Goal: Task Accomplishment & Management: Use online tool/utility

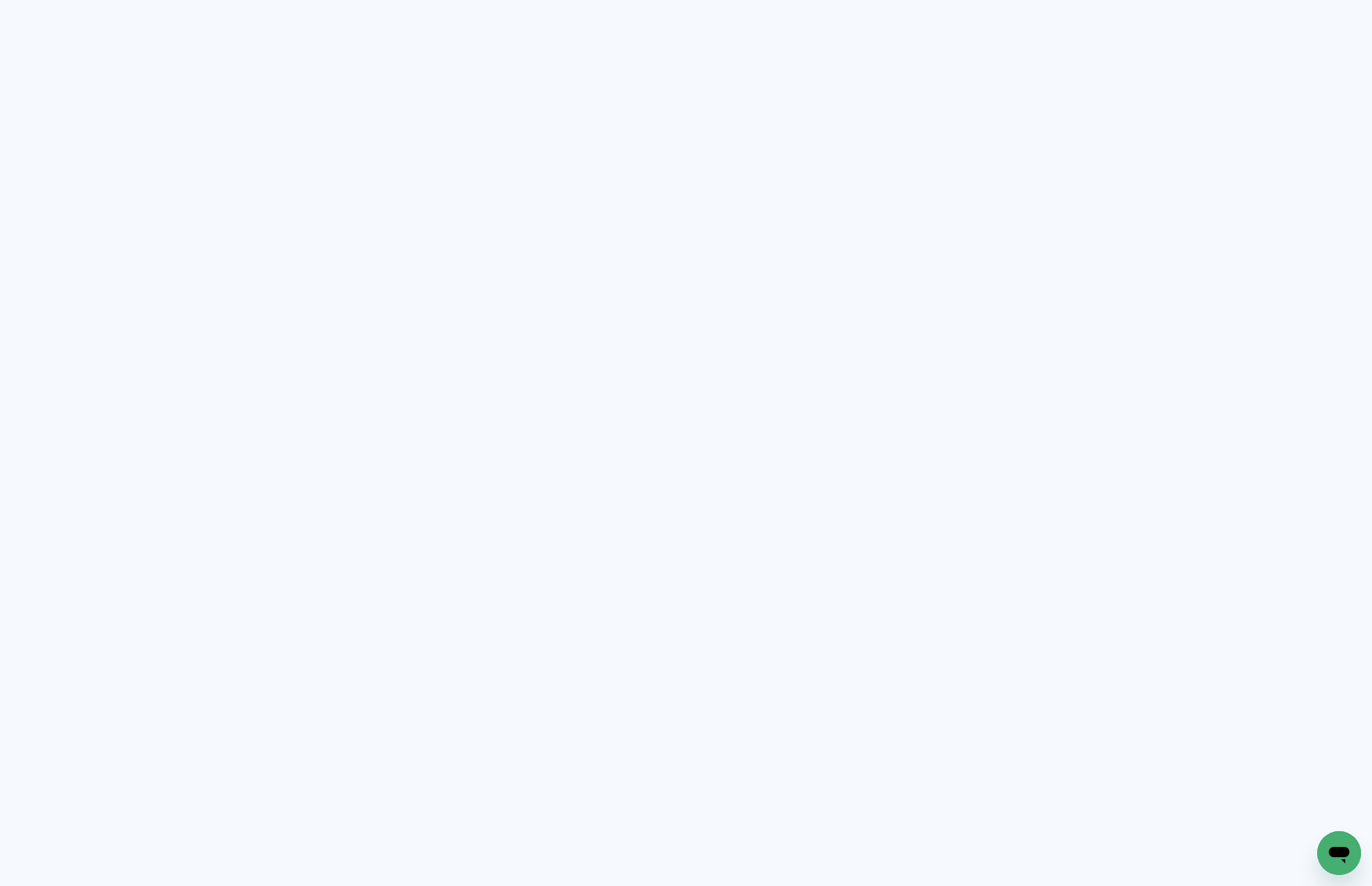
click at [417, 103] on quentale-app at bounding box center [686, 443] width 1372 height 886
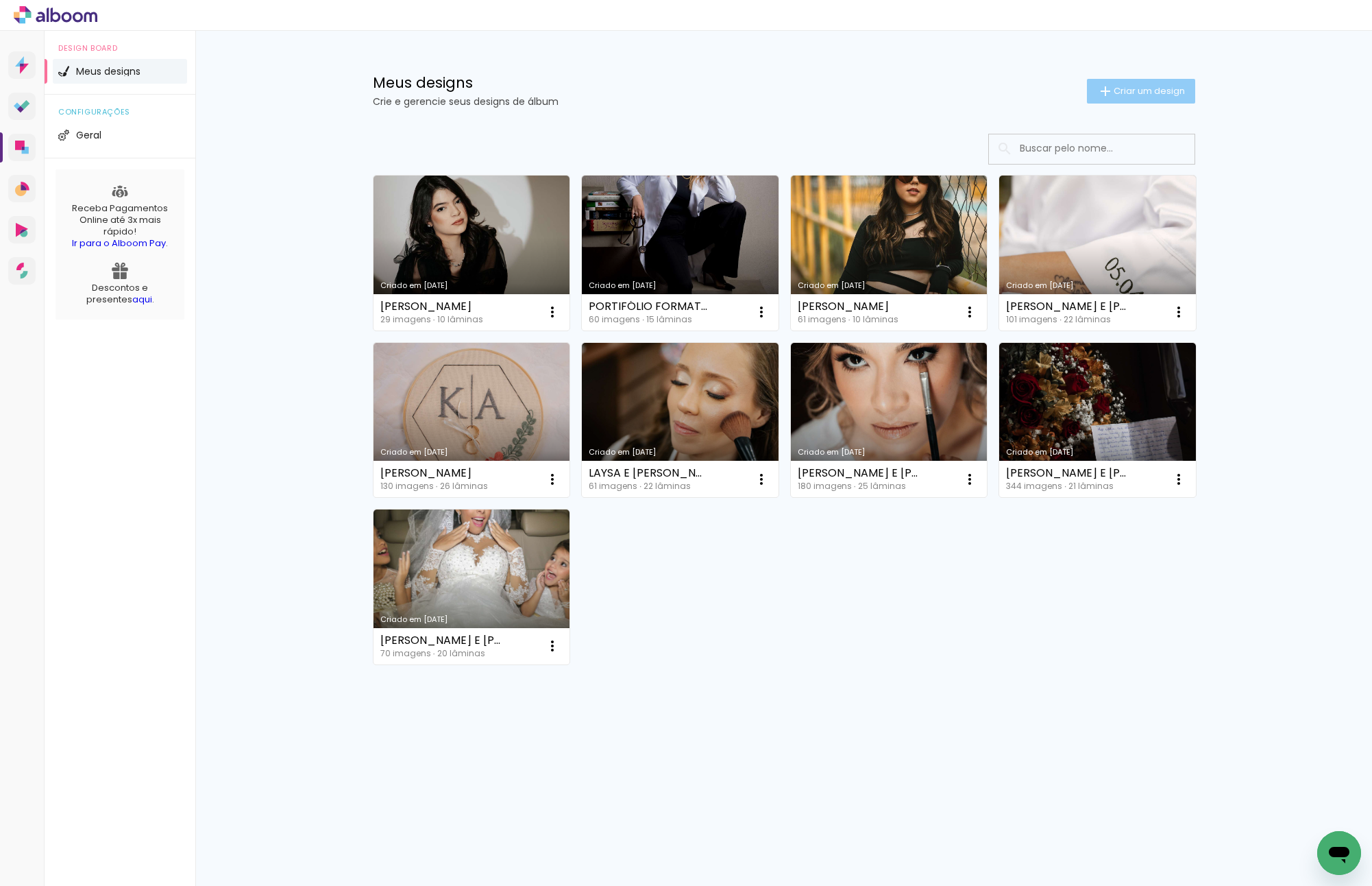
click at [1135, 93] on span "Criar um design" at bounding box center [1150, 90] width 71 height 9
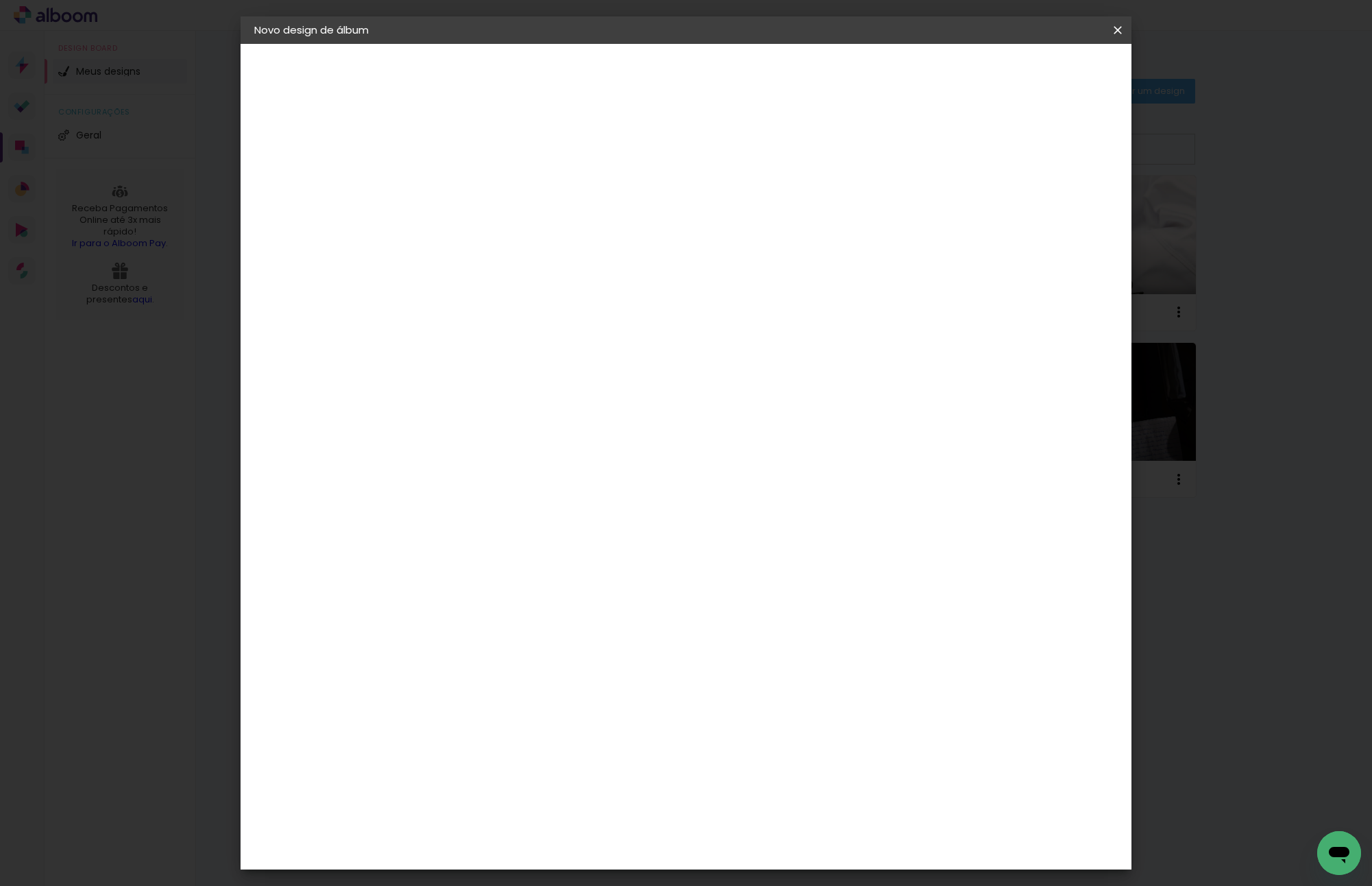
click at [478, 179] on input at bounding box center [478, 184] width 0 height 21
type input "[PERSON_NAME] -"
type paper-input "[PERSON_NAME] -"
click at [478, 179] on input "[PERSON_NAME] -" at bounding box center [478, 184] width 0 height 21
click at [0, 0] on div at bounding box center [0, 0] width 0 height 0
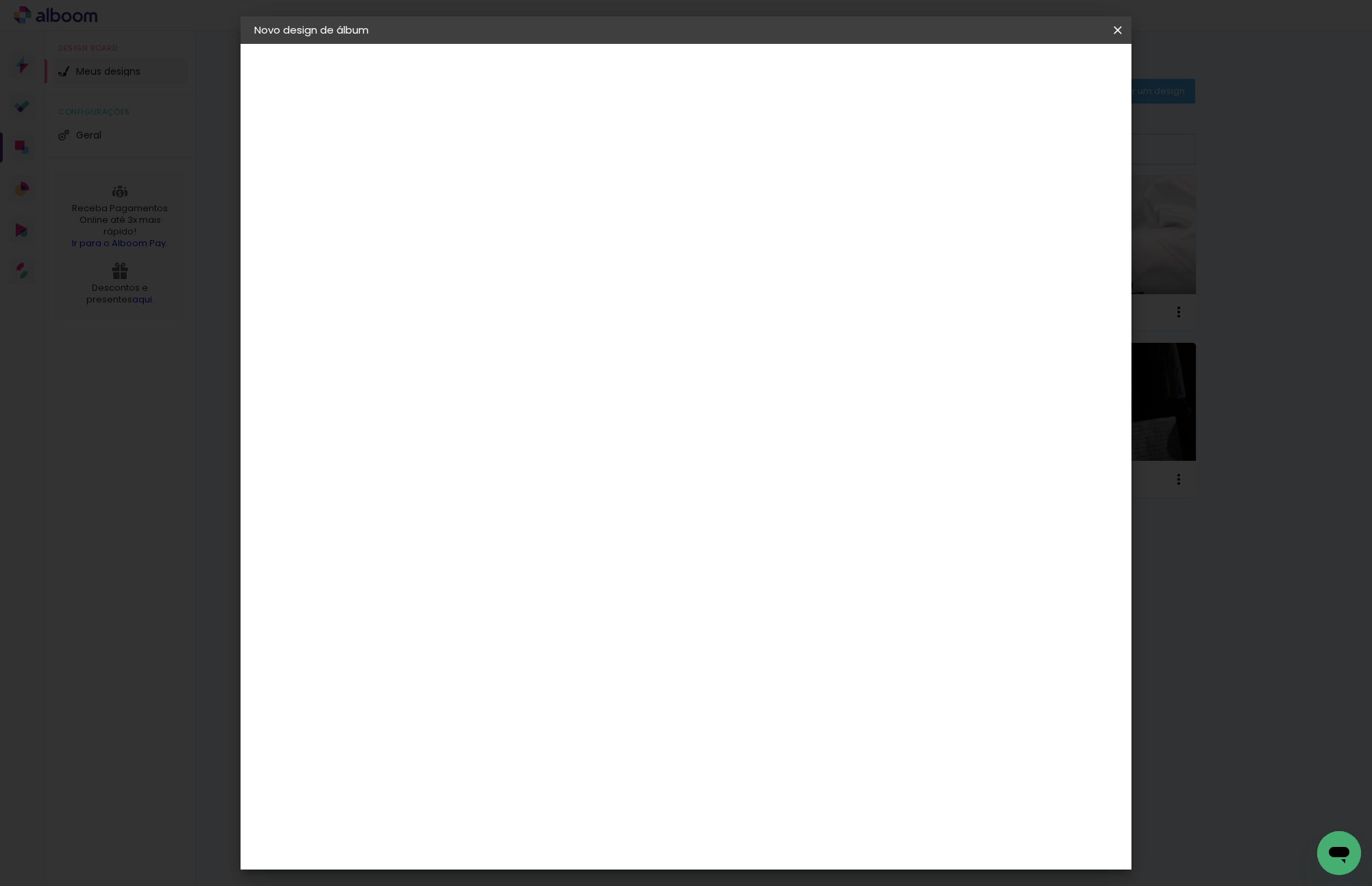
click at [0, 0] on div at bounding box center [0, 0] width 0 height 0
click at [478, 183] on input "[PERSON_NAME] -" at bounding box center [478, 184] width 0 height 21
type input "[PERSON_NAME]"
type paper-input "[PERSON_NAME]"
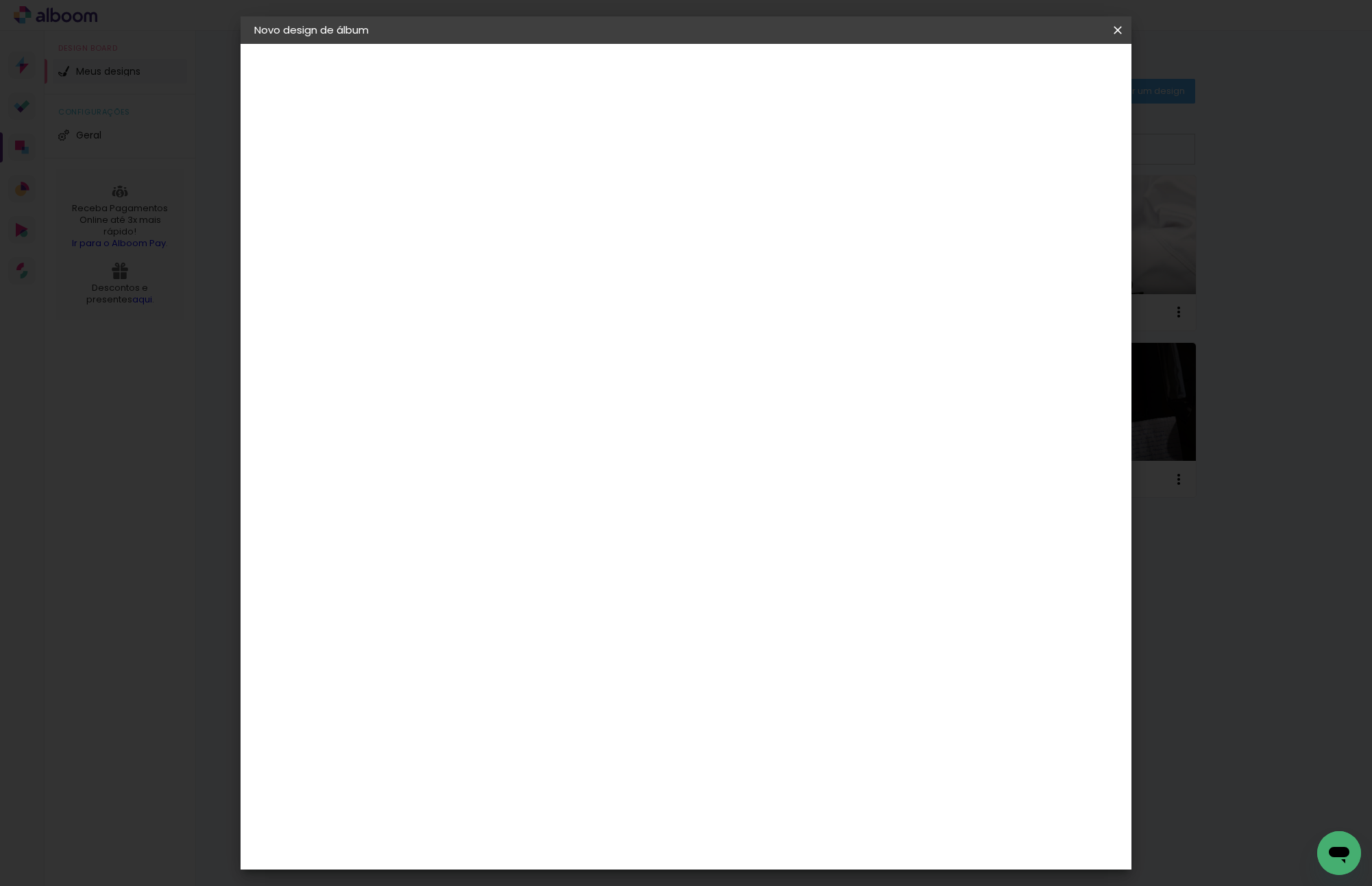
click at [0, 0] on slot "Avançar" at bounding box center [0, 0] width 0 height 0
click at [583, 266] on input at bounding box center [513, 261] width 138 height 17
type input "V"
type paper-input "V"
click at [514, 709] on div "Viacolor" at bounding box center [491, 714] width 44 height 11
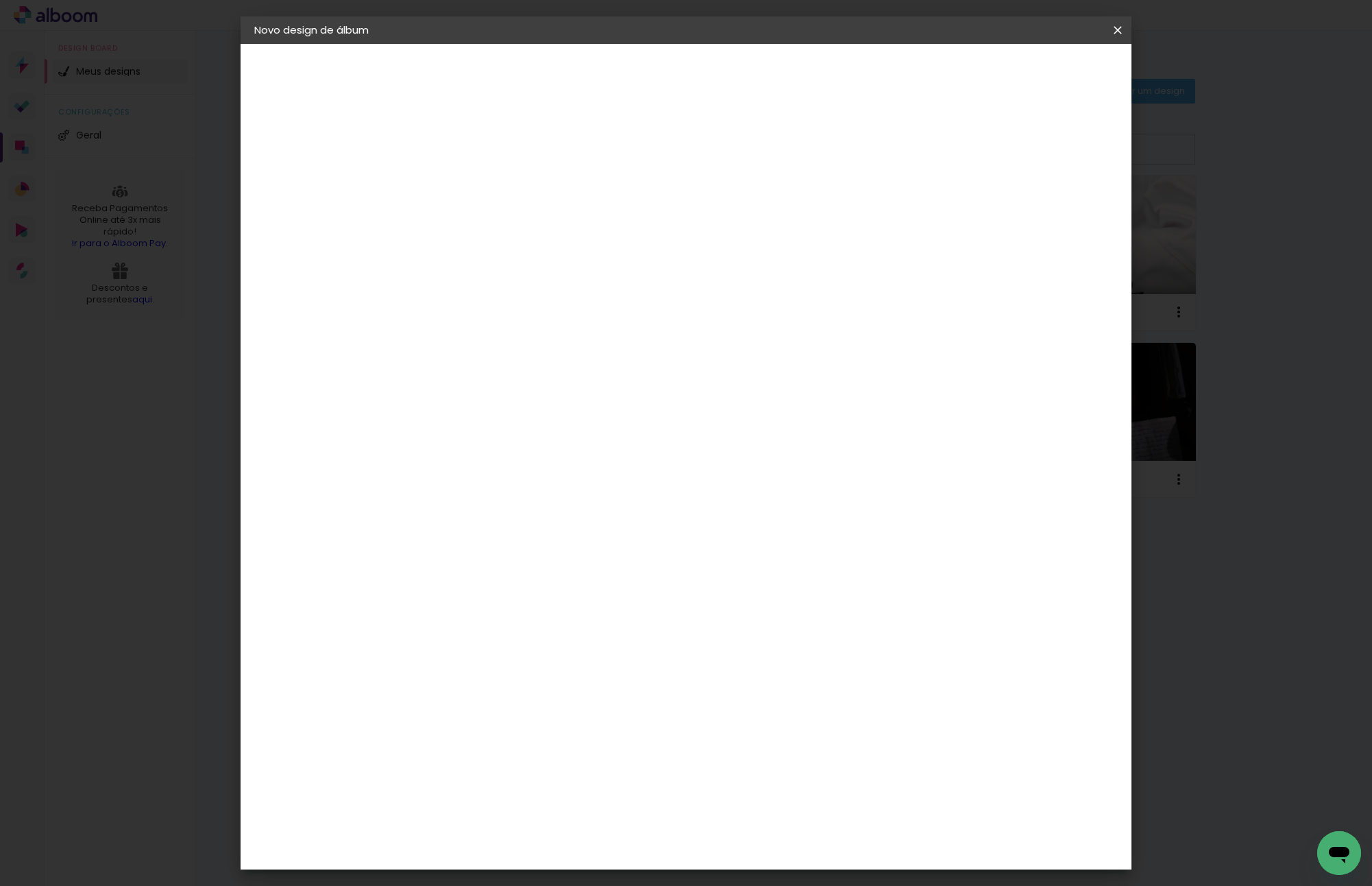
click at [705, 82] on paper-button "Avançar" at bounding box center [671, 72] width 67 height 23
click at [532, 229] on input "text" at bounding box center [505, 239] width 54 height 21
click at [712, 228] on paper-item "Padrão" at bounding box center [775, 228] width 274 height 28
type input "Padrão"
click at [571, 390] on span "30 × 20" at bounding box center [538, 408] width 63 height 36
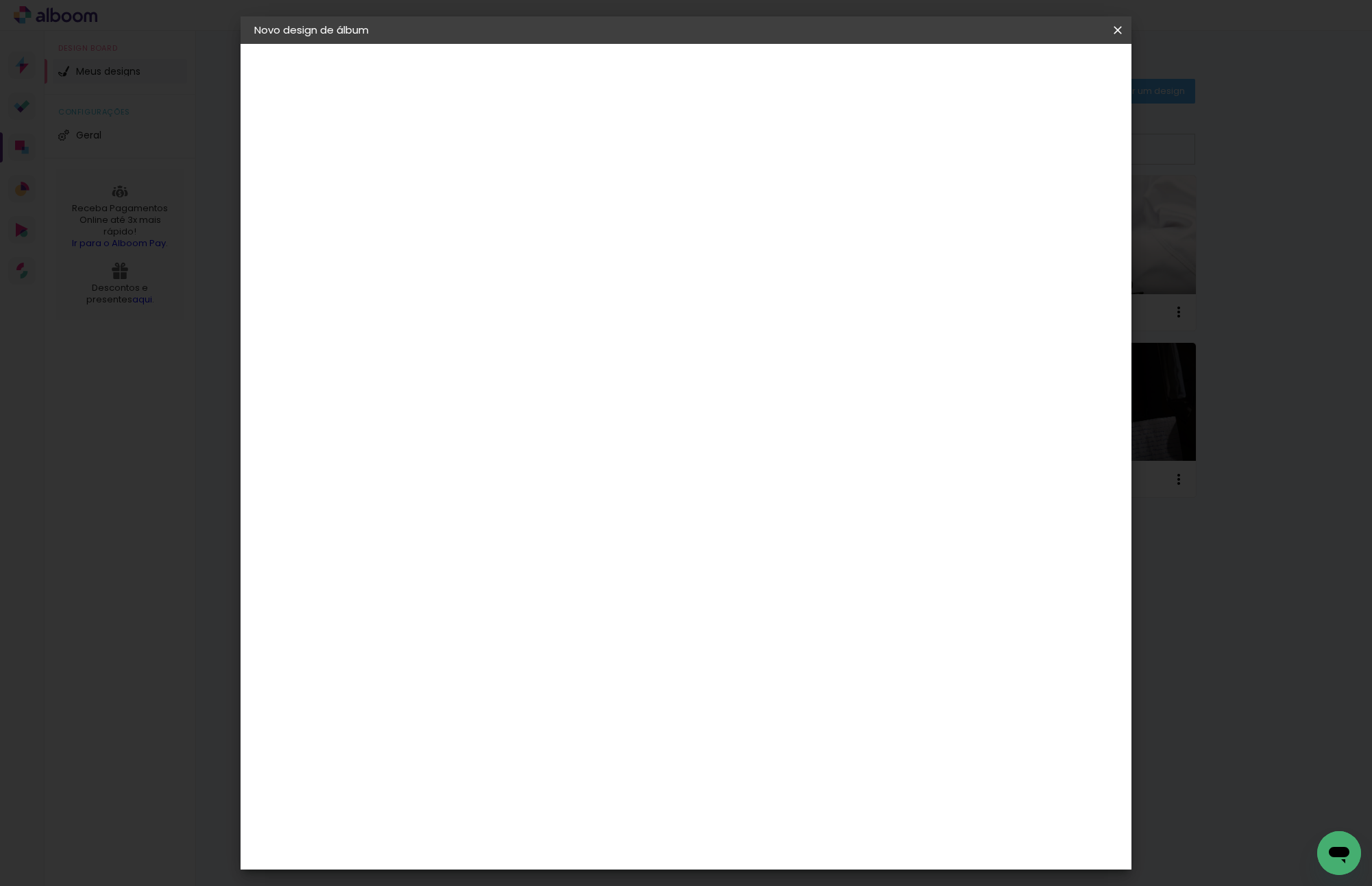
click at [702, 63] on paper-button "Avançar" at bounding box center [668, 72] width 67 height 23
click at [1066, 84] on header "Revisão Verifique as configurações do seu álbum. Voltar Iniciar design" at bounding box center [742, 79] width 647 height 70
click at [1032, 76] on span "Iniciar design" at bounding box center [1000, 72] width 63 height 10
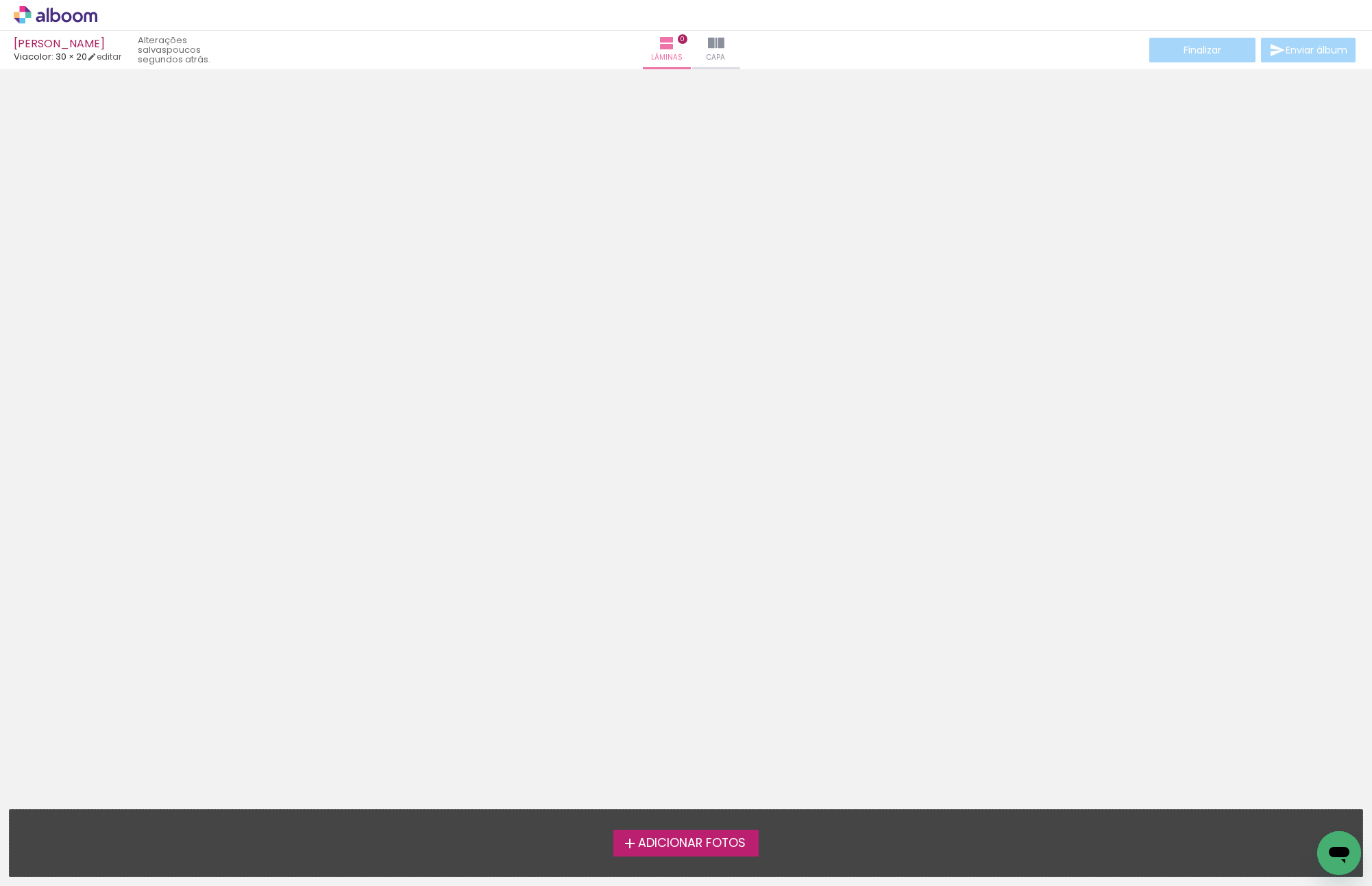
click at [854, 504] on neon-animatable "Confirmar Cancelar" at bounding box center [686, 309] width 1372 height 480
click at [848, 409] on div at bounding box center [686, 245] width 1372 height 342
click at [405, 63] on div "[PERSON_NAME] Viacolor: 30 × 20 editar 26 minutos atrás. Lâminas 0 Capa Finaliz…" at bounding box center [686, 35] width 1372 height 69
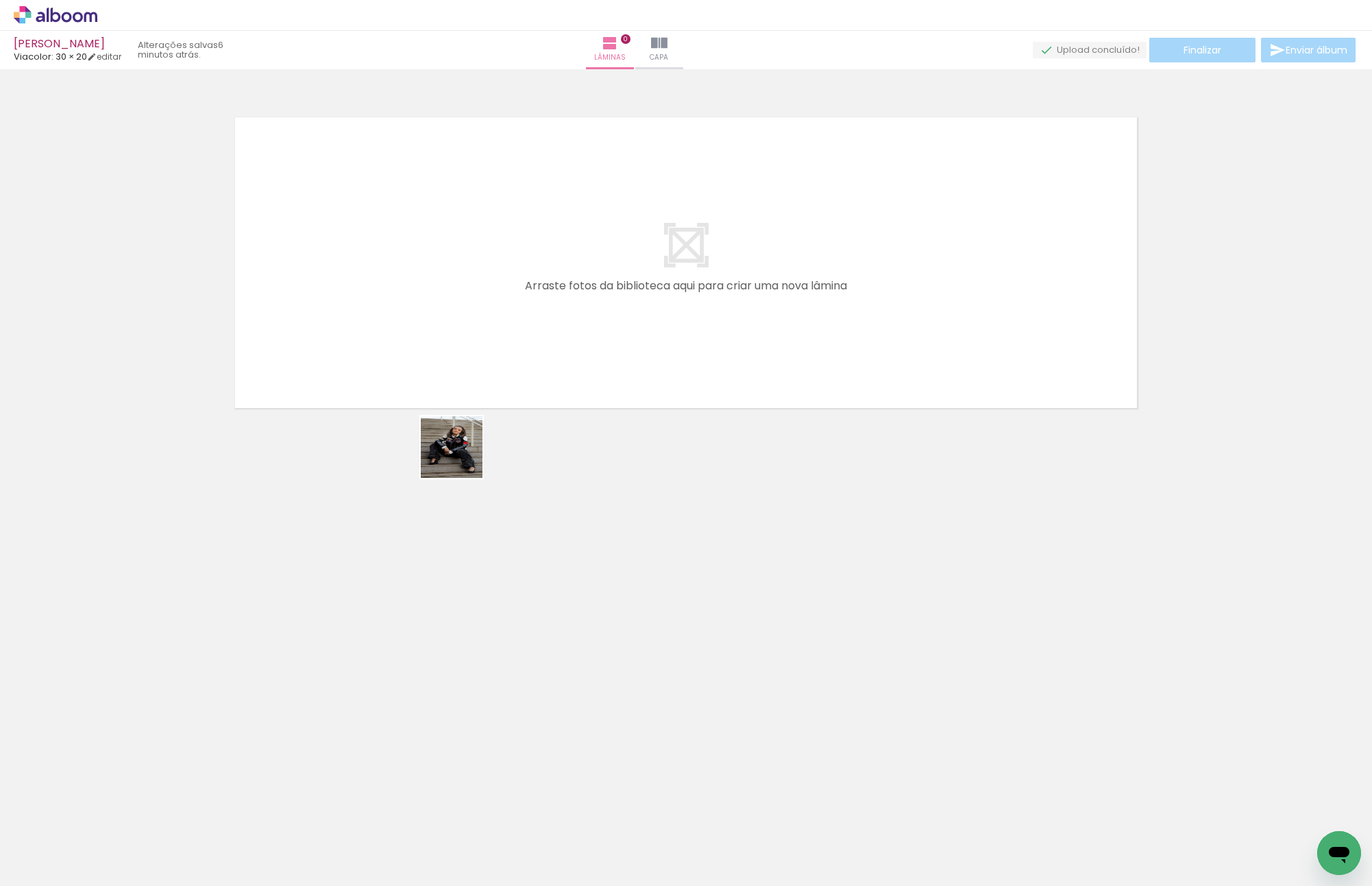
drag, startPoint x: 441, startPoint y: 546, endPoint x: 430, endPoint y: 394, distance: 152.4
click at [436, 399] on quentale-workspace at bounding box center [686, 443] width 1372 height 886
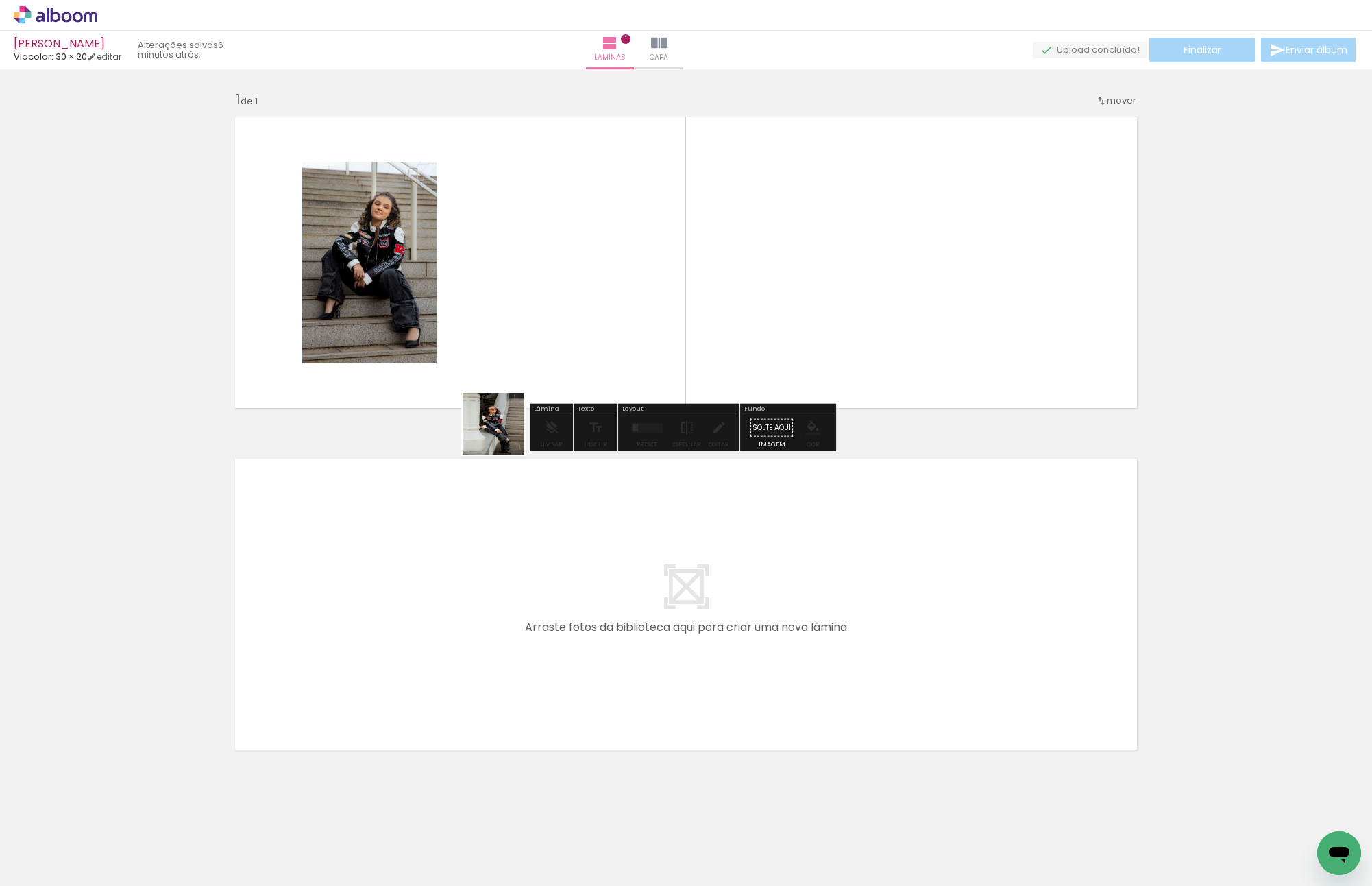
drag, startPoint x: 313, startPoint y: 836, endPoint x: 510, endPoint y: 335, distance: 538.3
click at [510, 335] on quentale-workspace at bounding box center [686, 443] width 1372 height 886
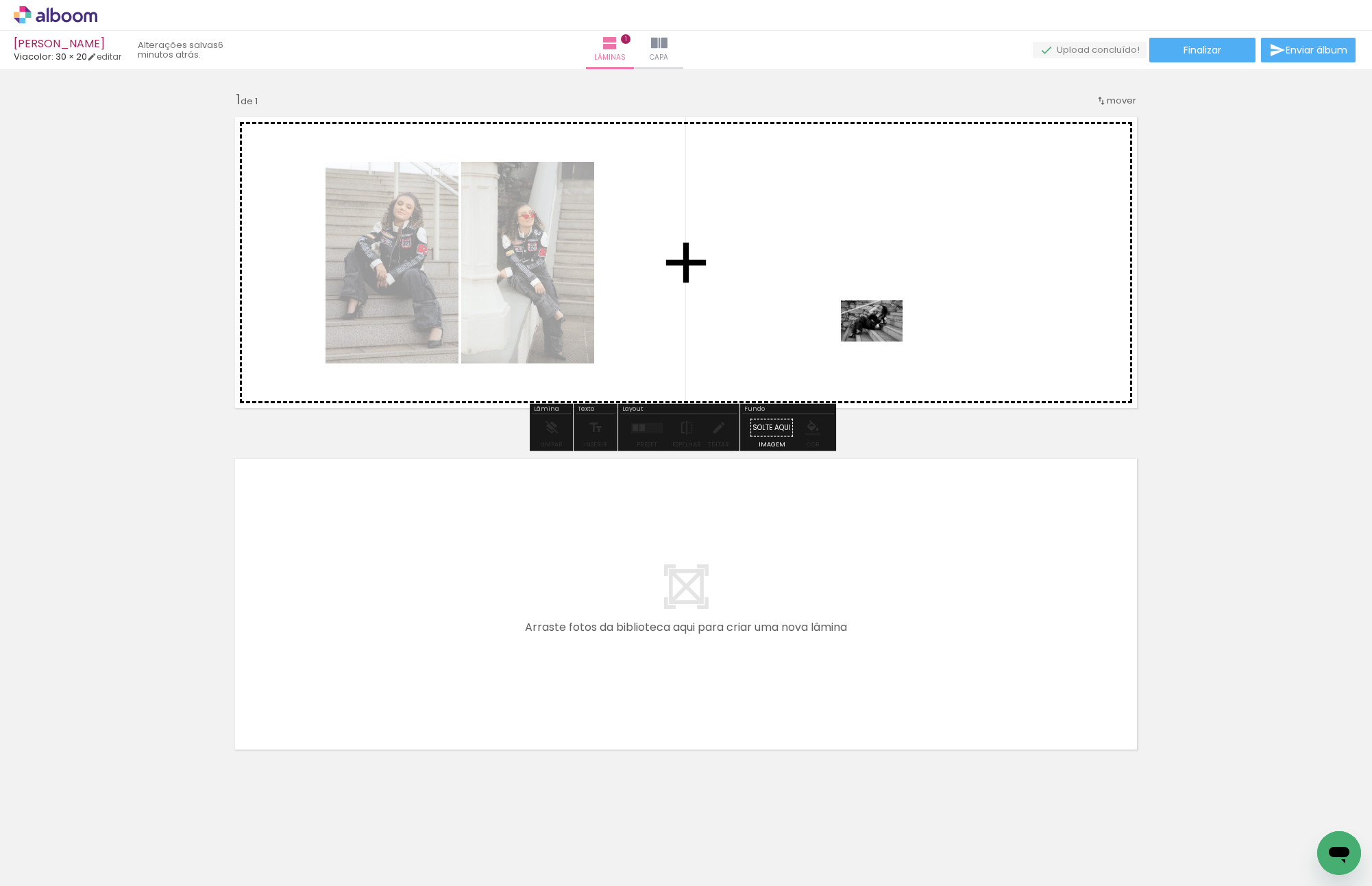
drag, startPoint x: 281, startPoint y: 812, endPoint x: 882, endPoint y: 341, distance: 763.6
click at [882, 341] on quentale-workspace at bounding box center [686, 443] width 1372 height 886
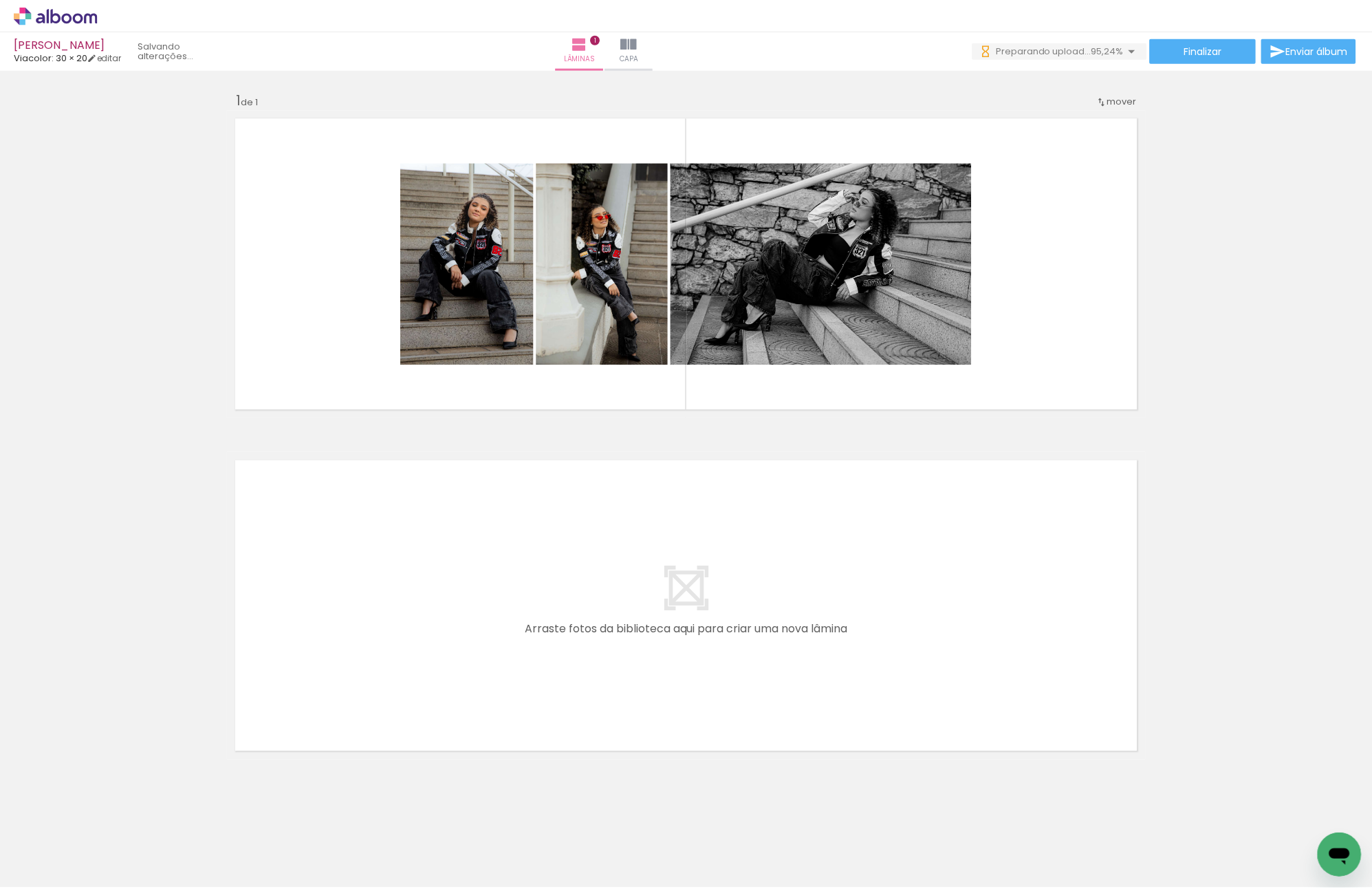
scroll to position [0, 358]
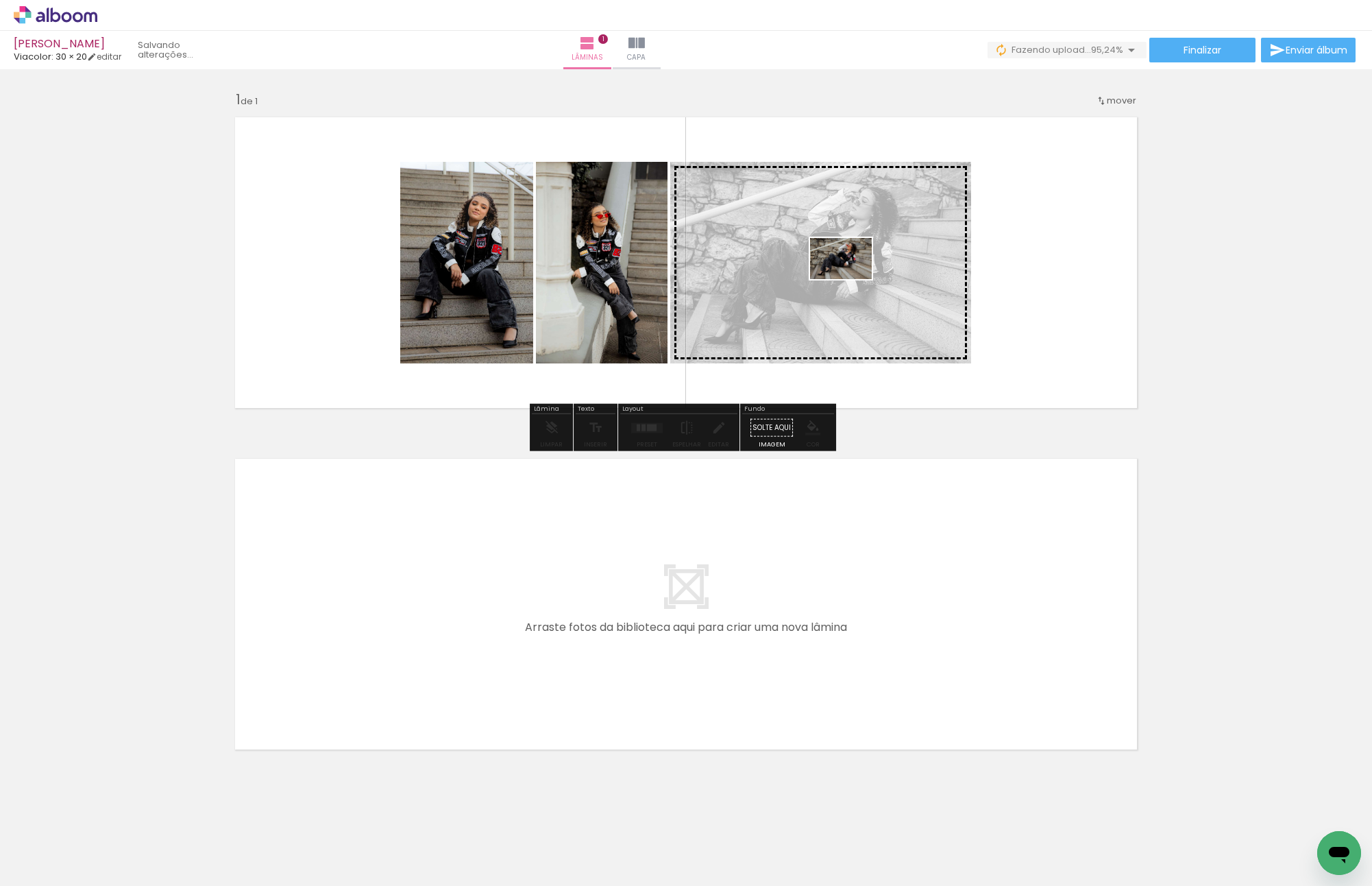
drag, startPoint x: 1323, startPoint y: 821, endPoint x: 851, endPoint y: 279, distance: 718.7
click at [851, 279] on quentale-workspace at bounding box center [686, 443] width 1372 height 886
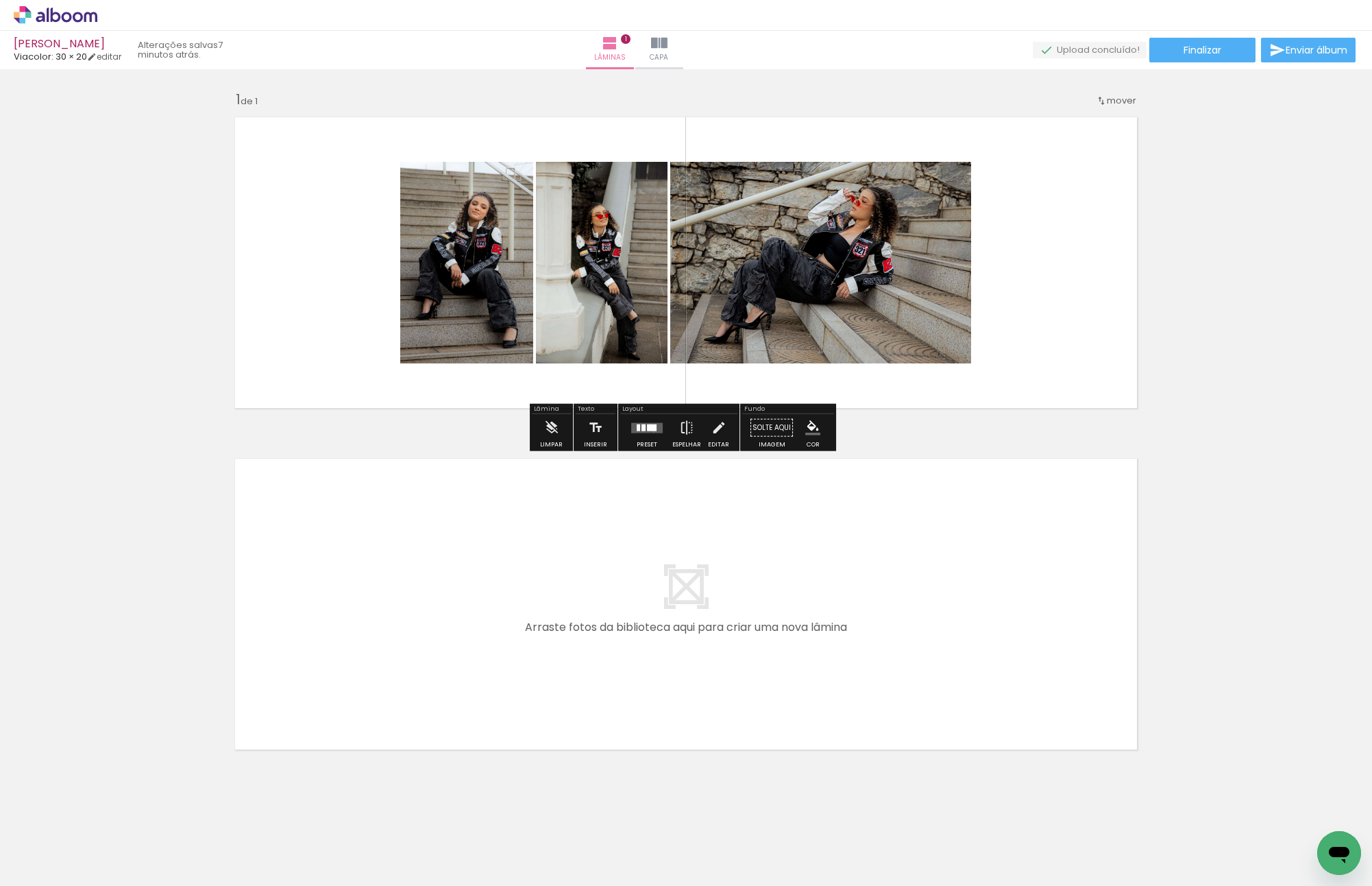
click at [650, 432] on quentale-layouter at bounding box center [647, 427] width 31 height 10
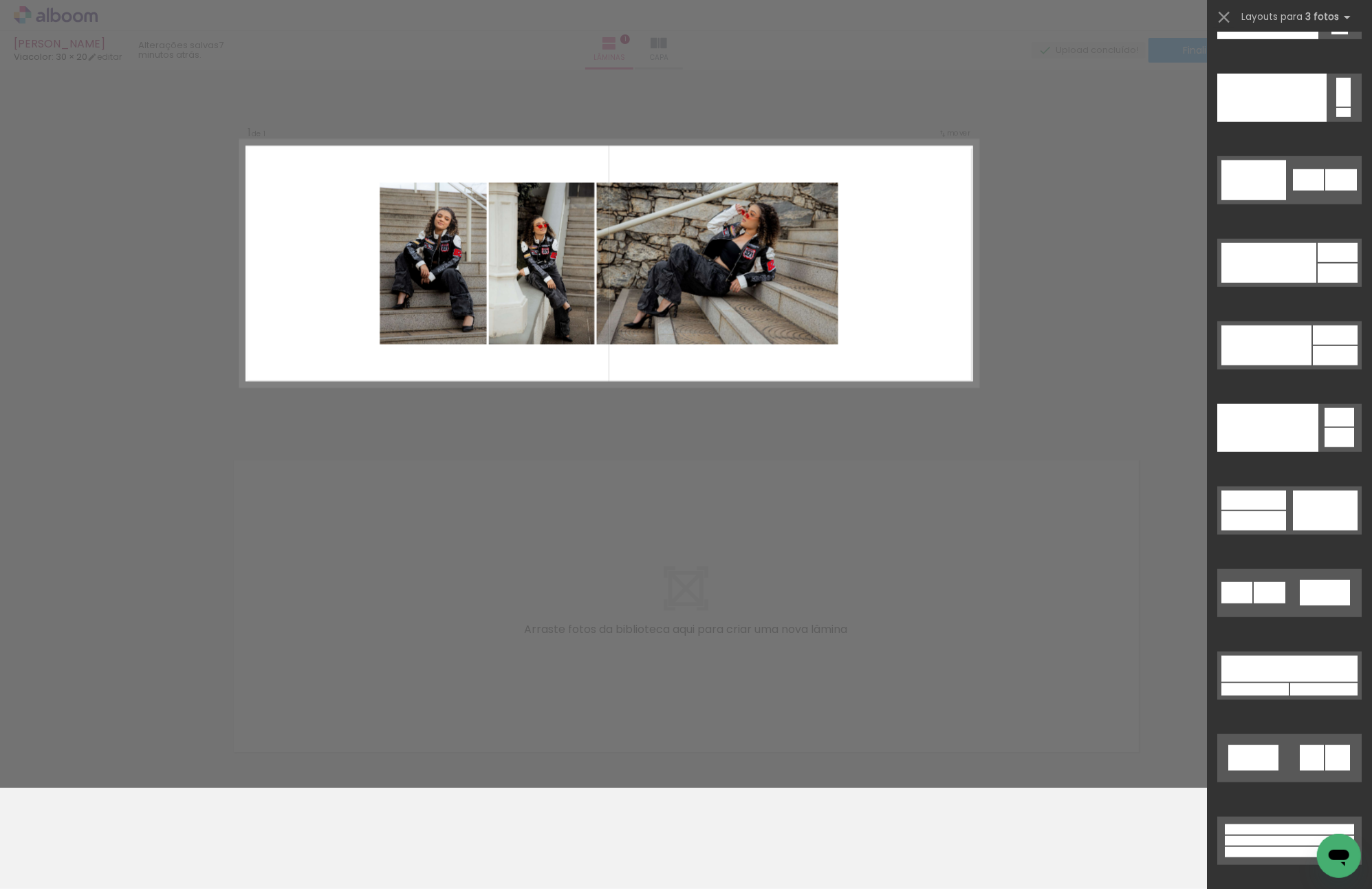
drag, startPoint x: 1364, startPoint y: 58, endPoint x: 41, endPoint y: 24, distance: 1323.4
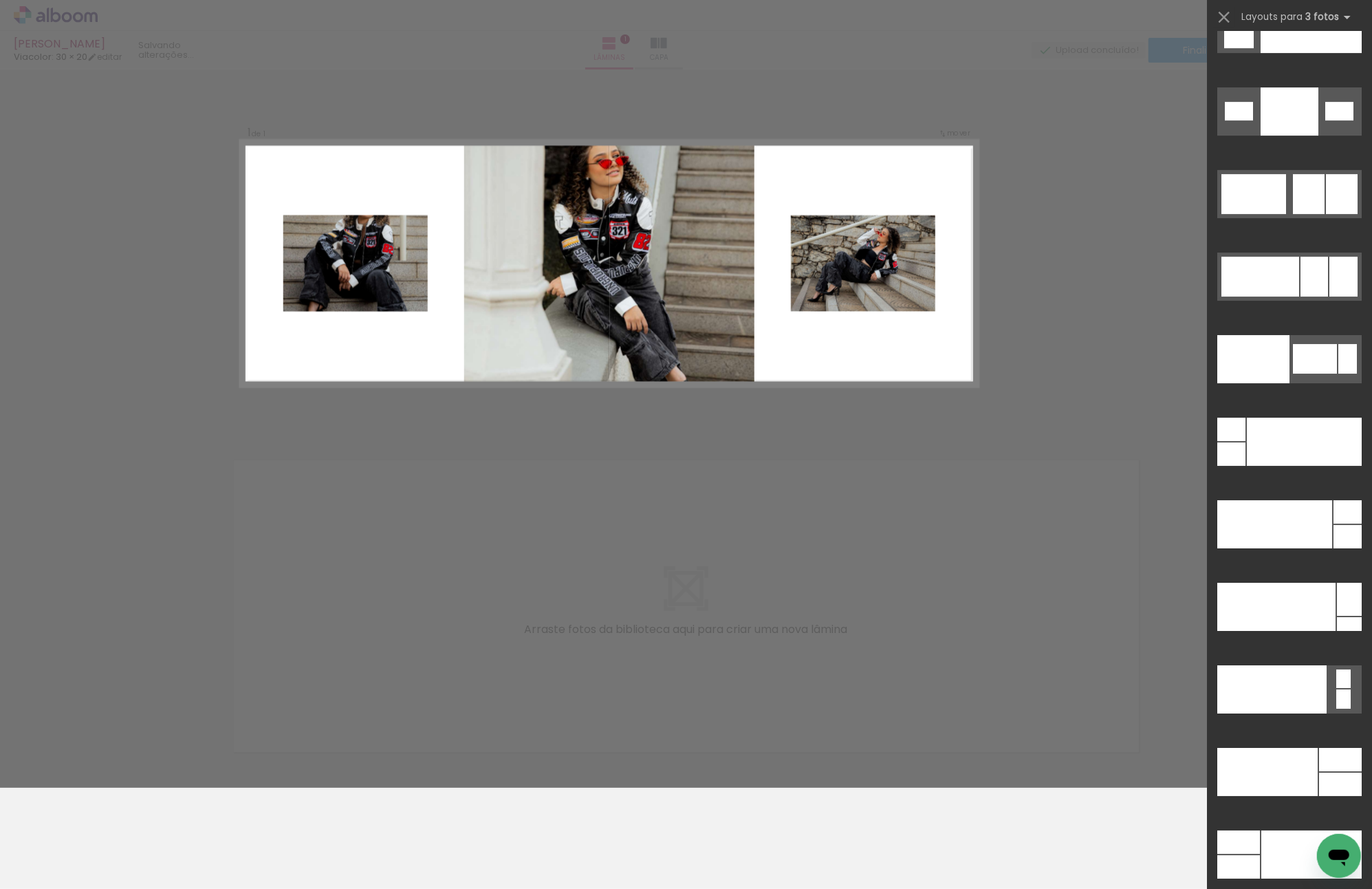
scroll to position [15628, 0]
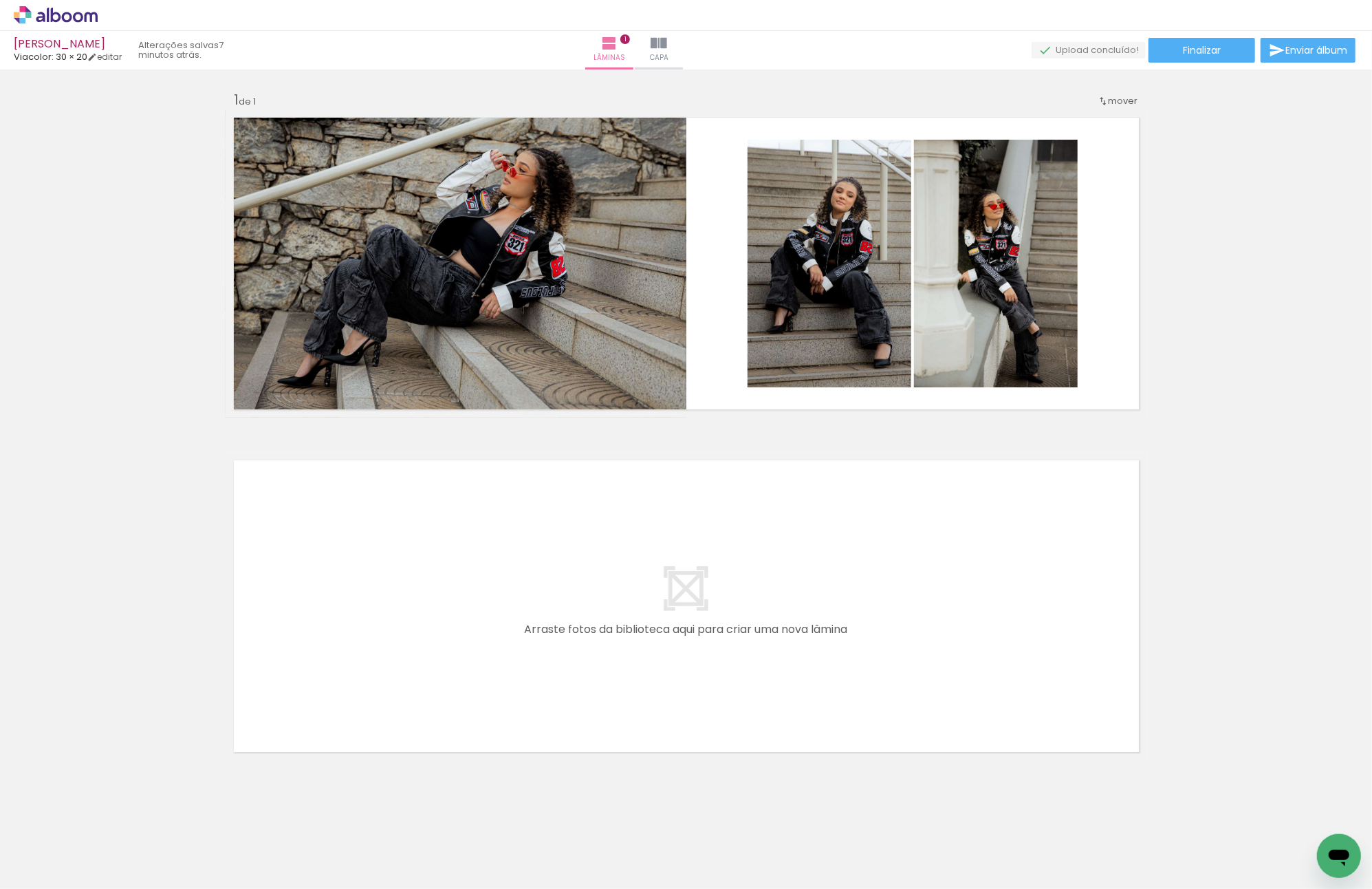
click at [1210, 237] on div "Inserir lâmina 1 de 1" at bounding box center [686, 417] width 1372 height 686
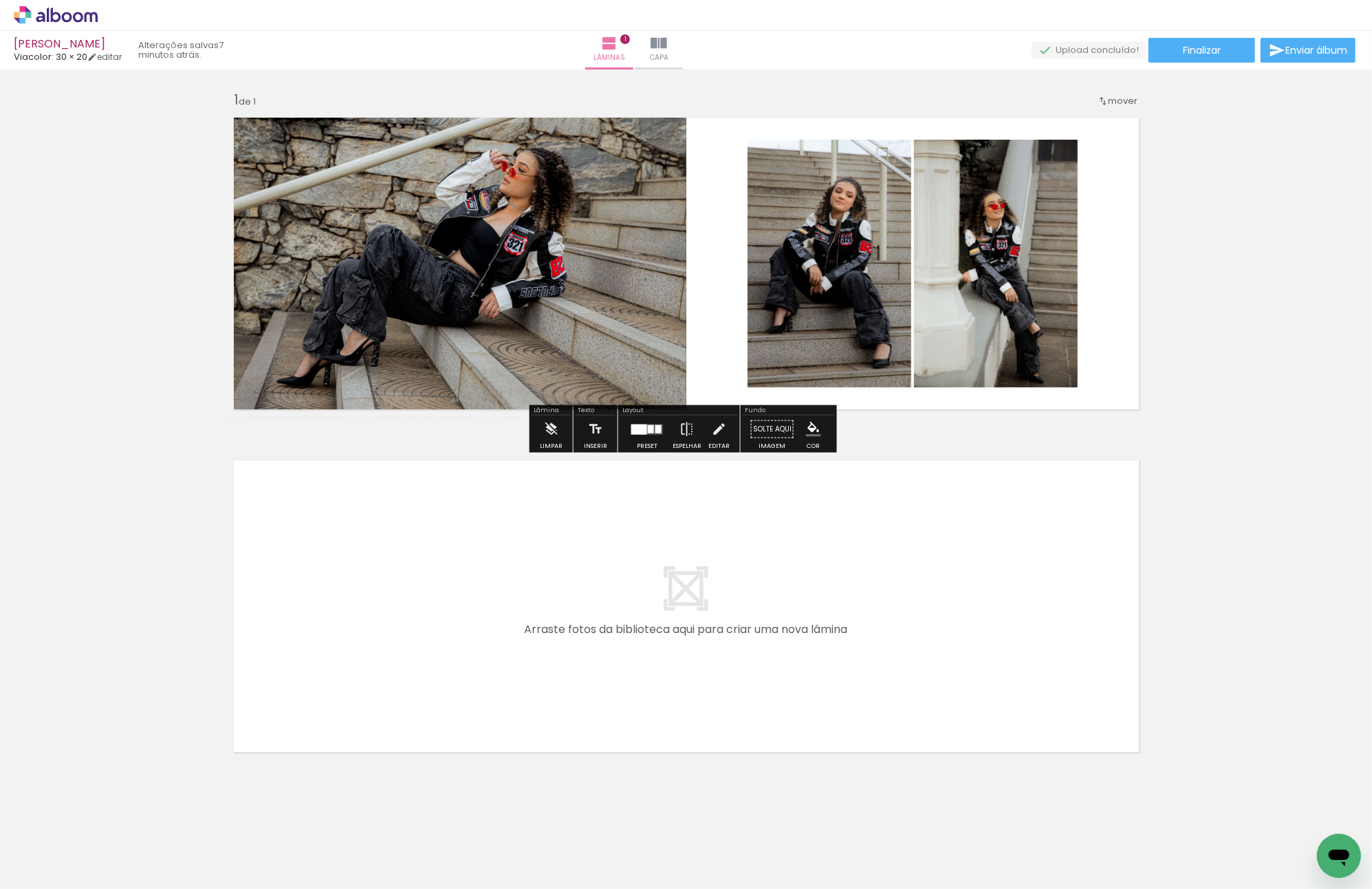
click at [1146, 250] on div "Inserir lâmina 1 de 1" at bounding box center [686, 417] width 1372 height 686
click at [679, 424] on iron-icon at bounding box center [686, 430] width 15 height 28
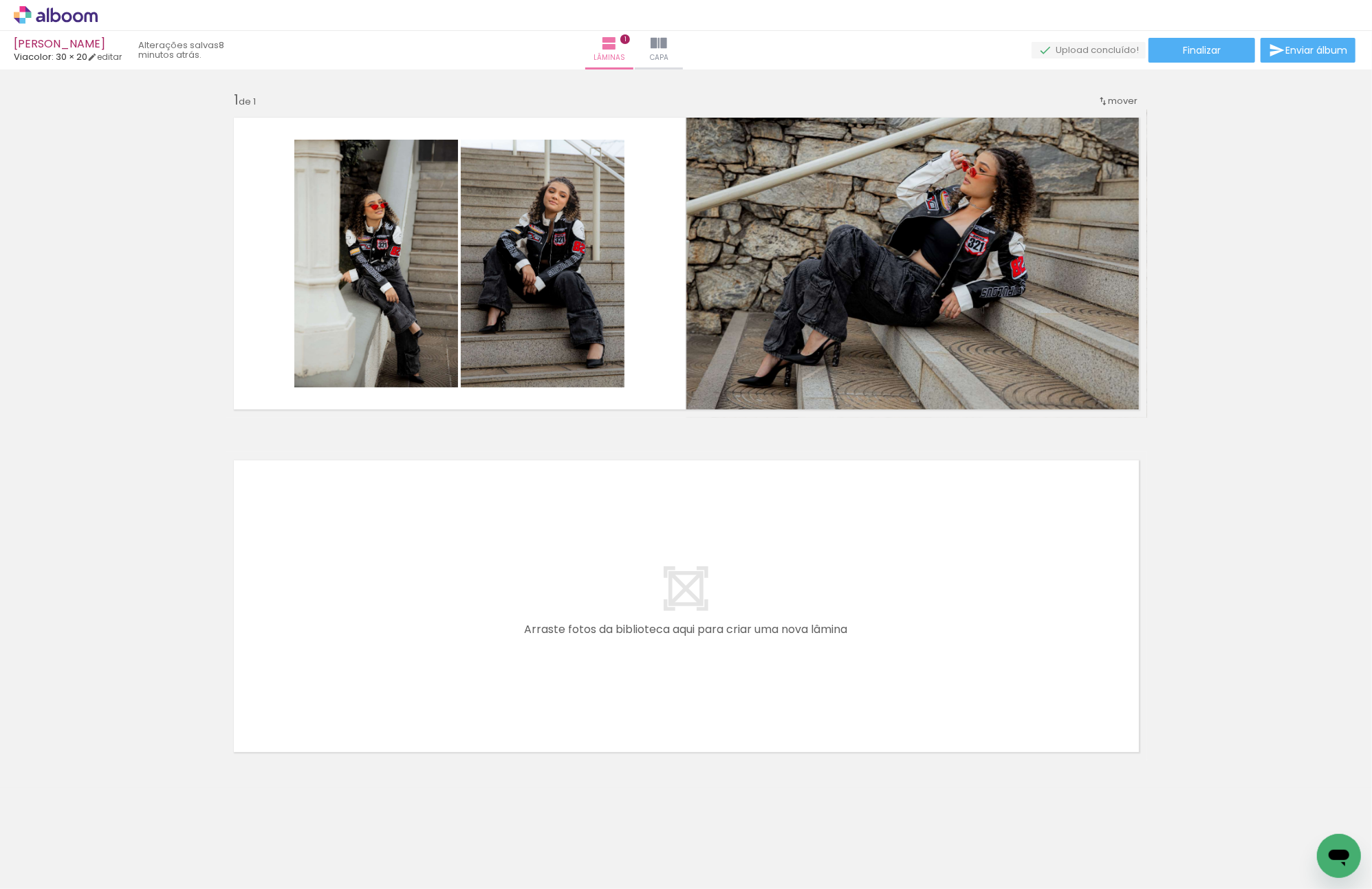
scroll to position [0, 0]
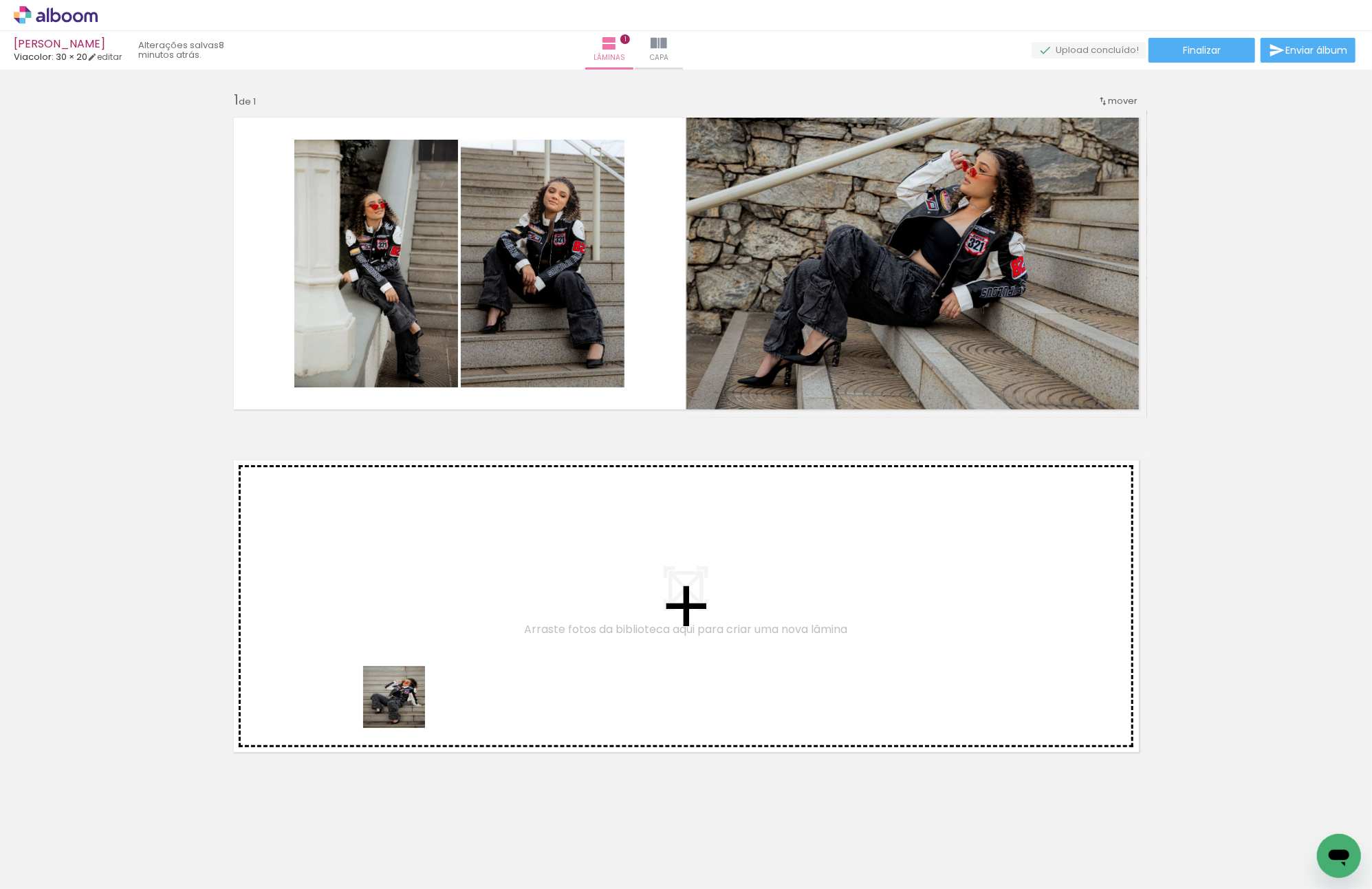
drag, startPoint x: 377, startPoint y: 848, endPoint x: 403, endPoint y: 680, distance: 170.0
click at [403, 680] on quentale-workspace at bounding box center [686, 444] width 1372 height 889
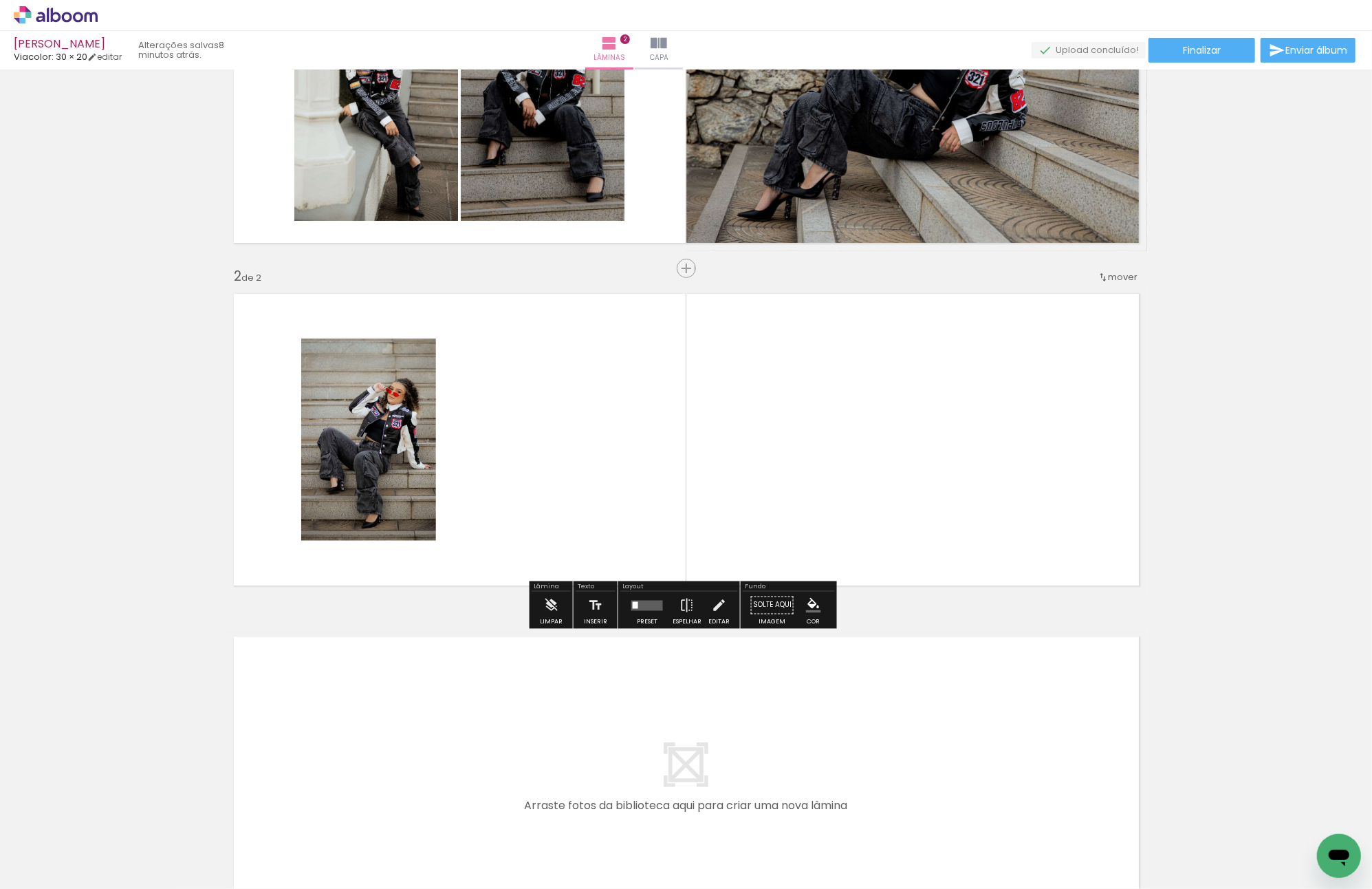
scroll to position [170, 0]
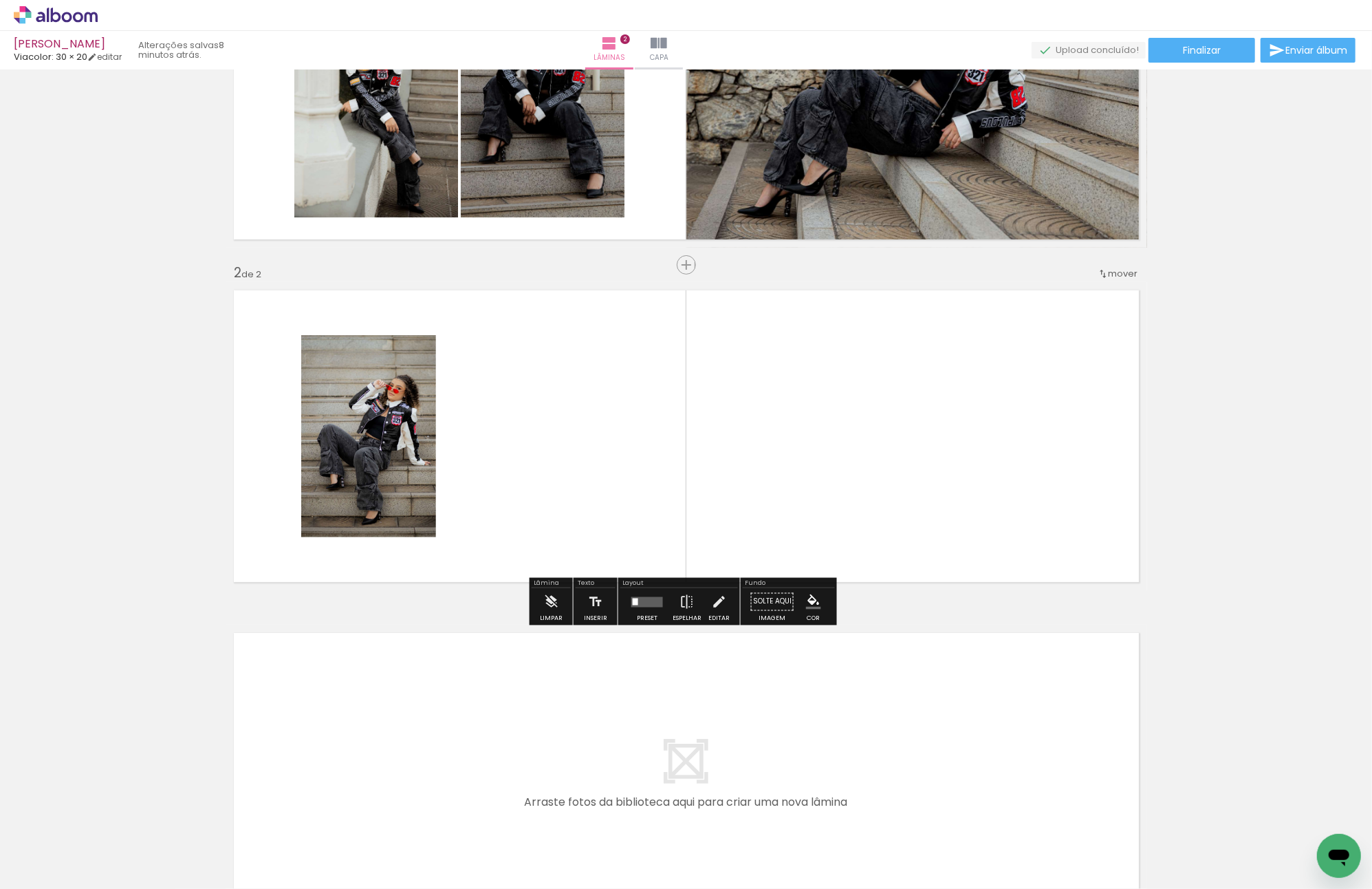
drag, startPoint x: 521, startPoint y: 841, endPoint x: 535, endPoint y: 580, distance: 261.4
click at [537, 506] on quentale-workspace at bounding box center [686, 444] width 1372 height 889
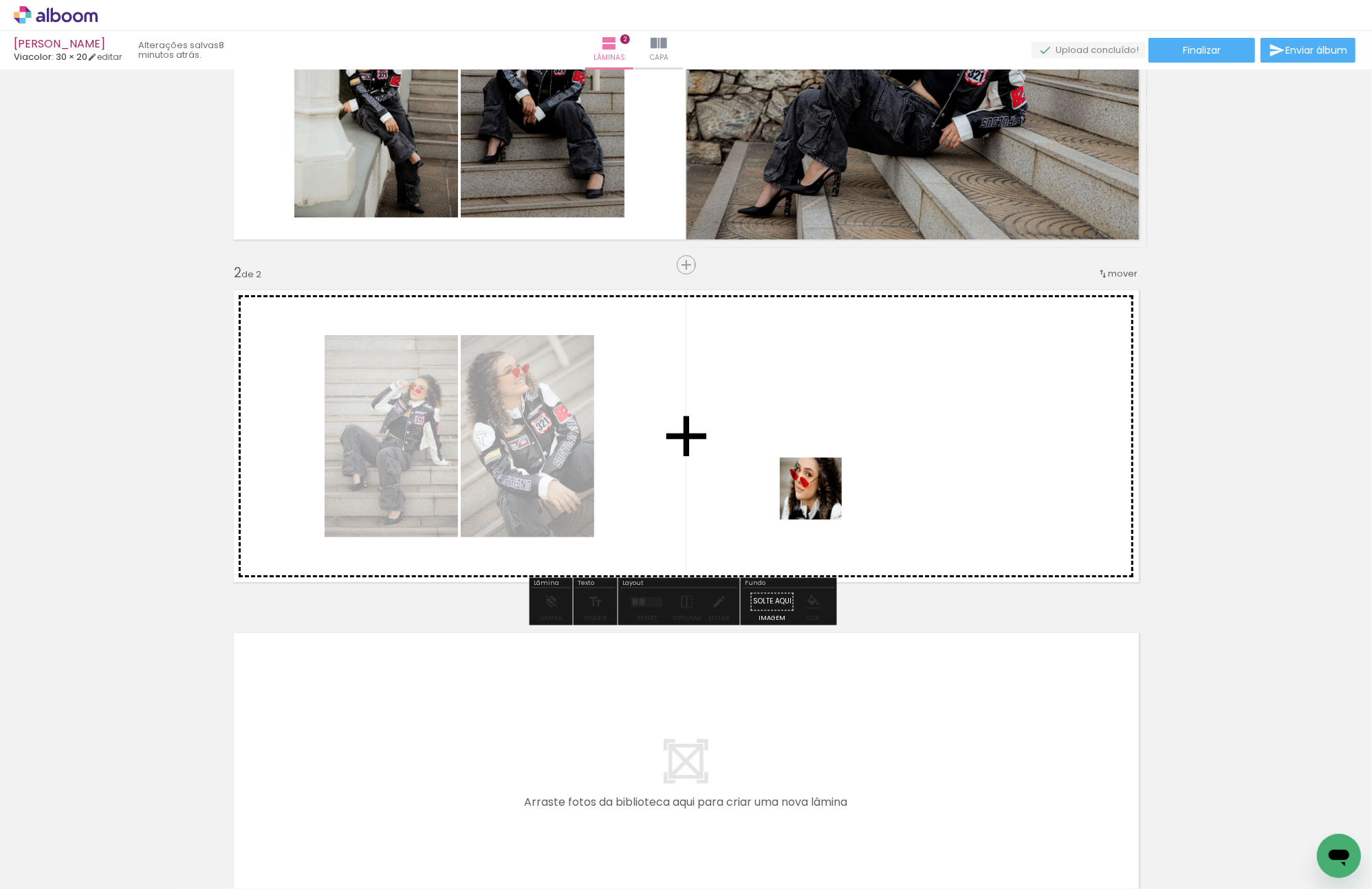
drag, startPoint x: 466, startPoint y: 847, endPoint x: 1053, endPoint y: 584, distance: 643.2
click at [827, 472] on quentale-workspace at bounding box center [686, 444] width 1372 height 889
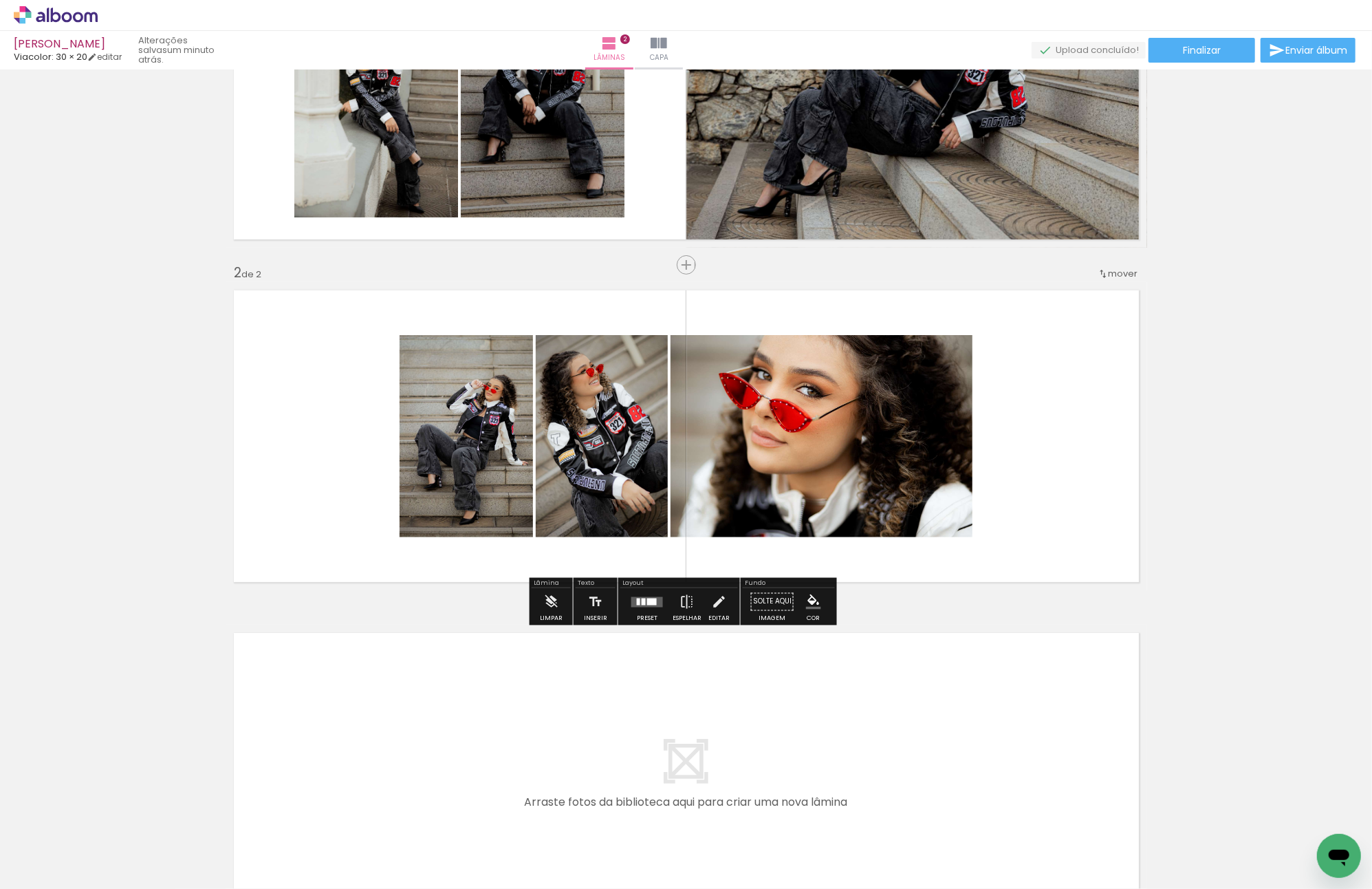
click at [647, 601] on div at bounding box center [652, 601] width 10 height 7
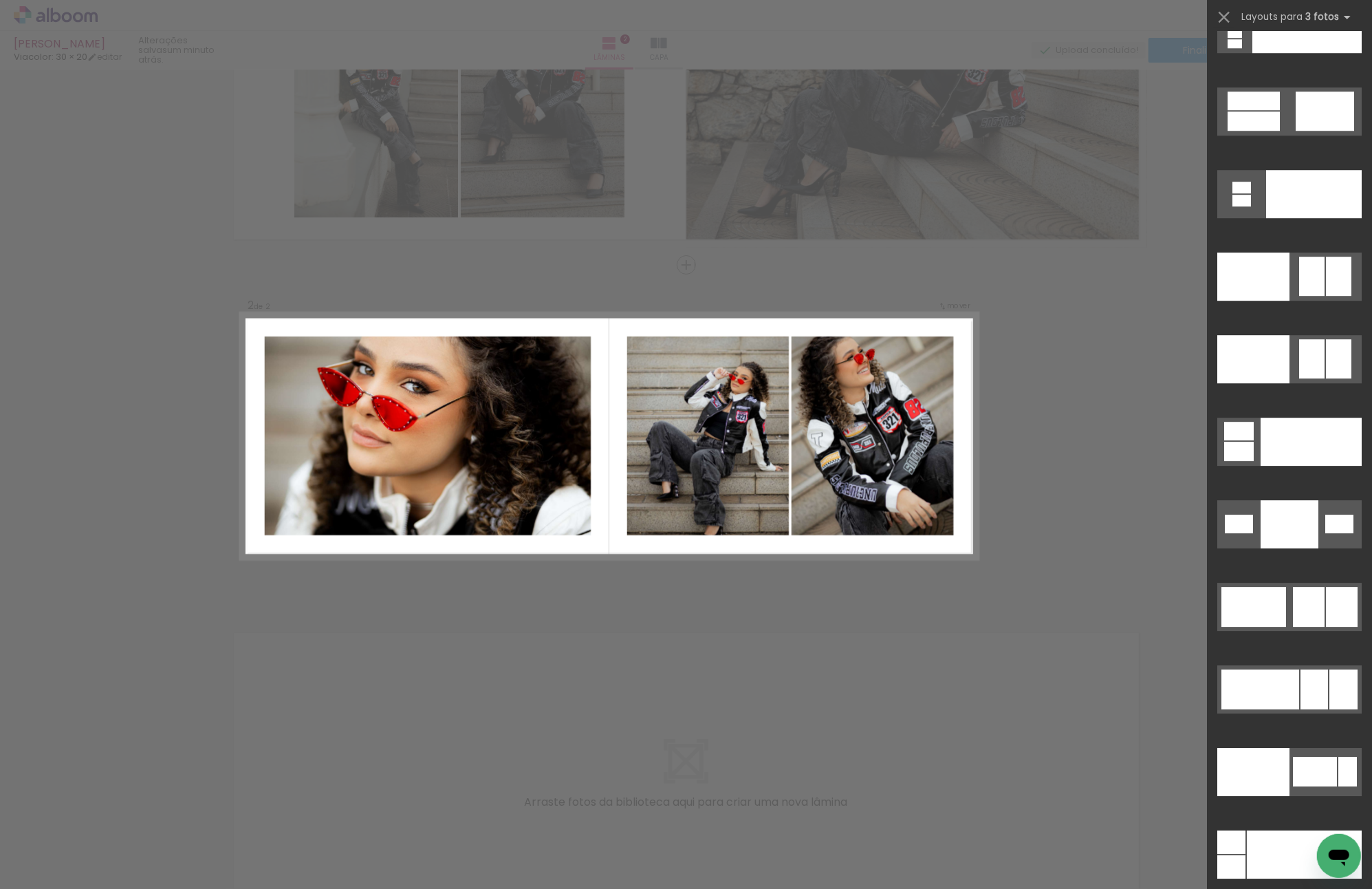
scroll to position [15490, 0]
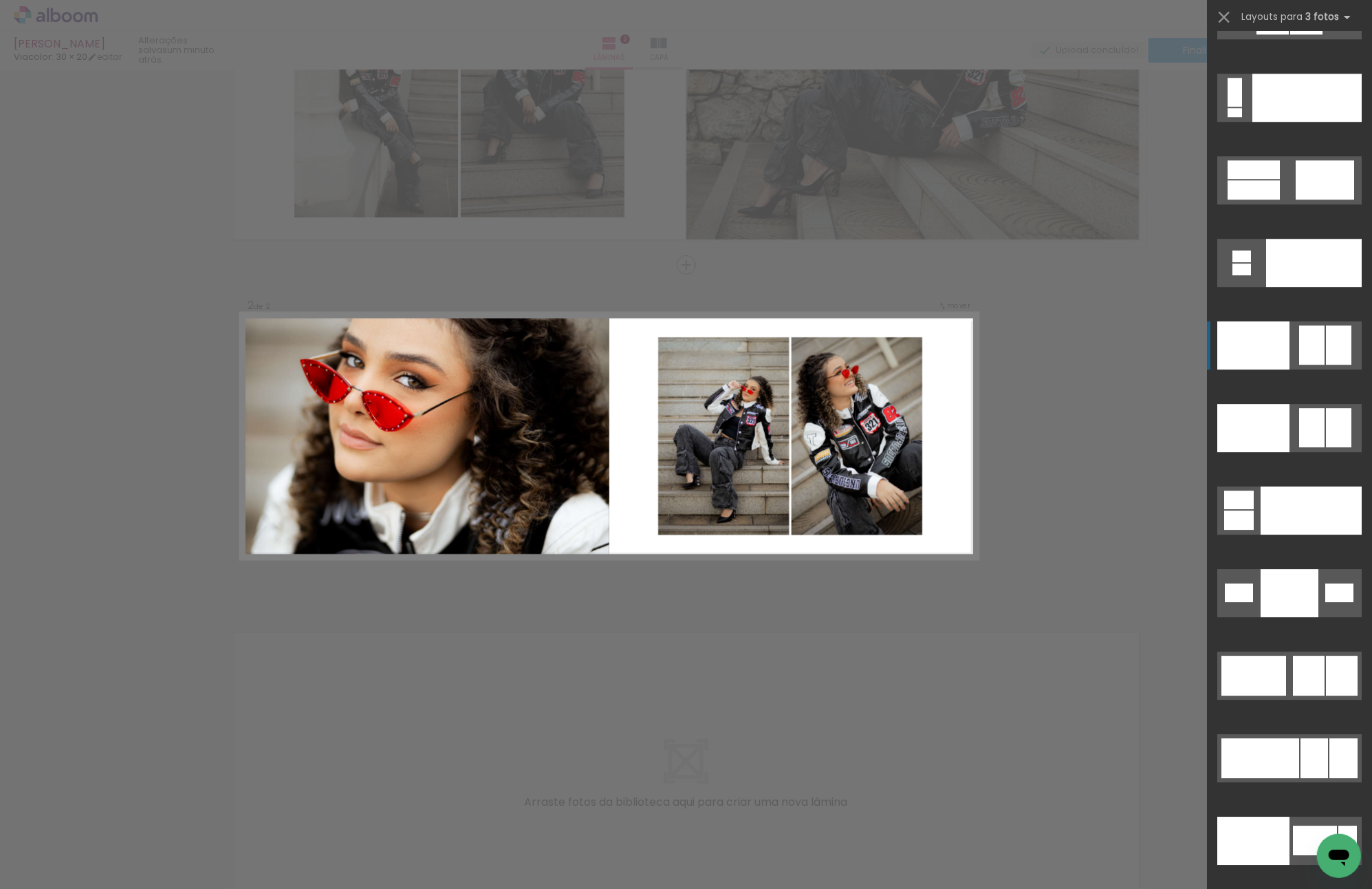
click at [1322, 287] on div at bounding box center [1314, 262] width 96 height 48
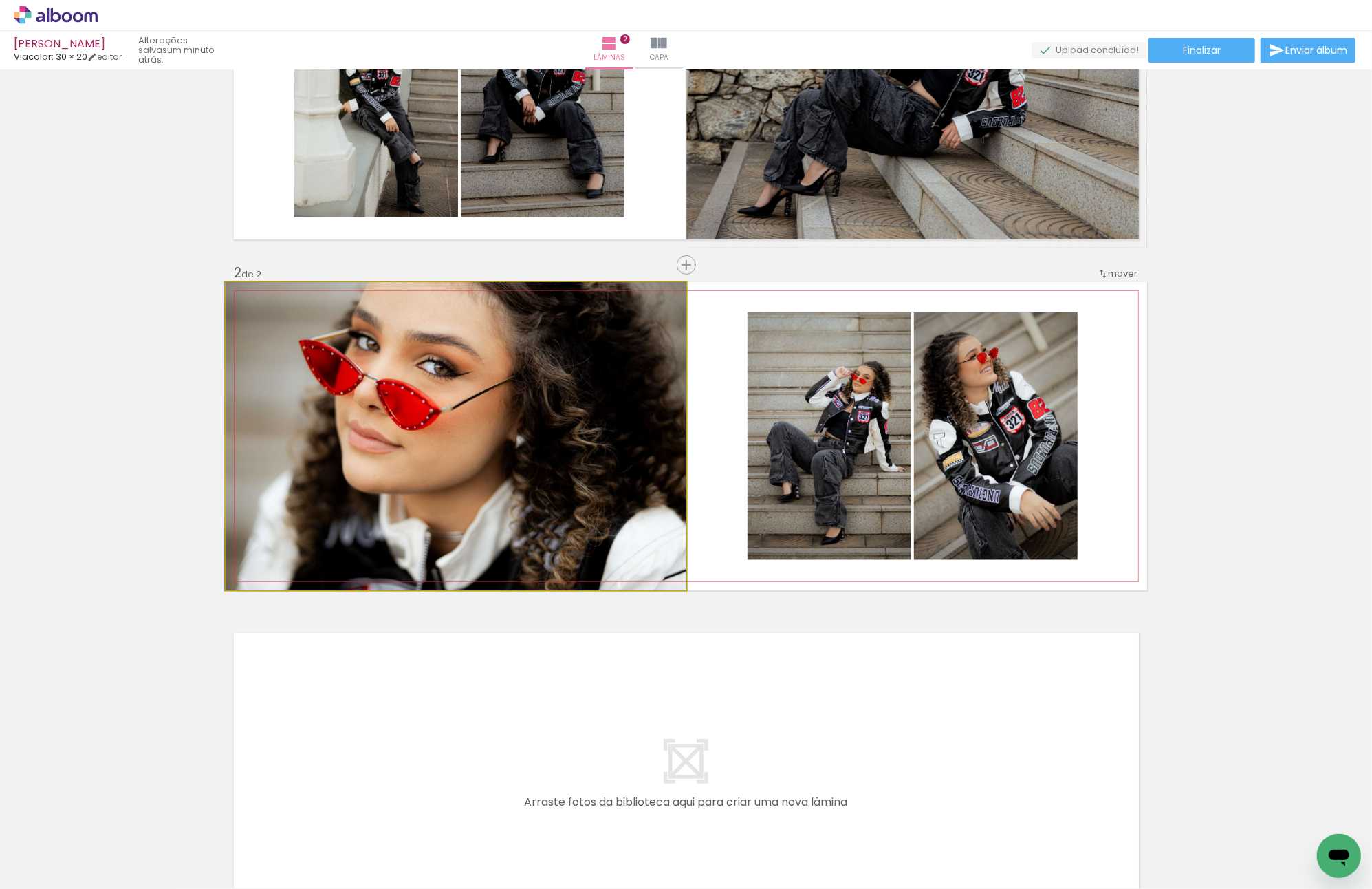
drag, startPoint x: 484, startPoint y: 391, endPoint x: 456, endPoint y: 391, distance: 28.0
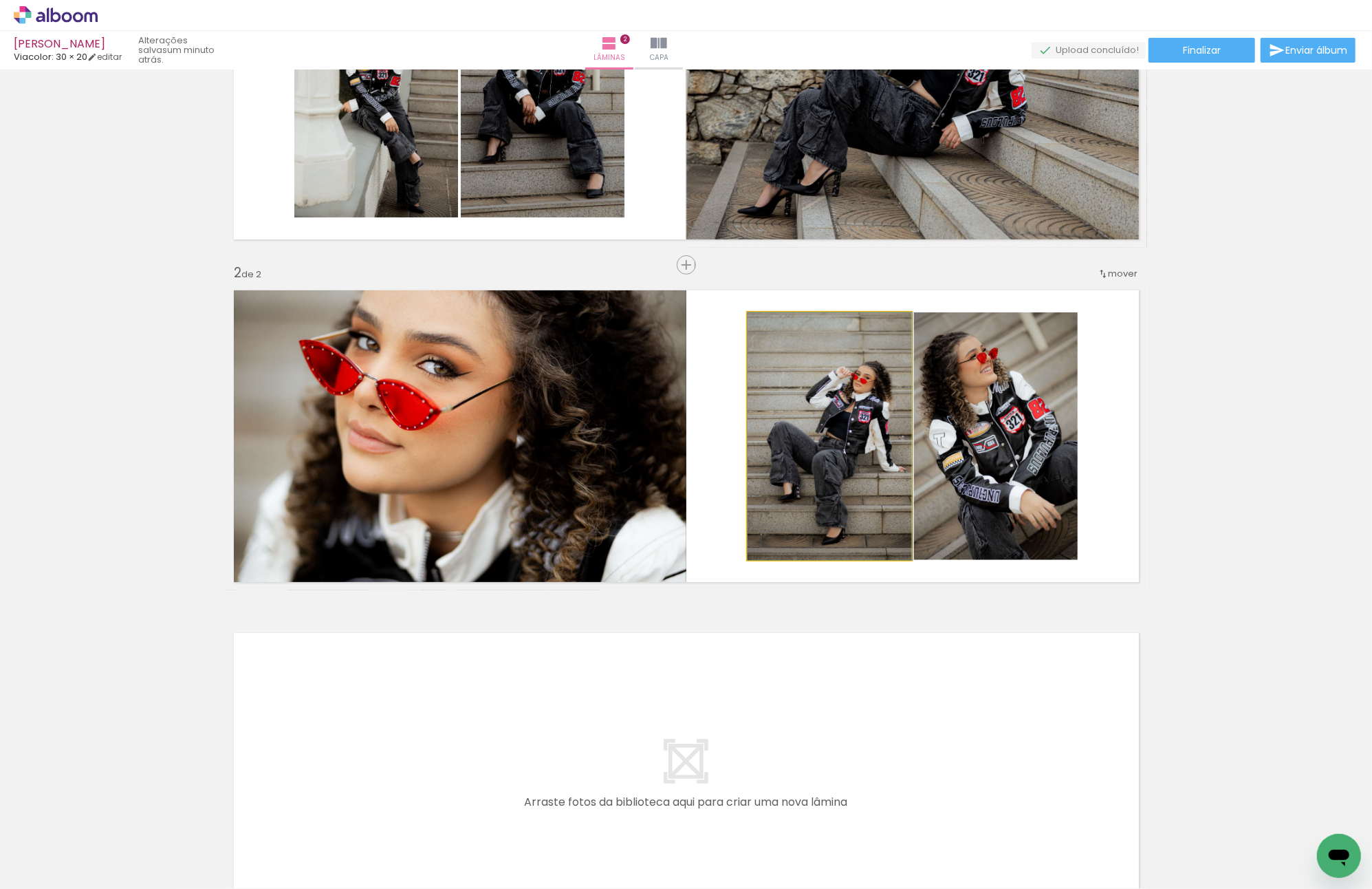
drag, startPoint x: 835, startPoint y: 408, endPoint x: 971, endPoint y: 408, distance: 136.0
click at [0, 0] on slot at bounding box center [0, 0] width 0 height 0
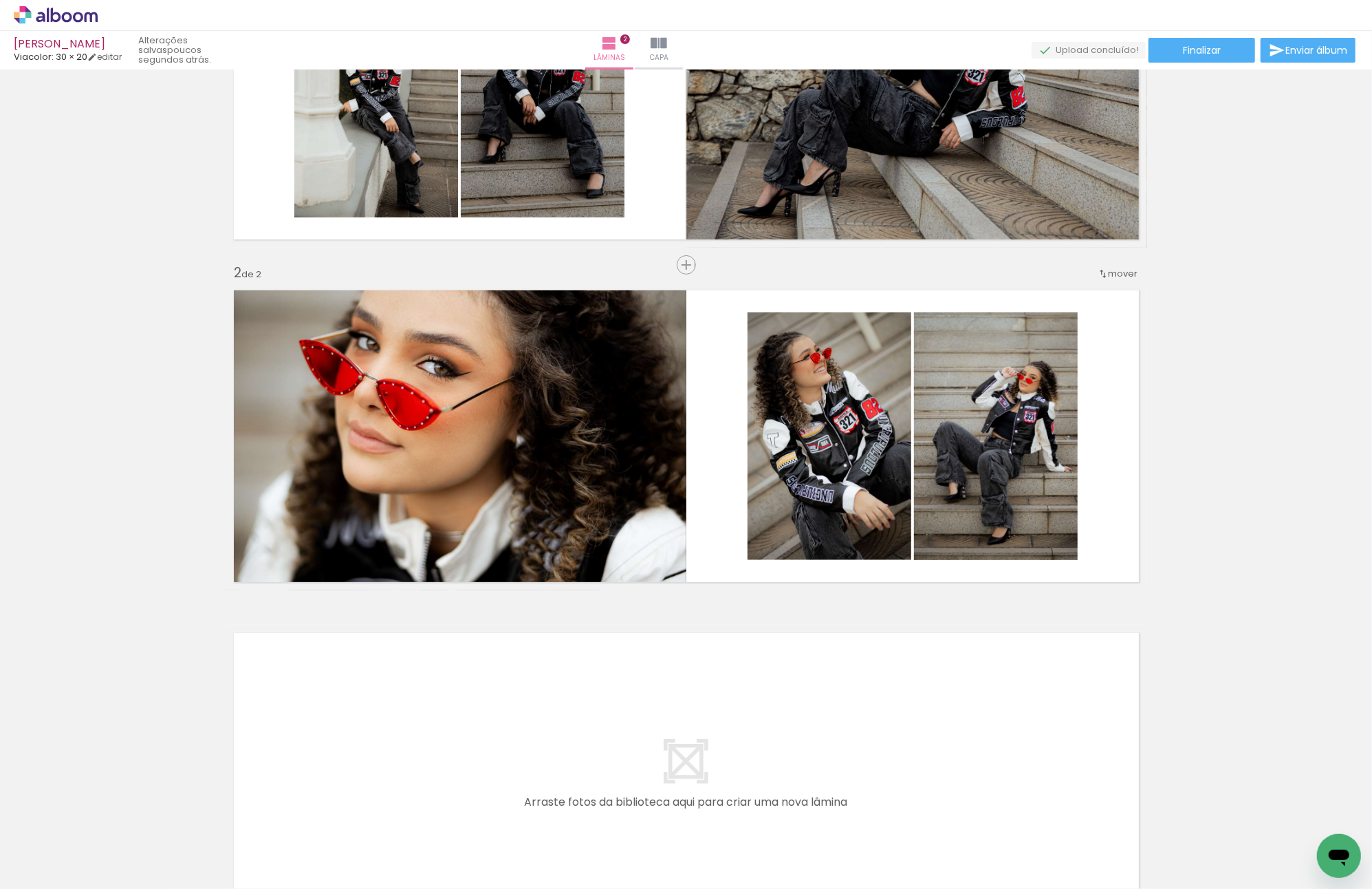
click at [1260, 368] on div "Inserir lâmina 1 de 2 Inserir lâmina 2 de 2" at bounding box center [686, 418] width 1372 height 1028
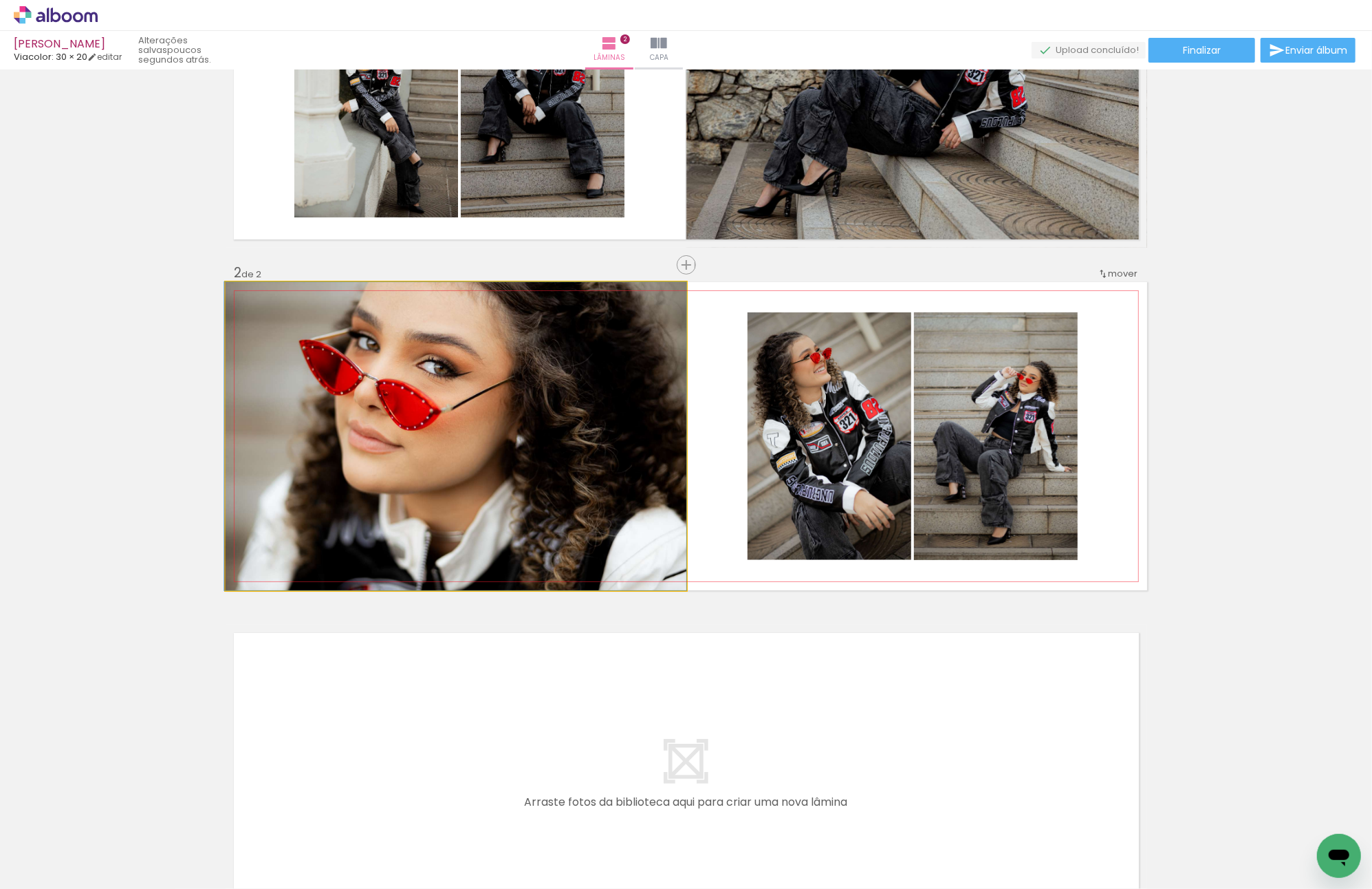
drag, startPoint x: 534, startPoint y: 372, endPoint x: 537, endPoint y: 379, distance: 7.6
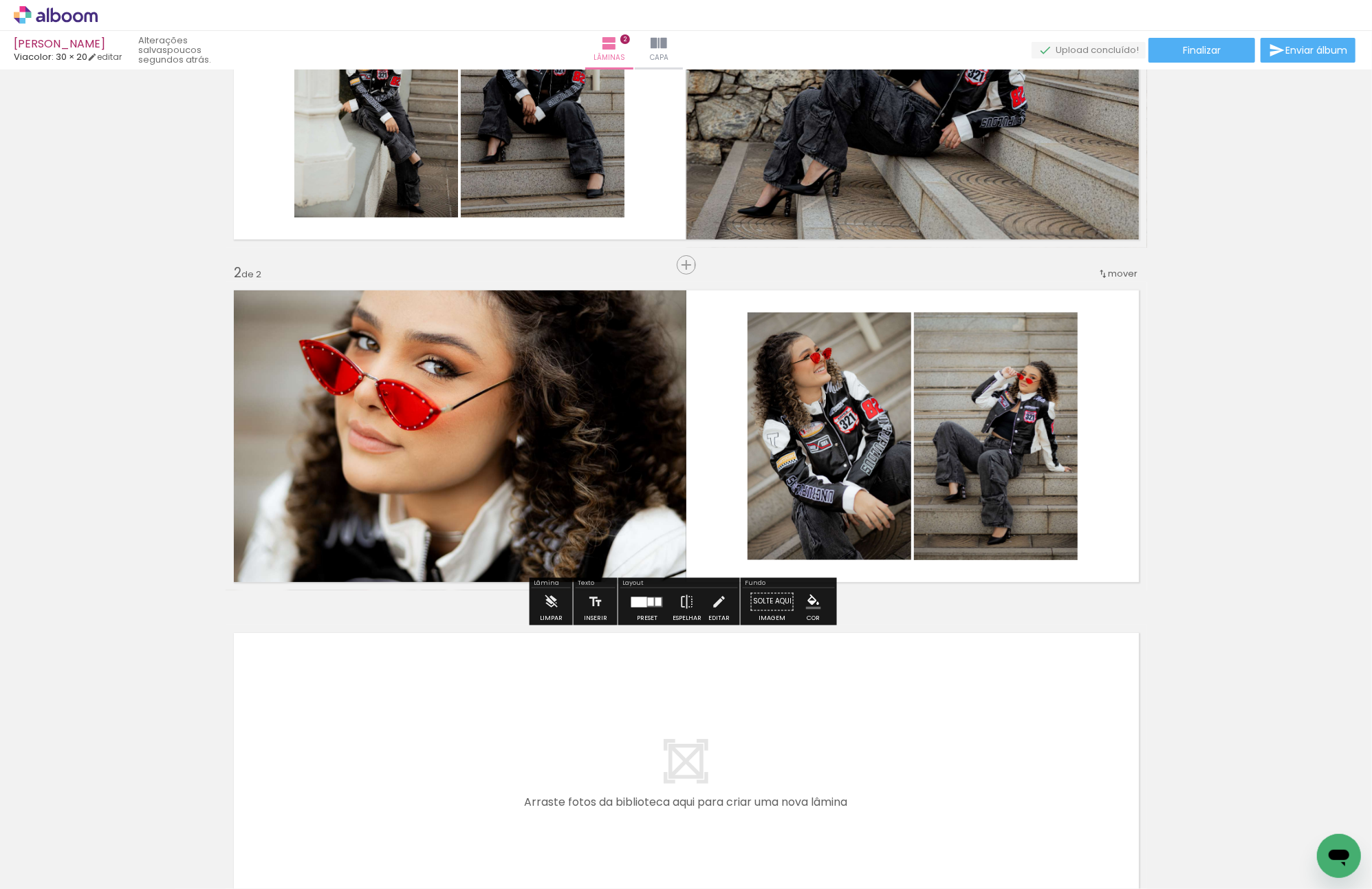
click at [1125, 420] on quentale-layouter at bounding box center [686, 437] width 922 height 309
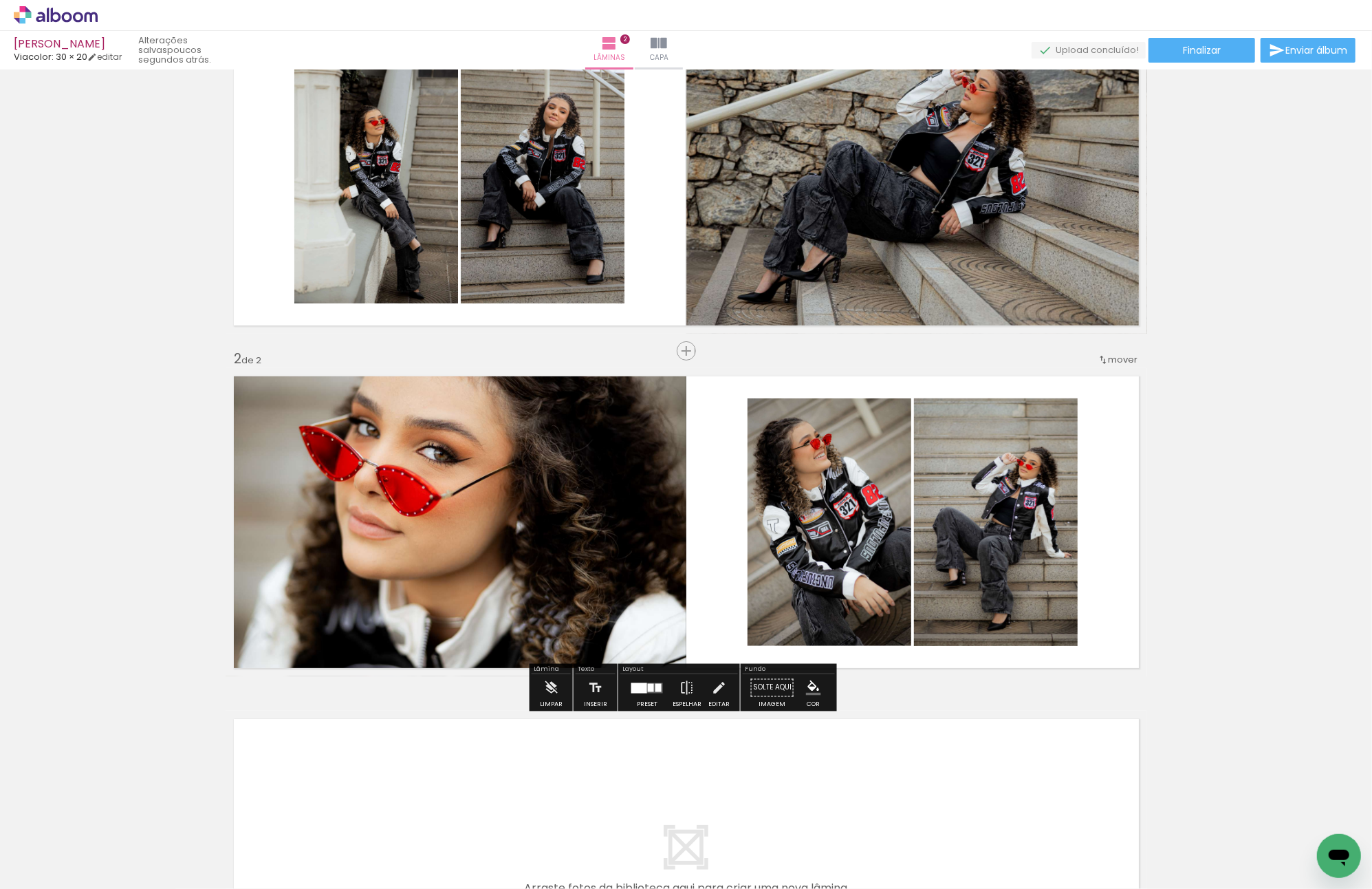
scroll to position [138, 0]
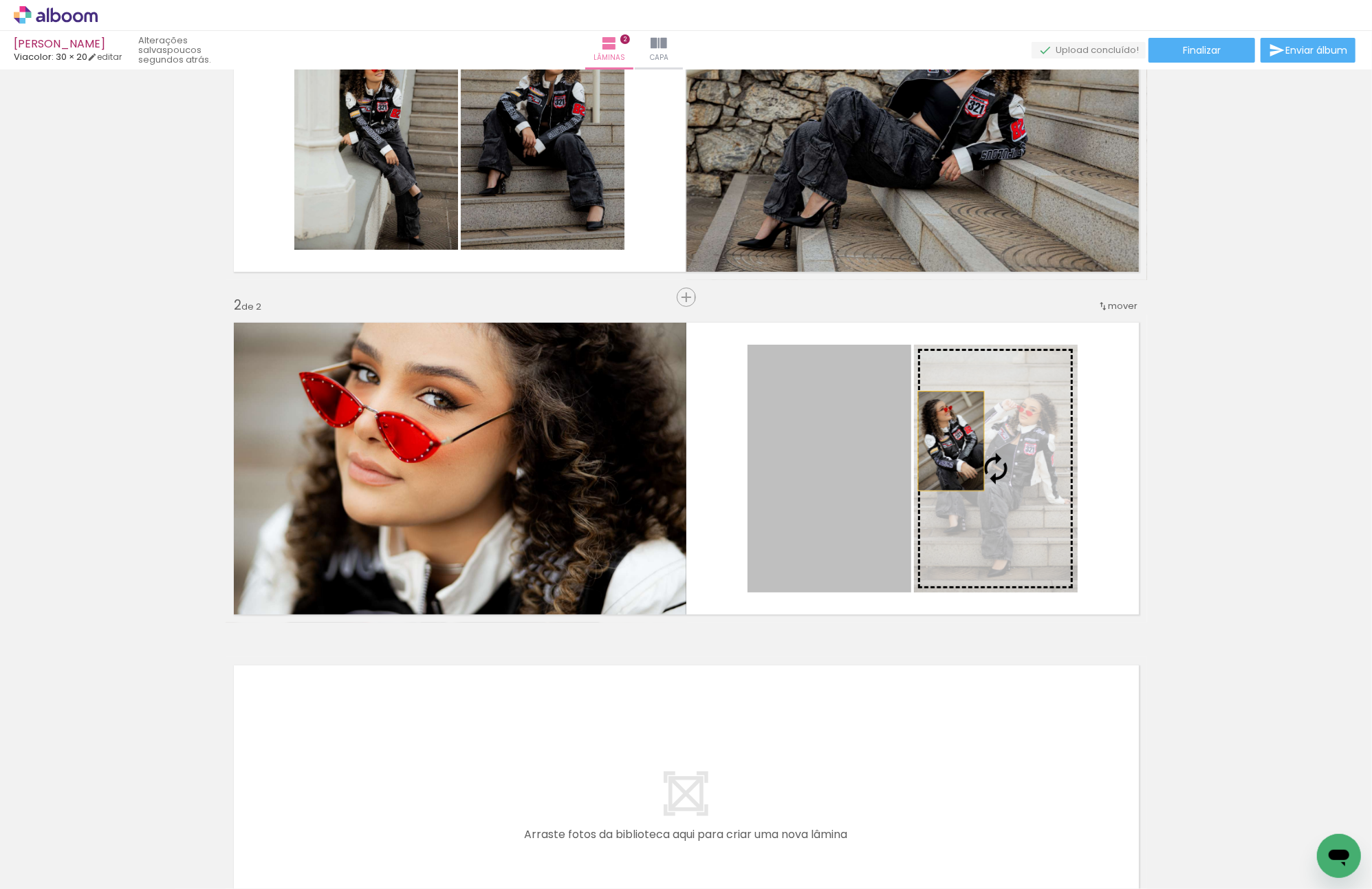
drag, startPoint x: 850, startPoint y: 450, endPoint x: 970, endPoint y: 436, distance: 120.8
click at [0, 0] on slot at bounding box center [0, 0] width 0 height 0
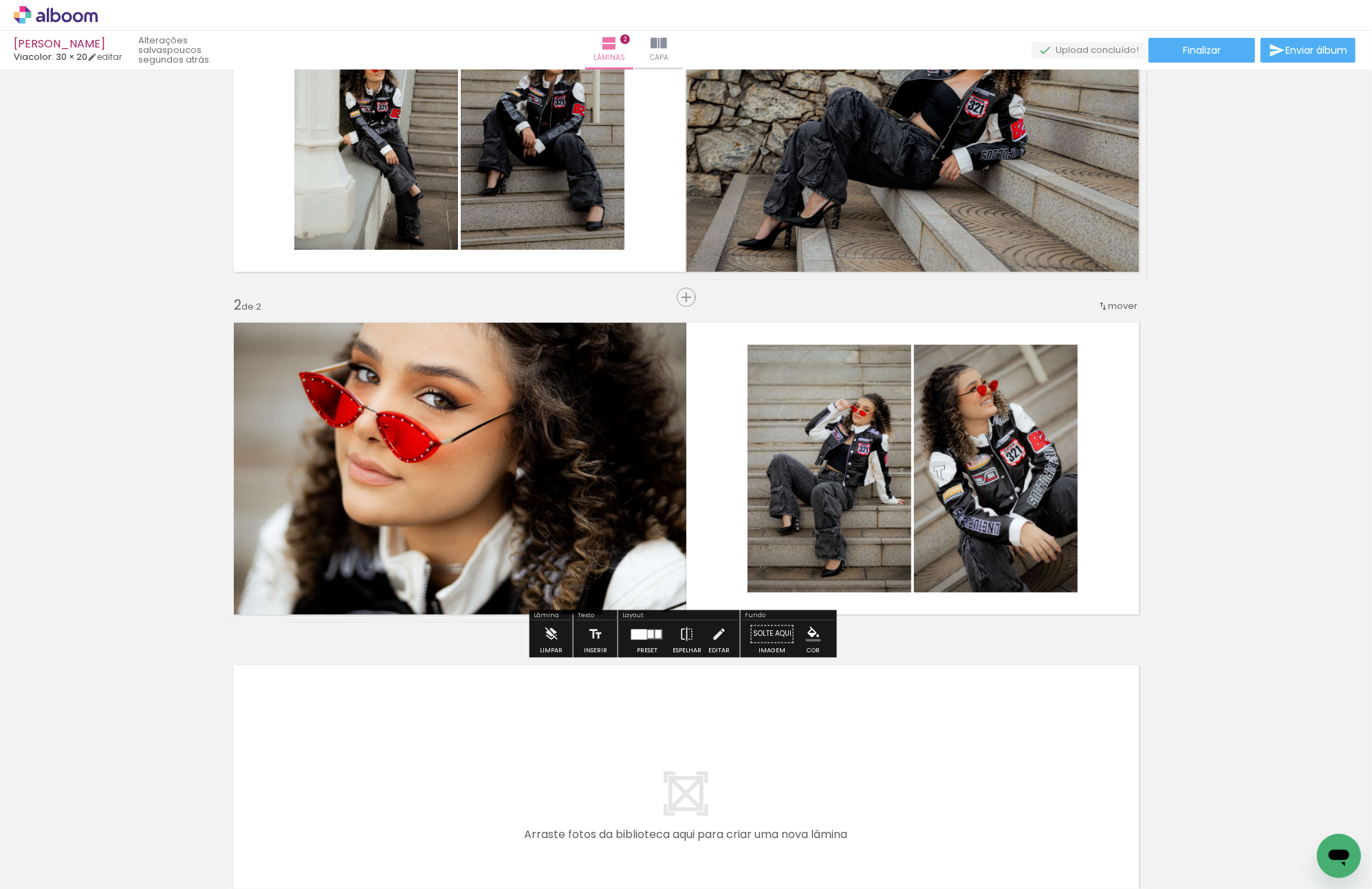
click at [1234, 419] on div "Inserir lâmina 1 de 2 Inserir lâmina 2 de 2" at bounding box center [686, 451] width 1372 height 1028
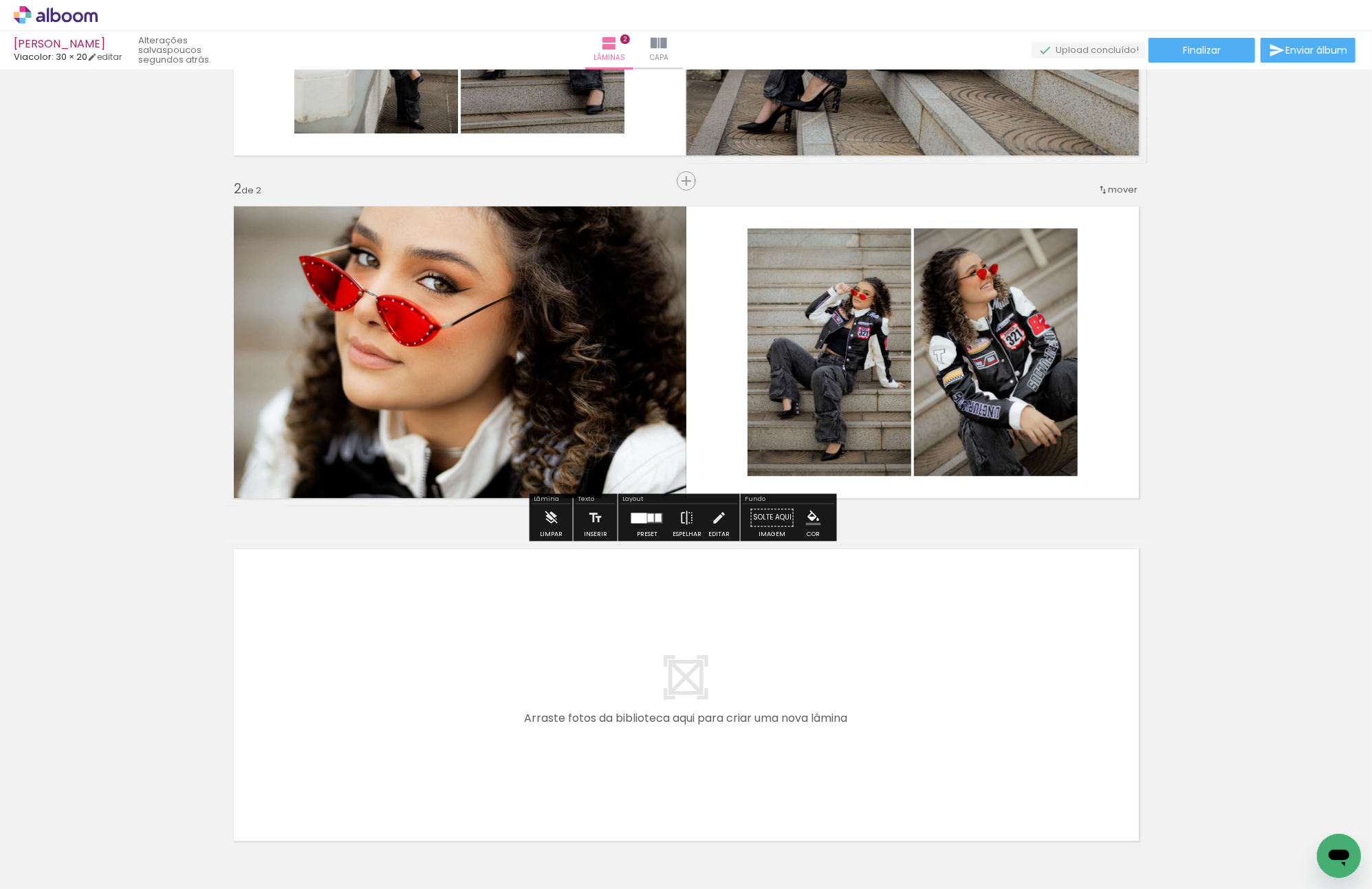
scroll to position [348, 0]
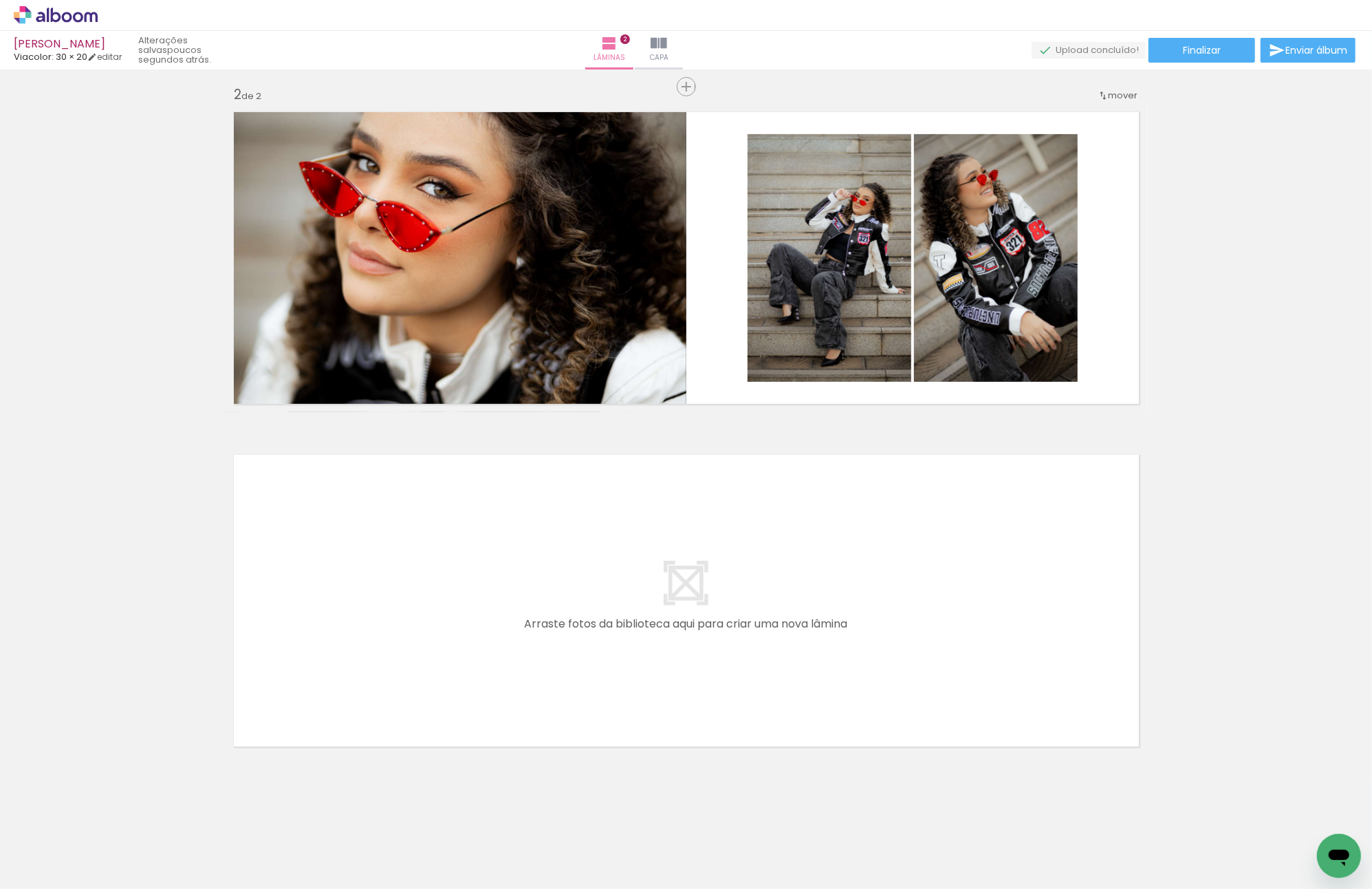
drag, startPoint x: 694, startPoint y: 831, endPoint x: 787, endPoint y: 831, distance: 93.0
click at [610, 645] on quentale-workspace at bounding box center [686, 444] width 1372 height 889
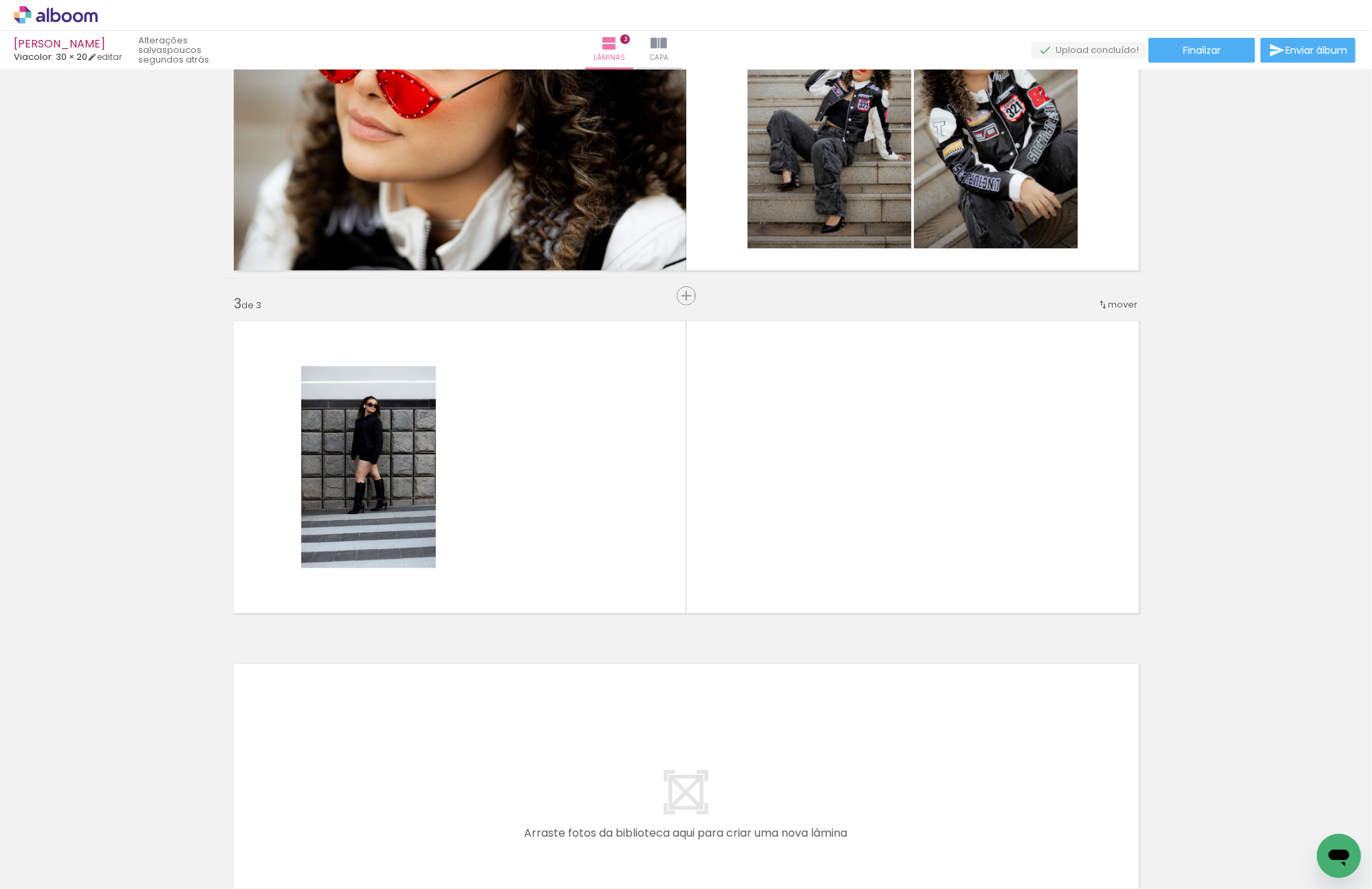
scroll to position [512, 0]
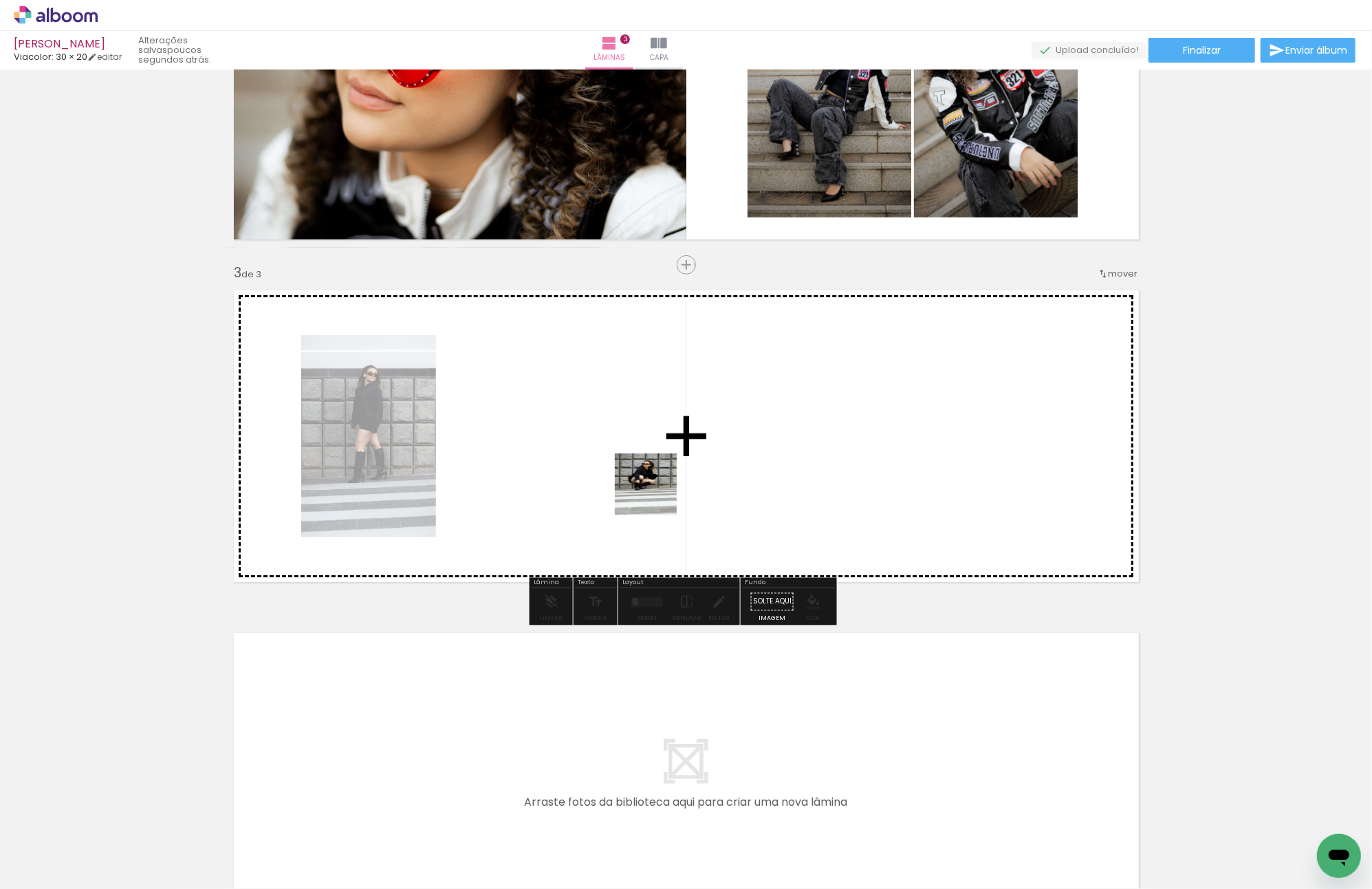
drag, startPoint x: 775, startPoint y: 852, endPoint x: 618, endPoint y: 448, distance: 433.4
click at [641, 472] on quentale-workspace at bounding box center [686, 444] width 1372 height 889
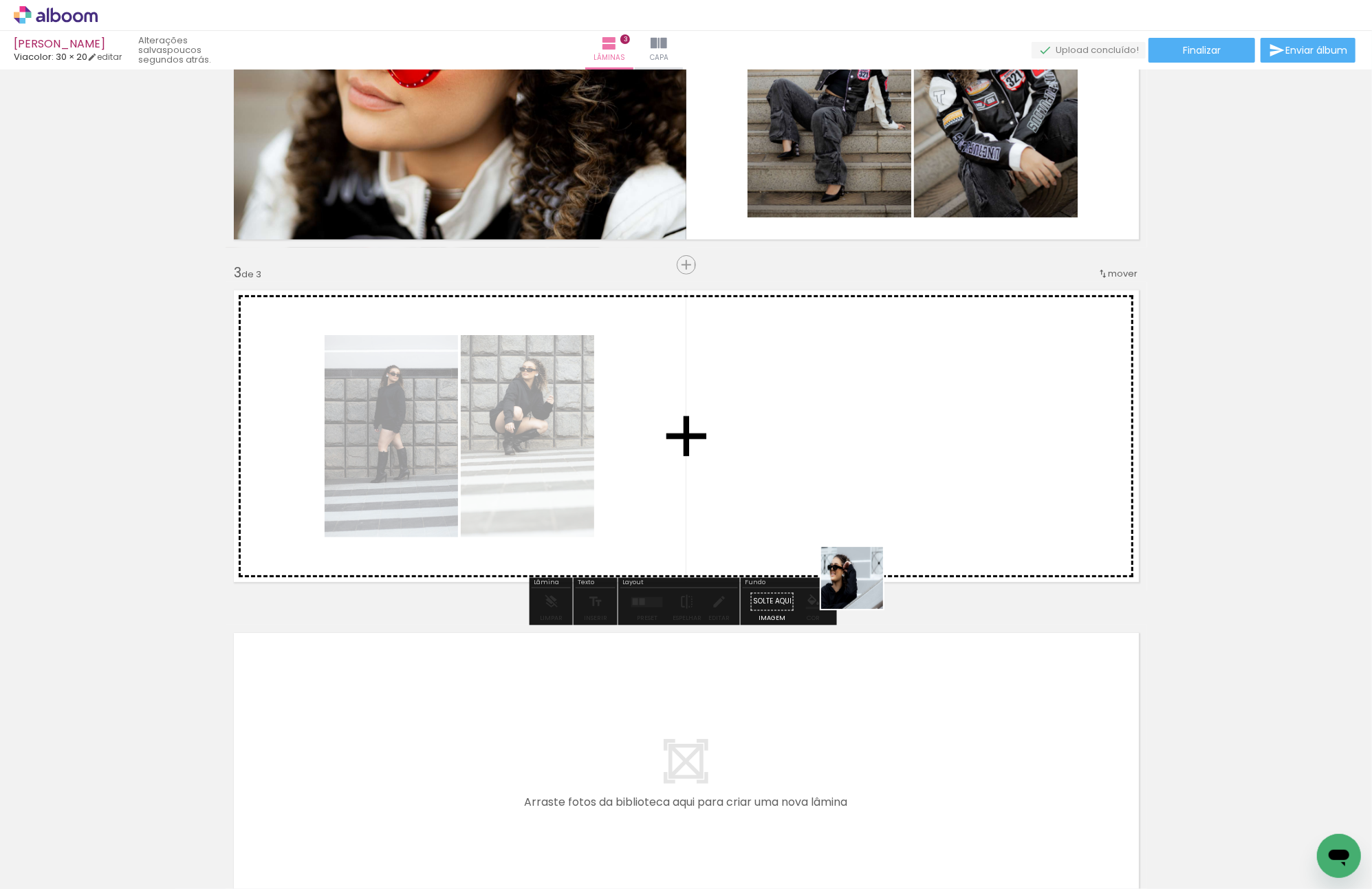
drag, startPoint x: 835, startPoint y: 847, endPoint x: 837, endPoint y: 521, distance: 326.0
click at [837, 521] on quentale-workspace at bounding box center [686, 444] width 1372 height 889
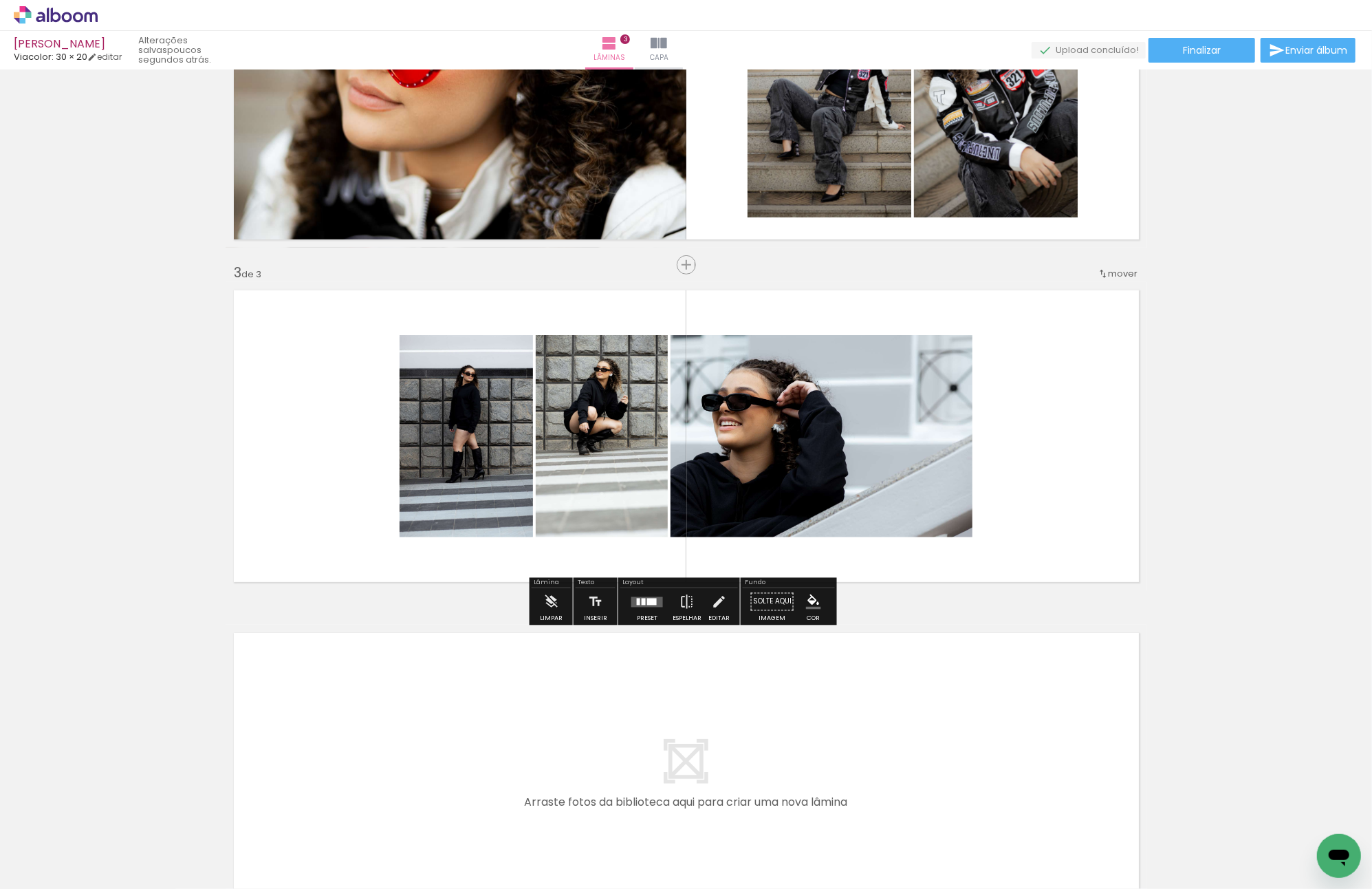
click at [655, 601] on quentale-layouter at bounding box center [647, 601] width 31 height 10
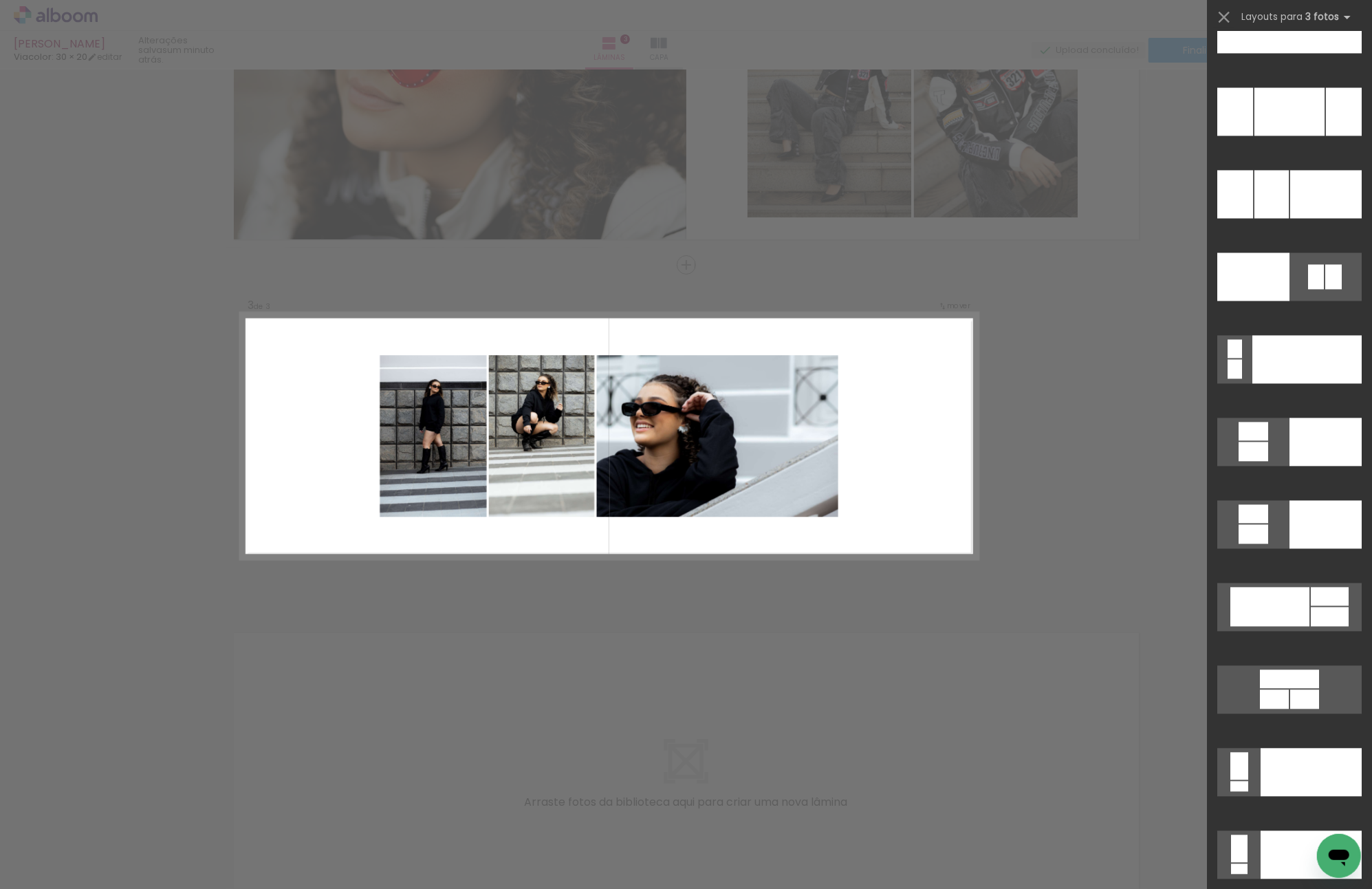
scroll to position [15144, 0]
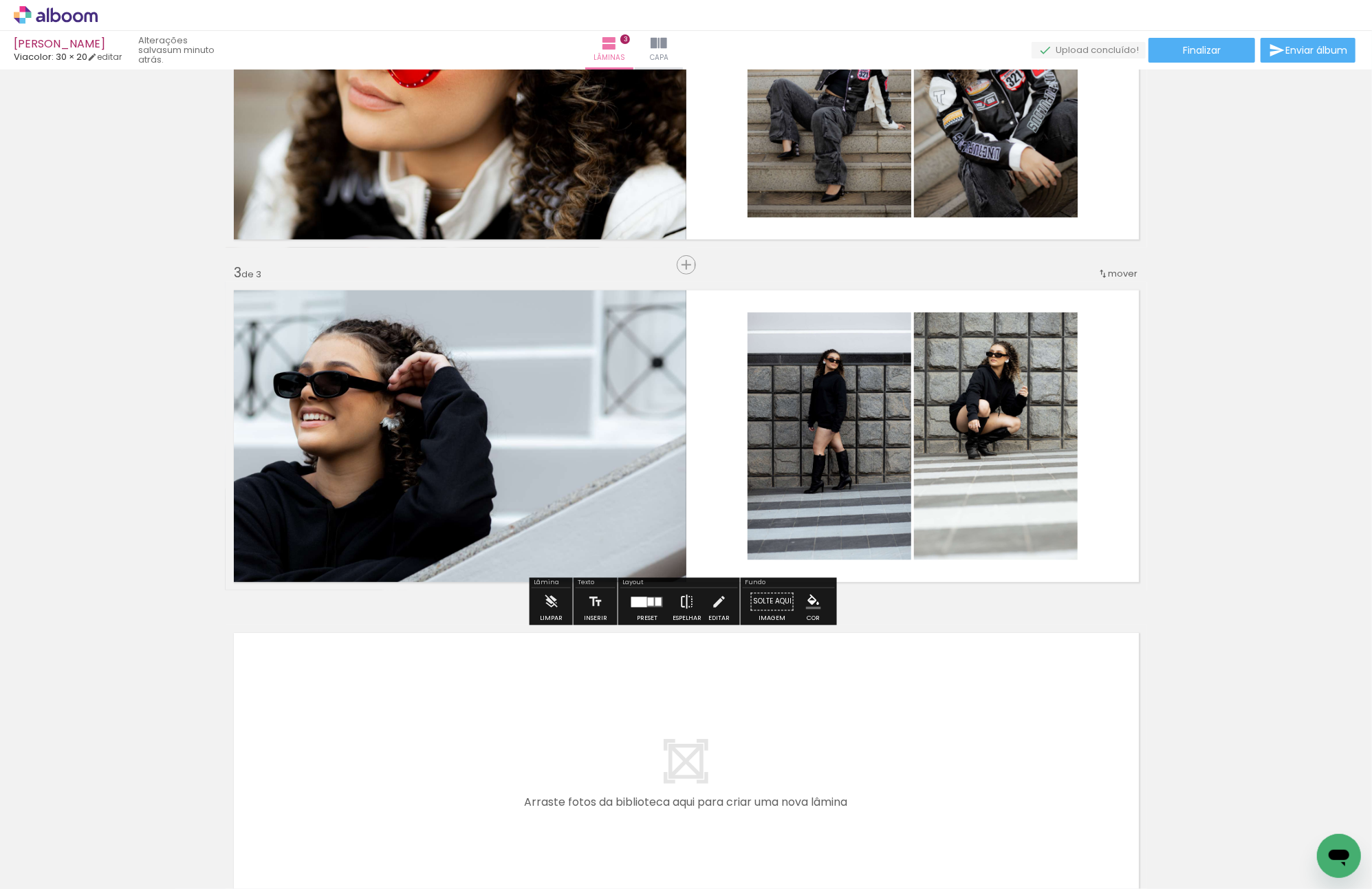
click at [688, 601] on iron-icon at bounding box center [686, 602] width 15 height 28
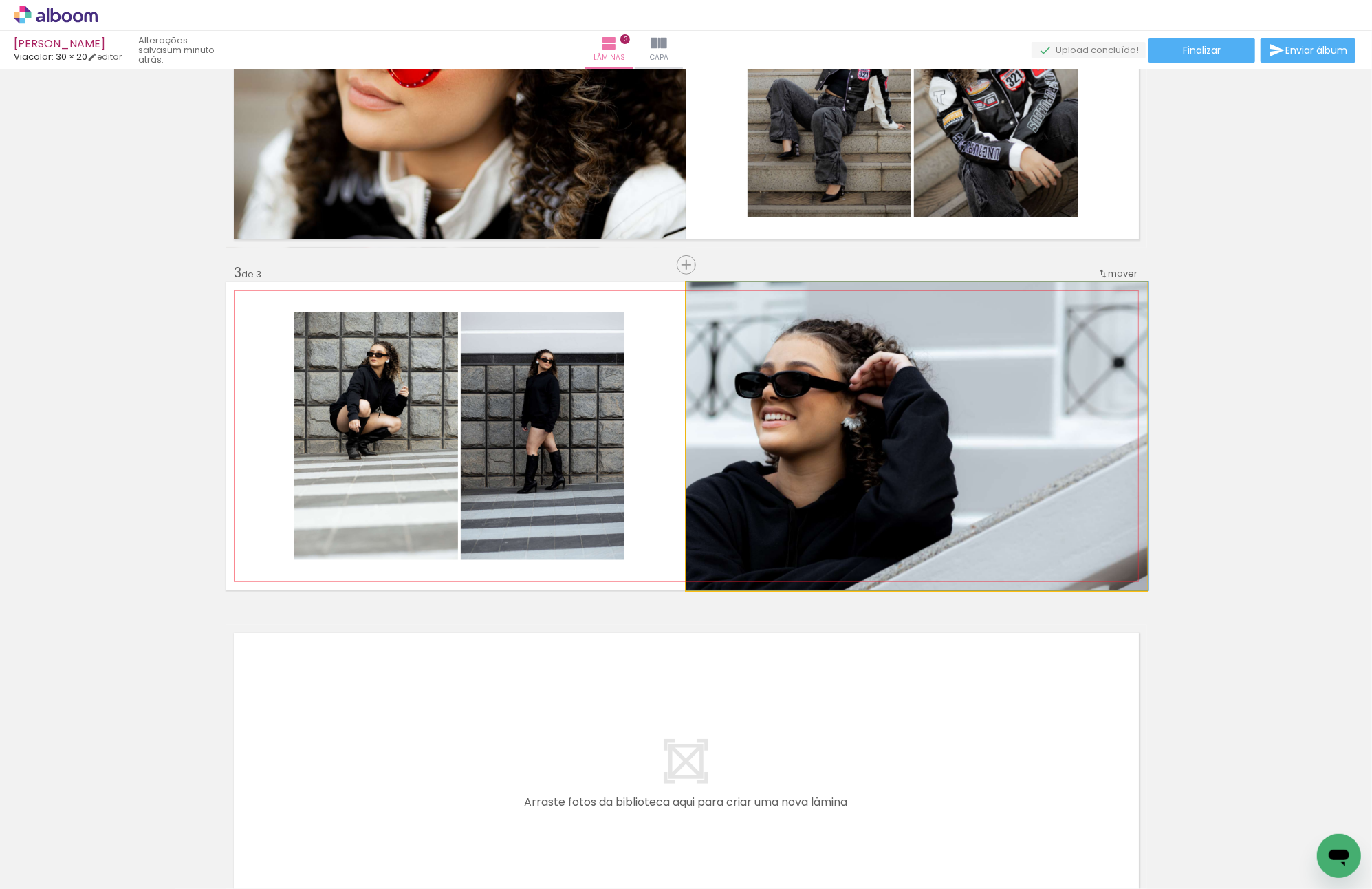
drag, startPoint x: 870, startPoint y: 467, endPoint x: 946, endPoint y: 456, distance: 76.8
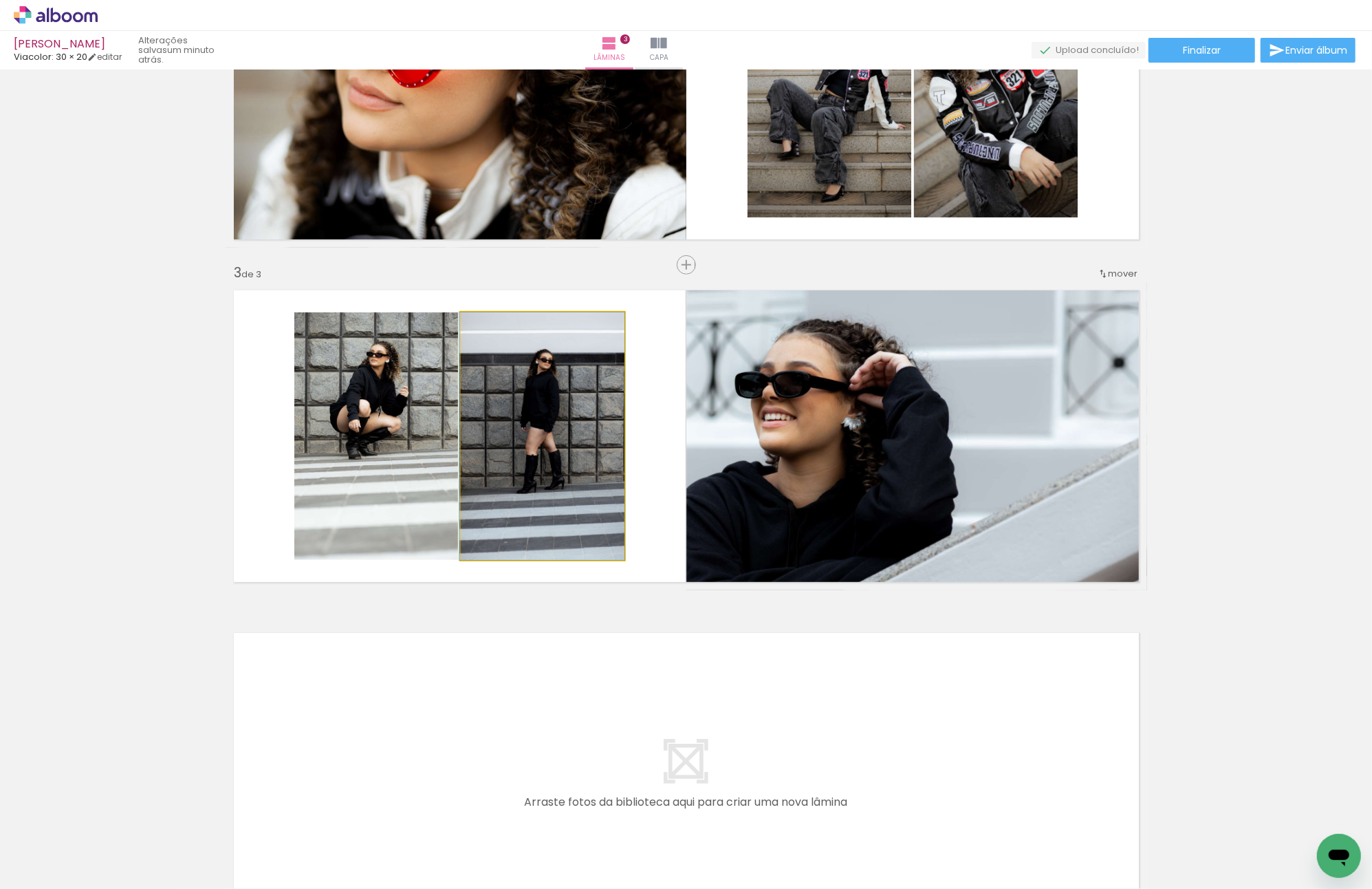
drag, startPoint x: 527, startPoint y: 434, endPoint x: 416, endPoint y: 431, distance: 111.0
click at [0, 0] on slot at bounding box center [0, 0] width 0 height 0
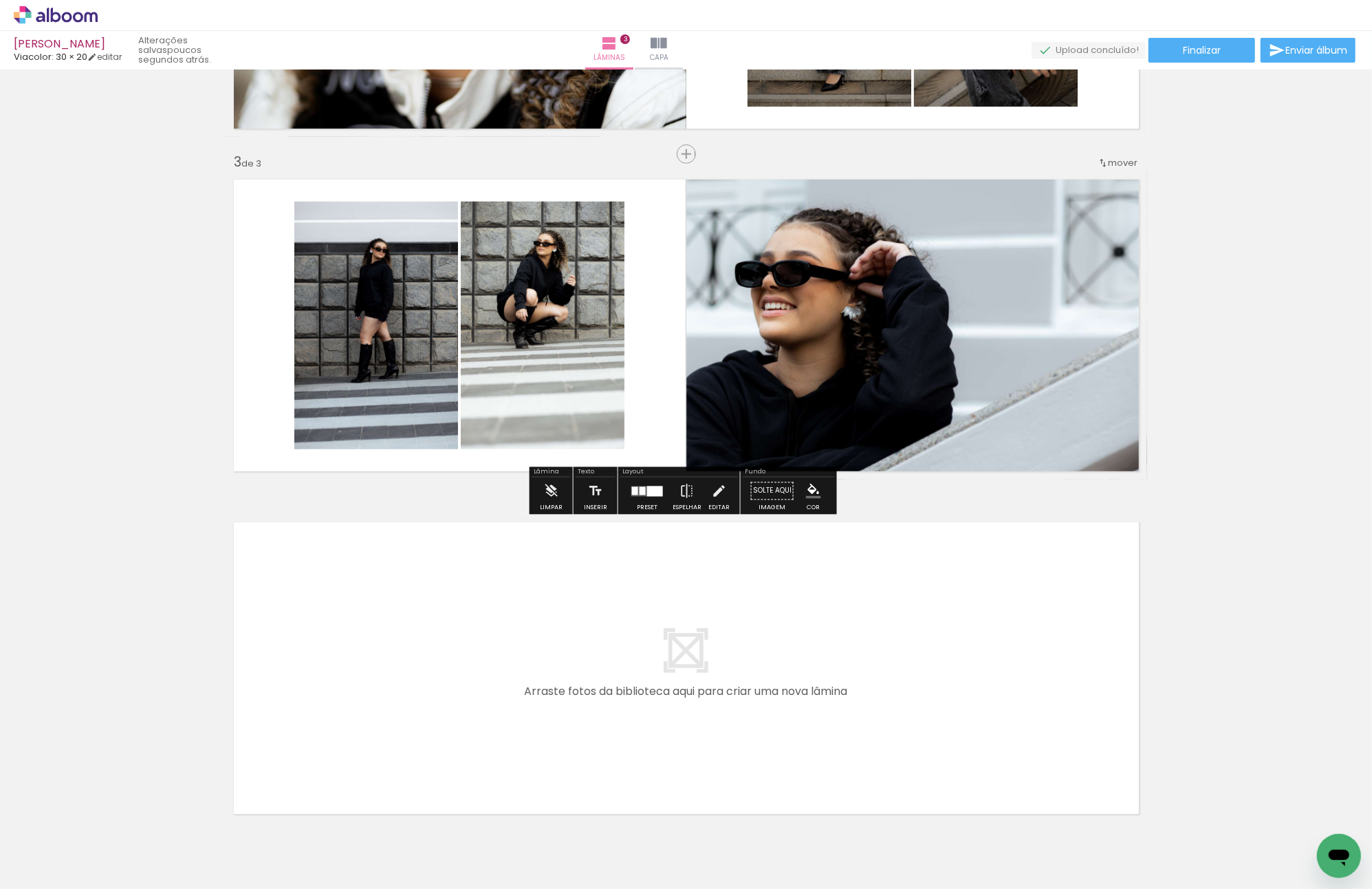
scroll to position [691, 0]
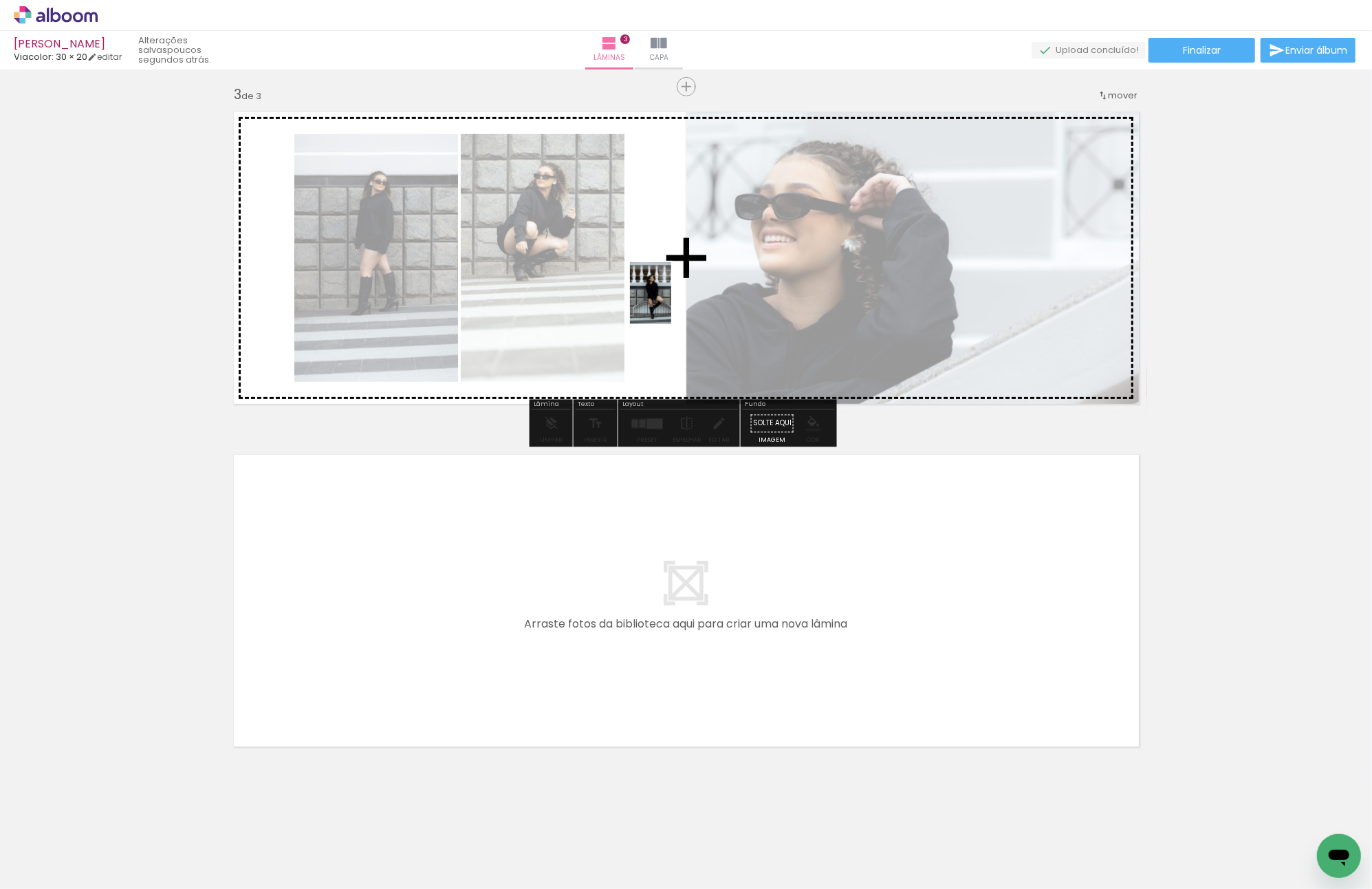
drag, startPoint x: 910, startPoint y: 831, endPoint x: 671, endPoint y: 303, distance: 579.6
click at [671, 303] on quentale-workspace at bounding box center [686, 444] width 1372 height 889
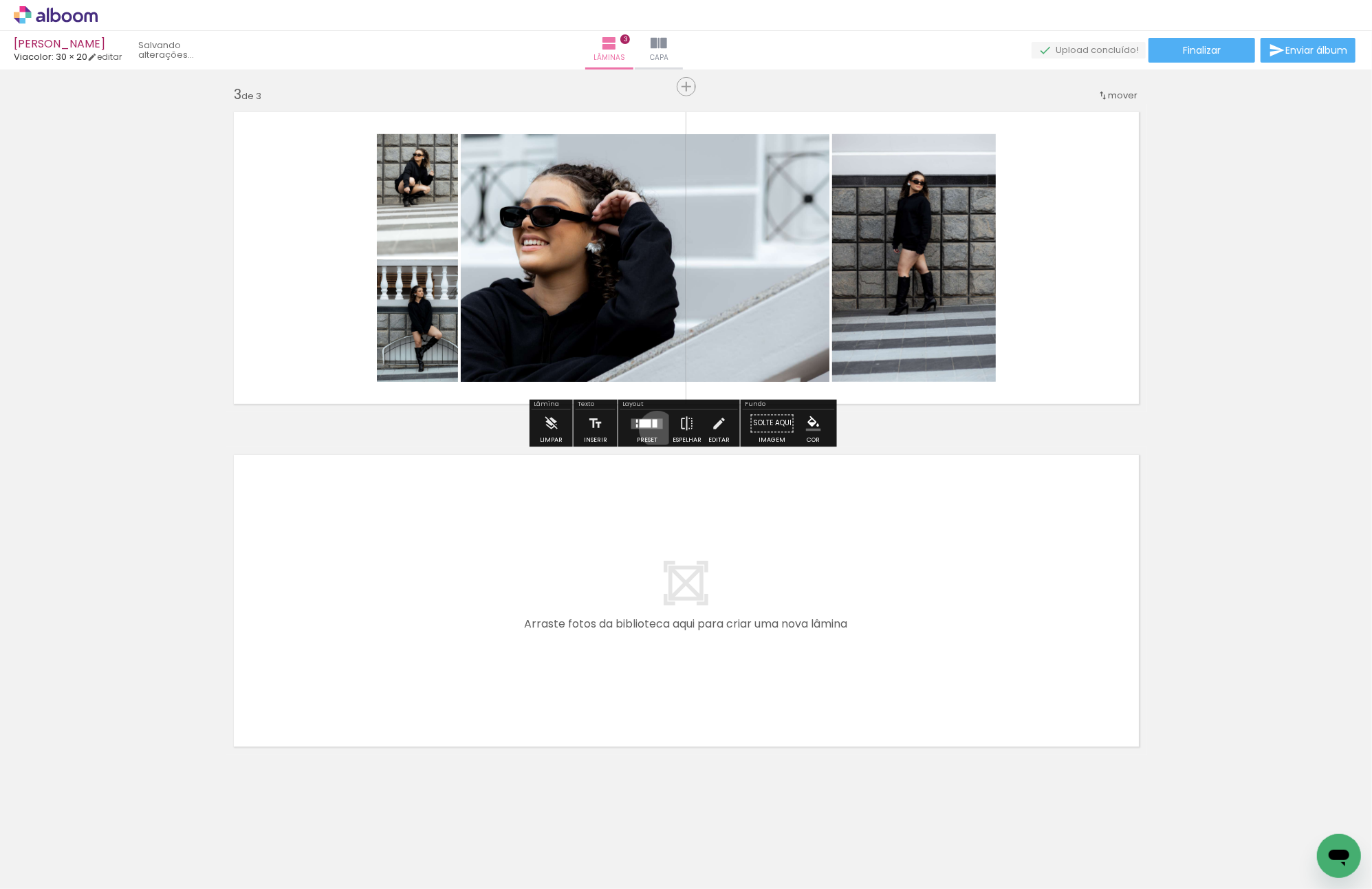
click at [653, 429] on div at bounding box center [647, 424] width 37 height 28
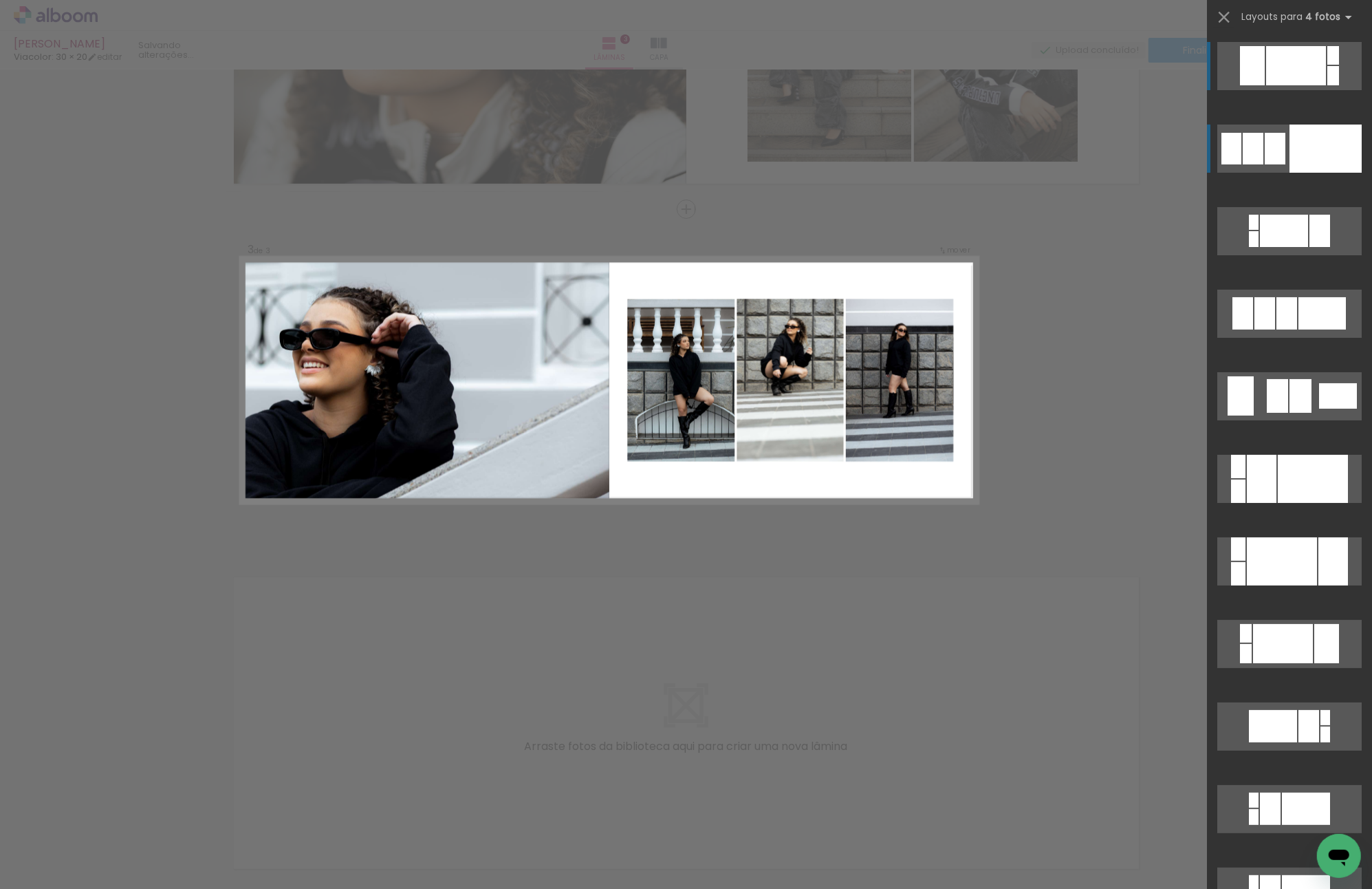
scroll to position [512, 0]
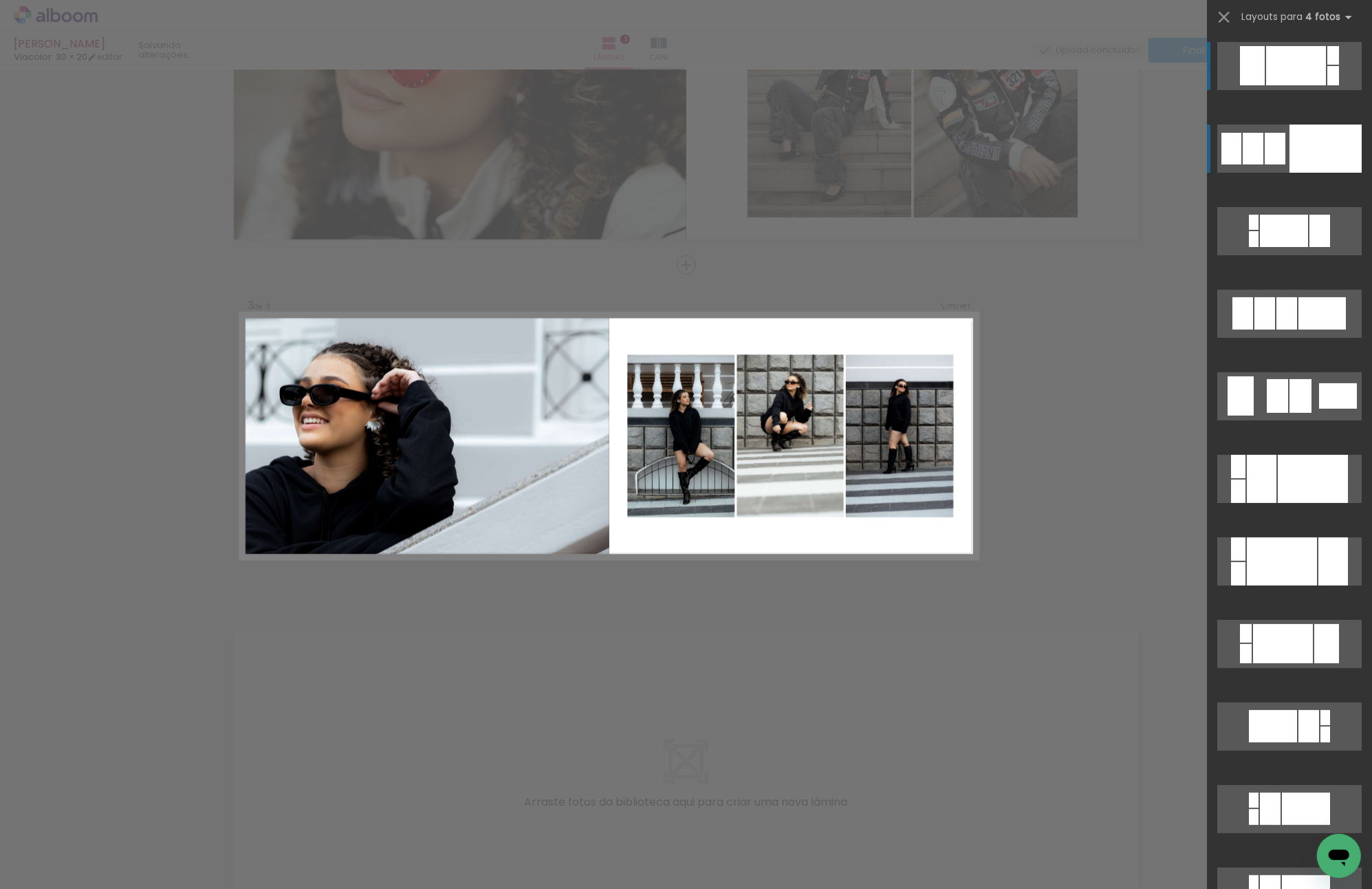
click at [1294, 149] on div at bounding box center [1325, 148] width 72 height 48
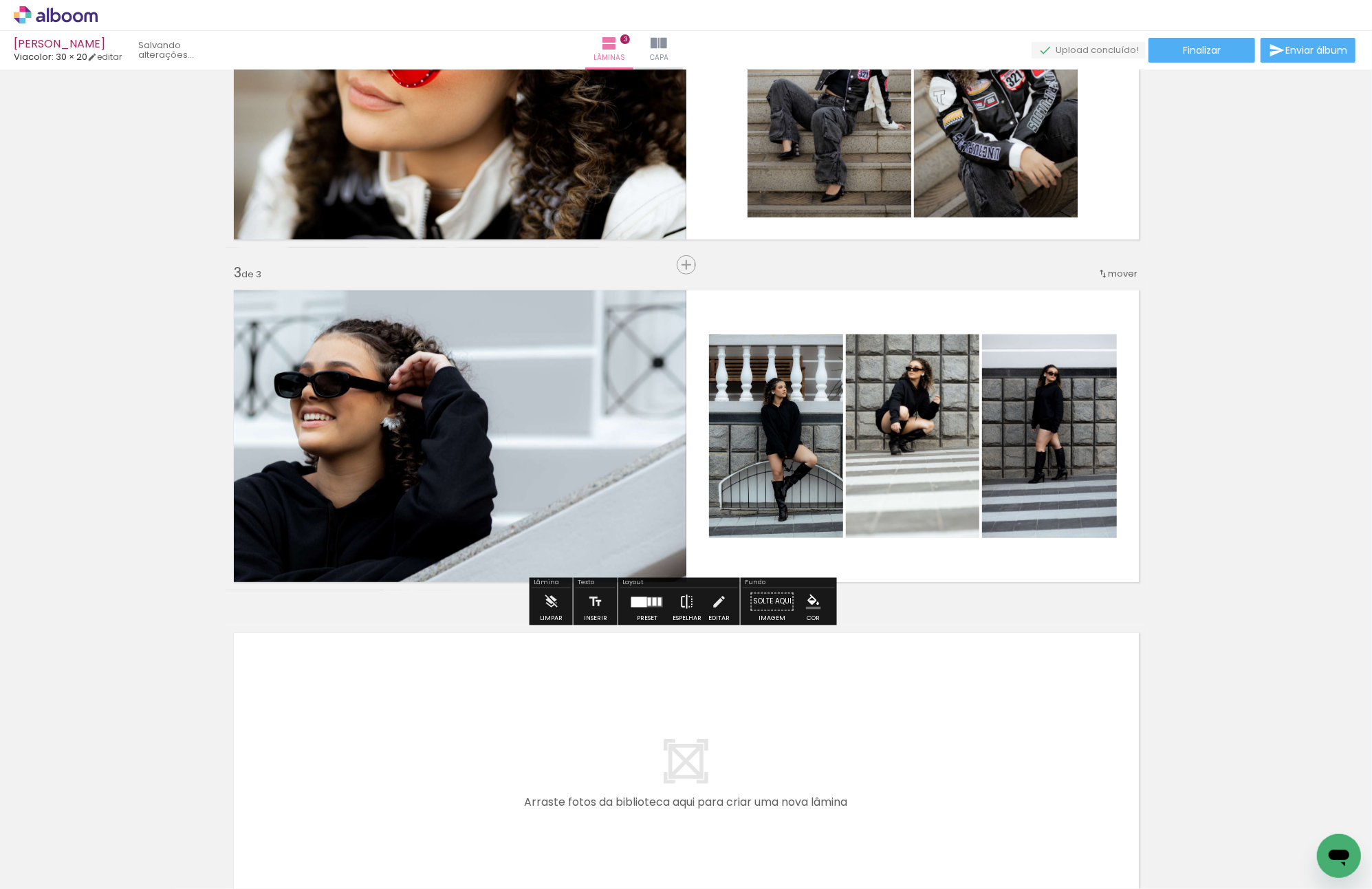
click at [687, 594] on iron-icon at bounding box center [686, 602] width 15 height 28
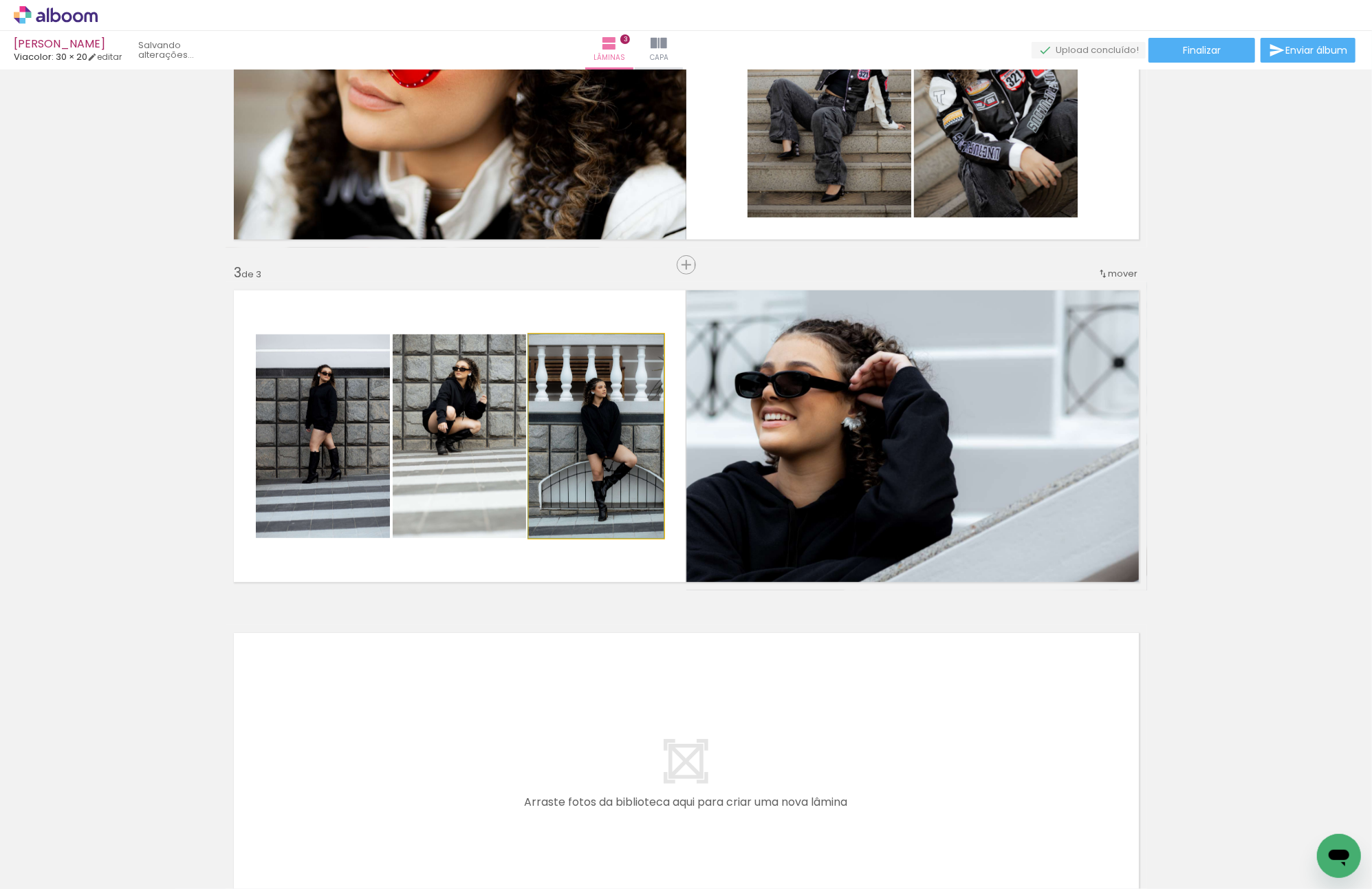
drag, startPoint x: 572, startPoint y: 446, endPoint x: 476, endPoint y: 433, distance: 96.9
click at [0, 0] on slot at bounding box center [0, 0] width 0 height 0
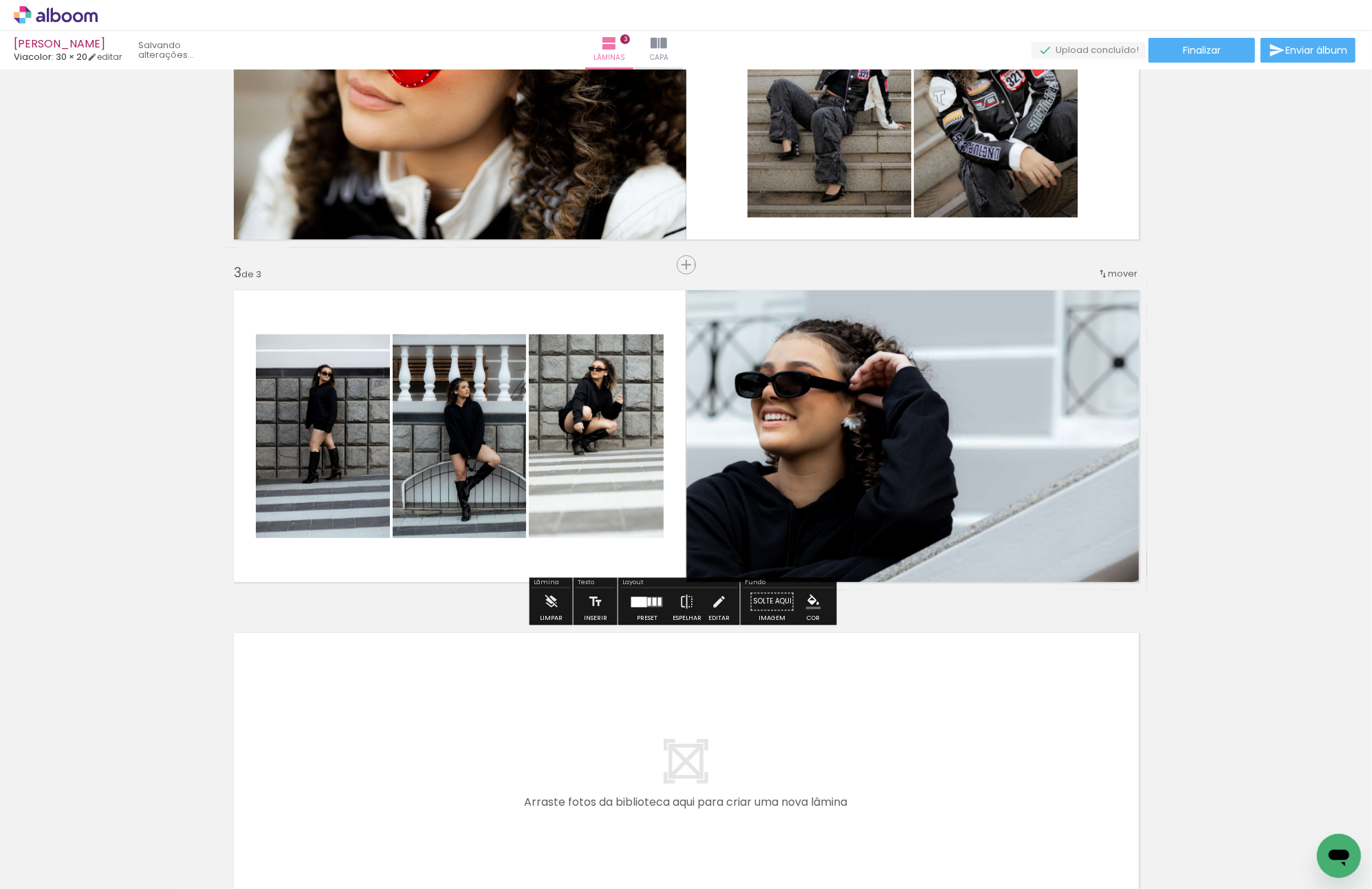
drag, startPoint x: 414, startPoint y: 427, endPoint x: 442, endPoint y: 427, distance: 28.0
click at [0, 0] on slot at bounding box center [0, 0] width 0 height 0
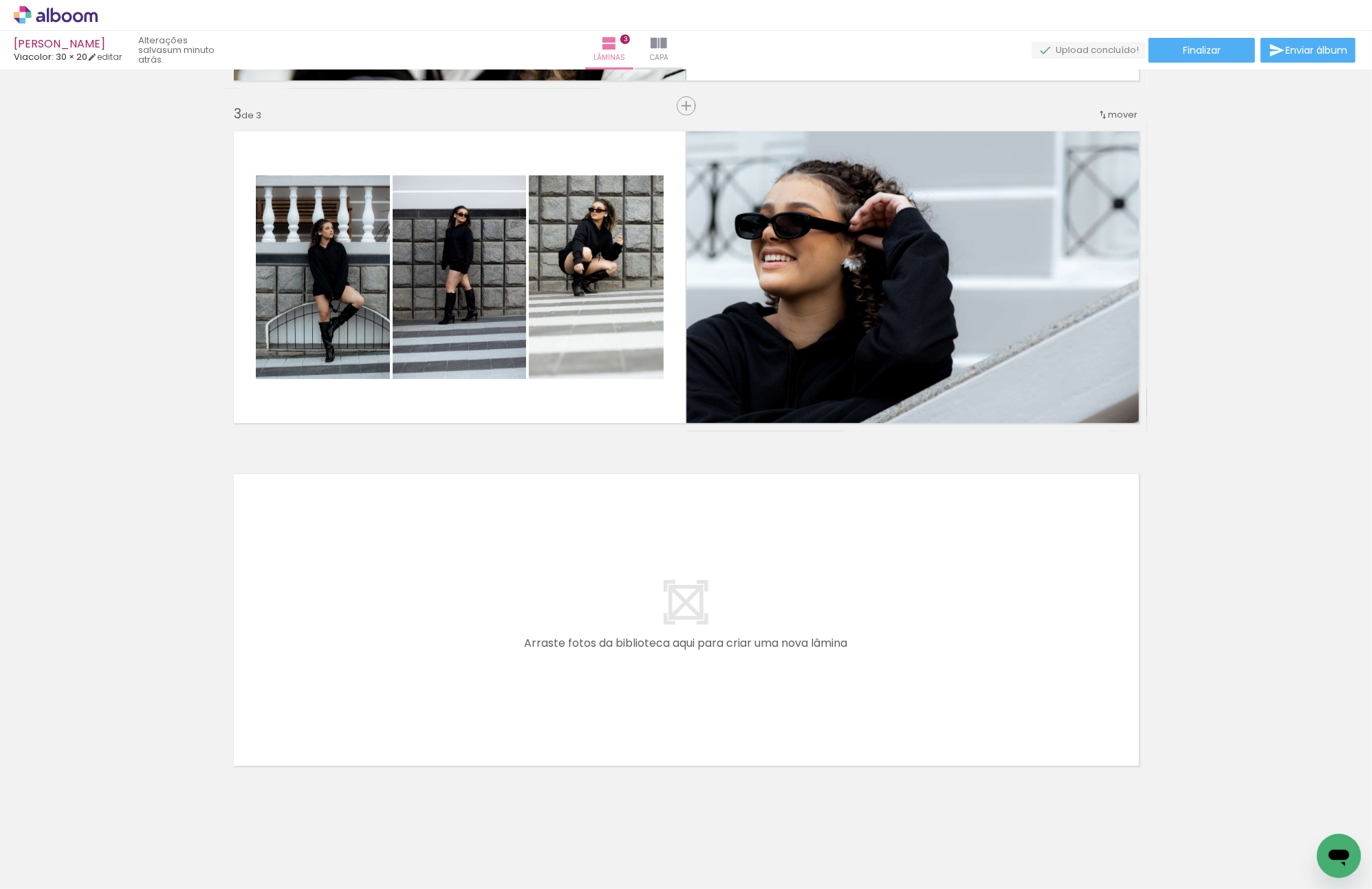
scroll to position [691, 0]
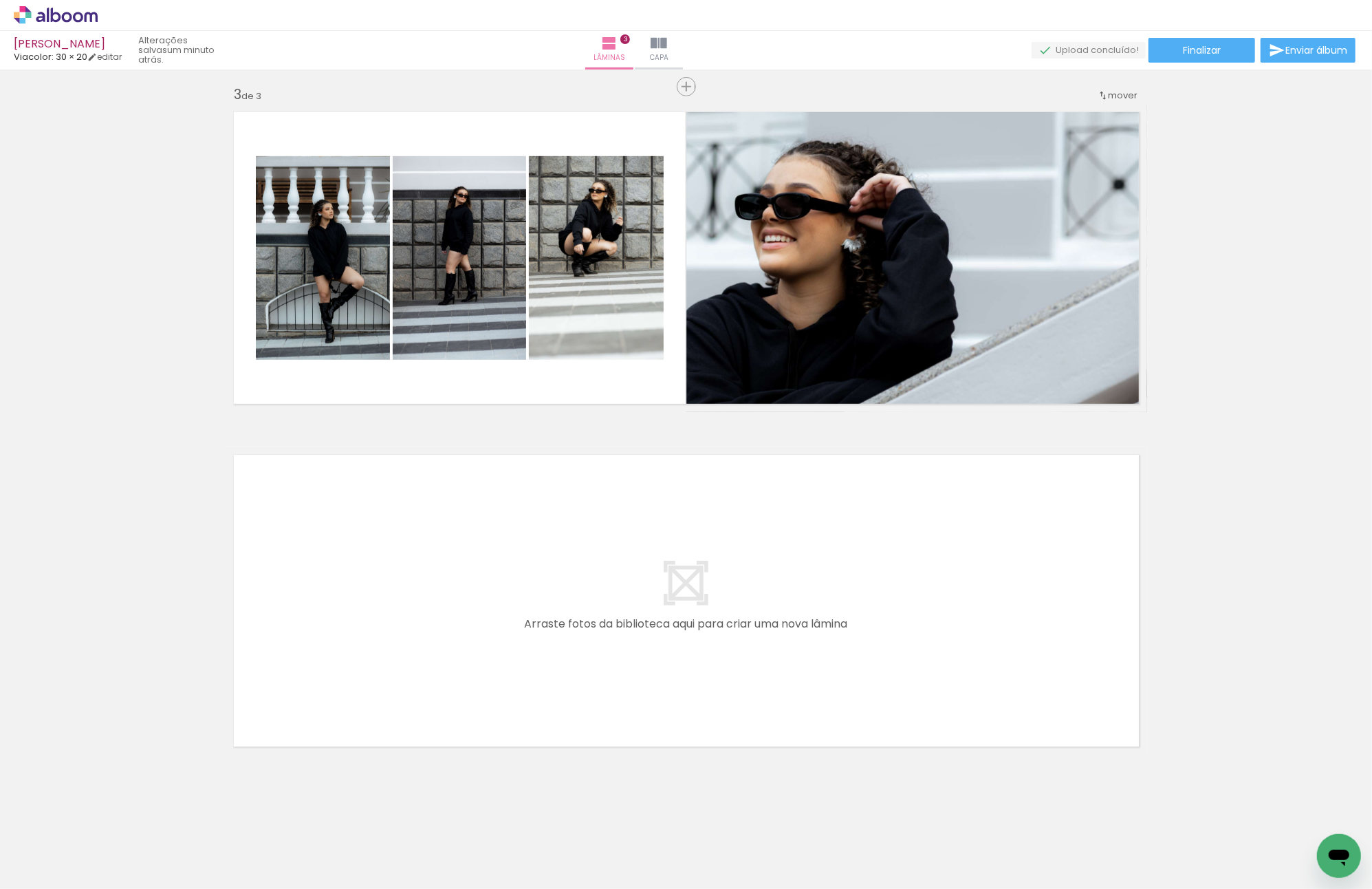
drag, startPoint x: 982, startPoint y: 843, endPoint x: 831, endPoint y: 662, distance: 235.7
click at [831, 662] on quentale-workspace at bounding box center [686, 444] width 1372 height 889
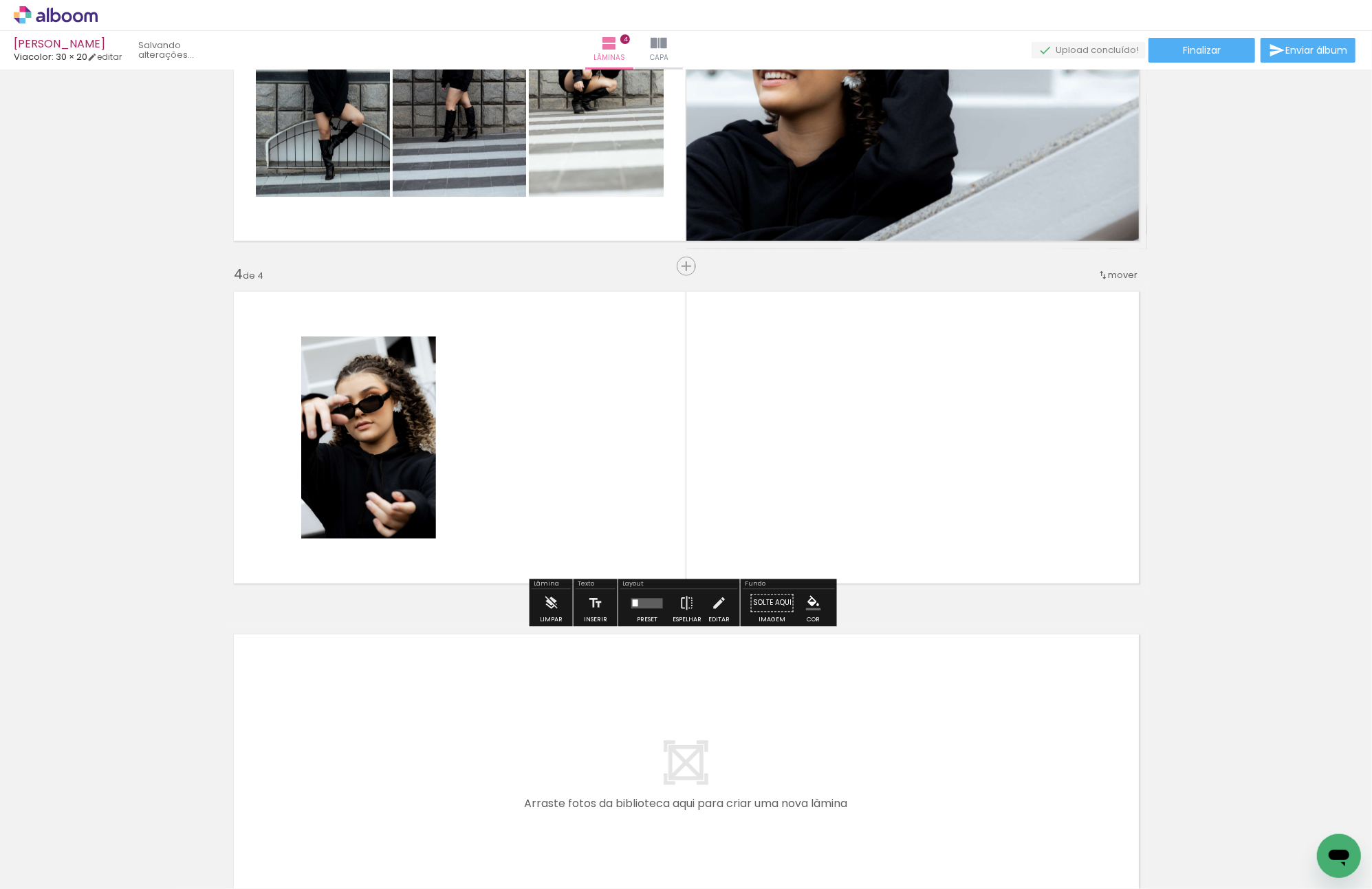
scroll to position [855, 0]
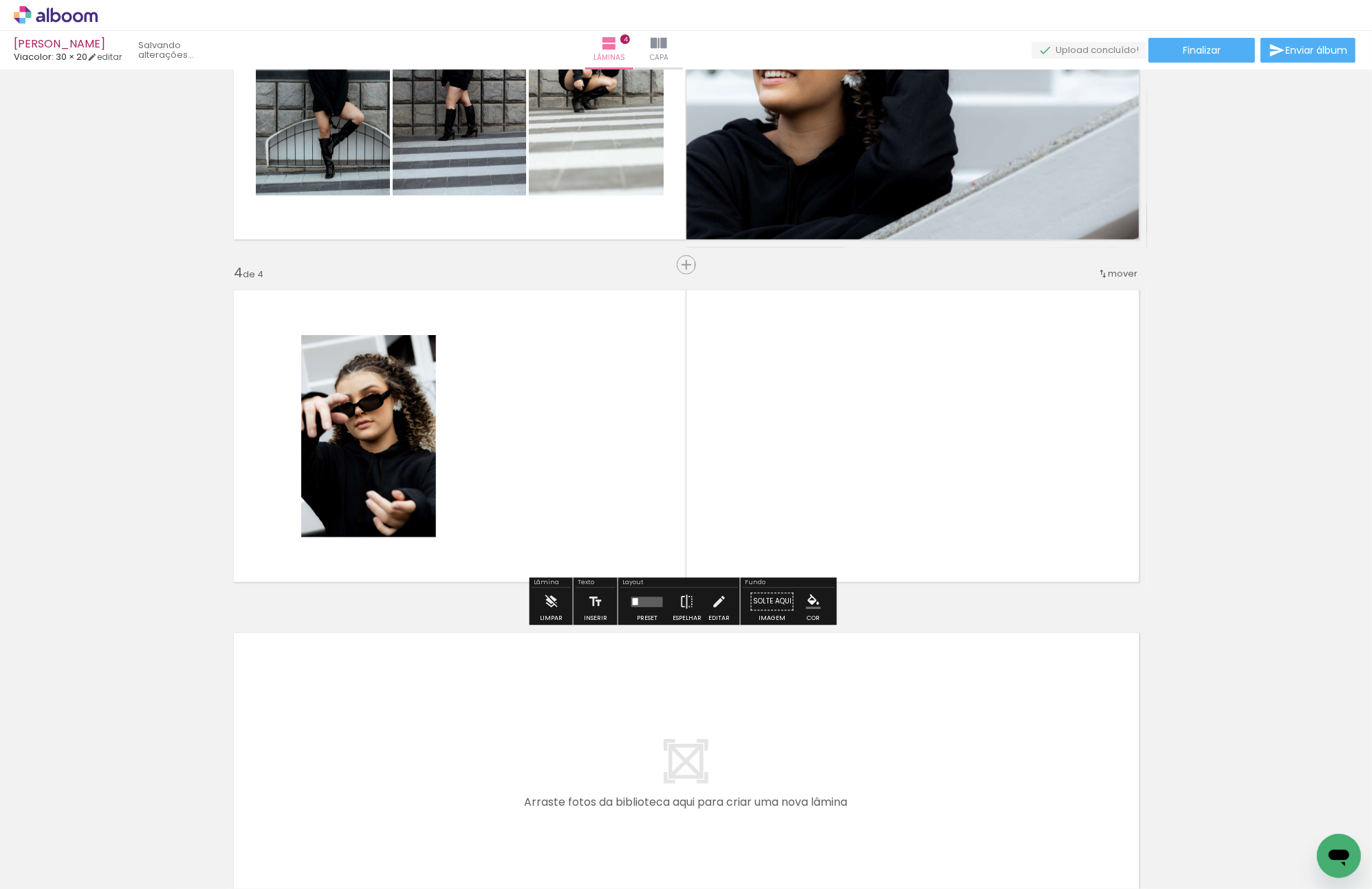
drag, startPoint x: 1071, startPoint y: 817, endPoint x: 977, endPoint y: 634, distance: 205.7
click at [824, 447] on quentale-workspace at bounding box center [686, 444] width 1372 height 889
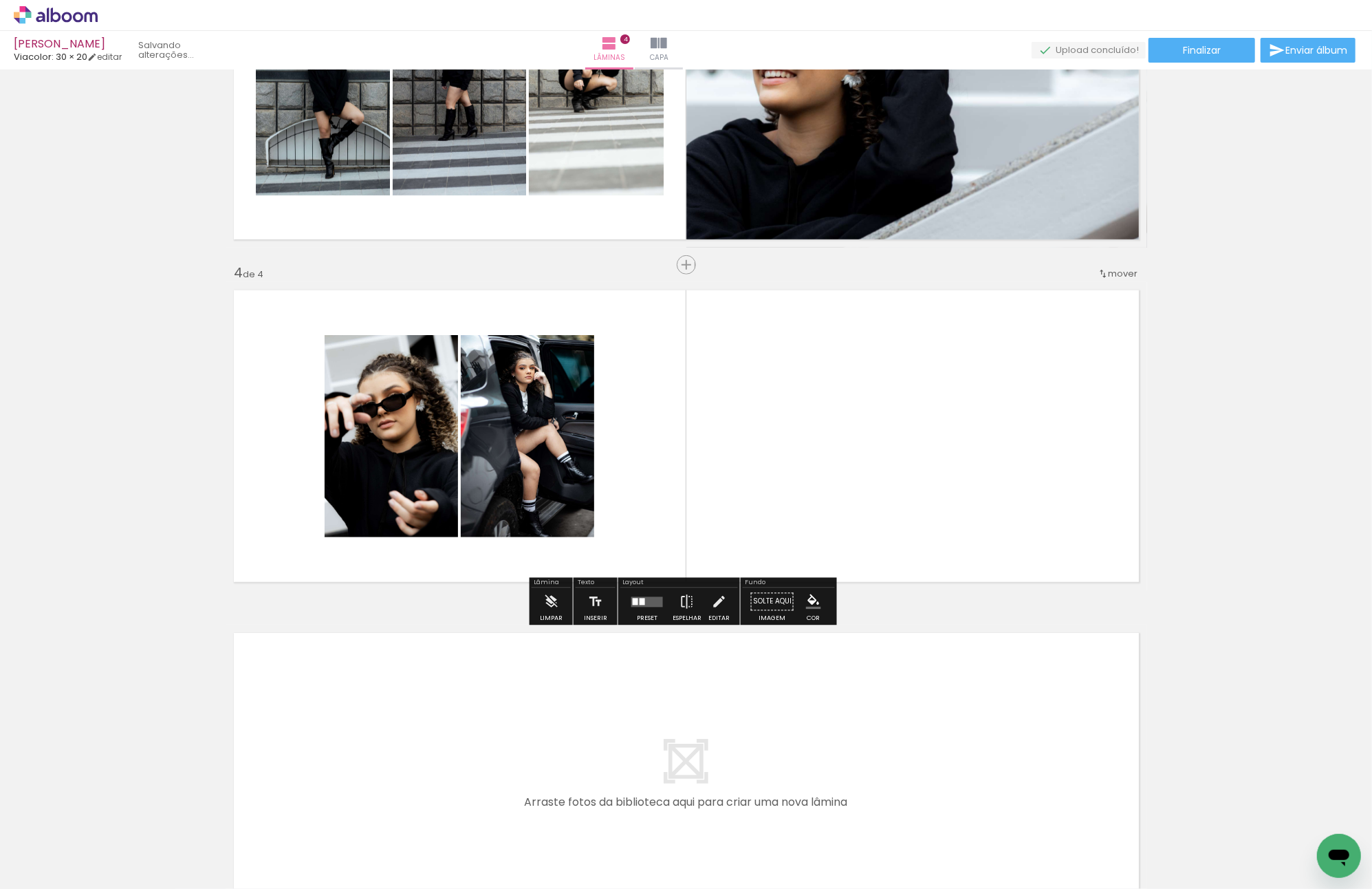
drag, startPoint x: 1145, startPoint y: 813, endPoint x: 888, endPoint y: 410, distance: 478.0
click at [897, 411] on quentale-workspace at bounding box center [686, 444] width 1372 height 889
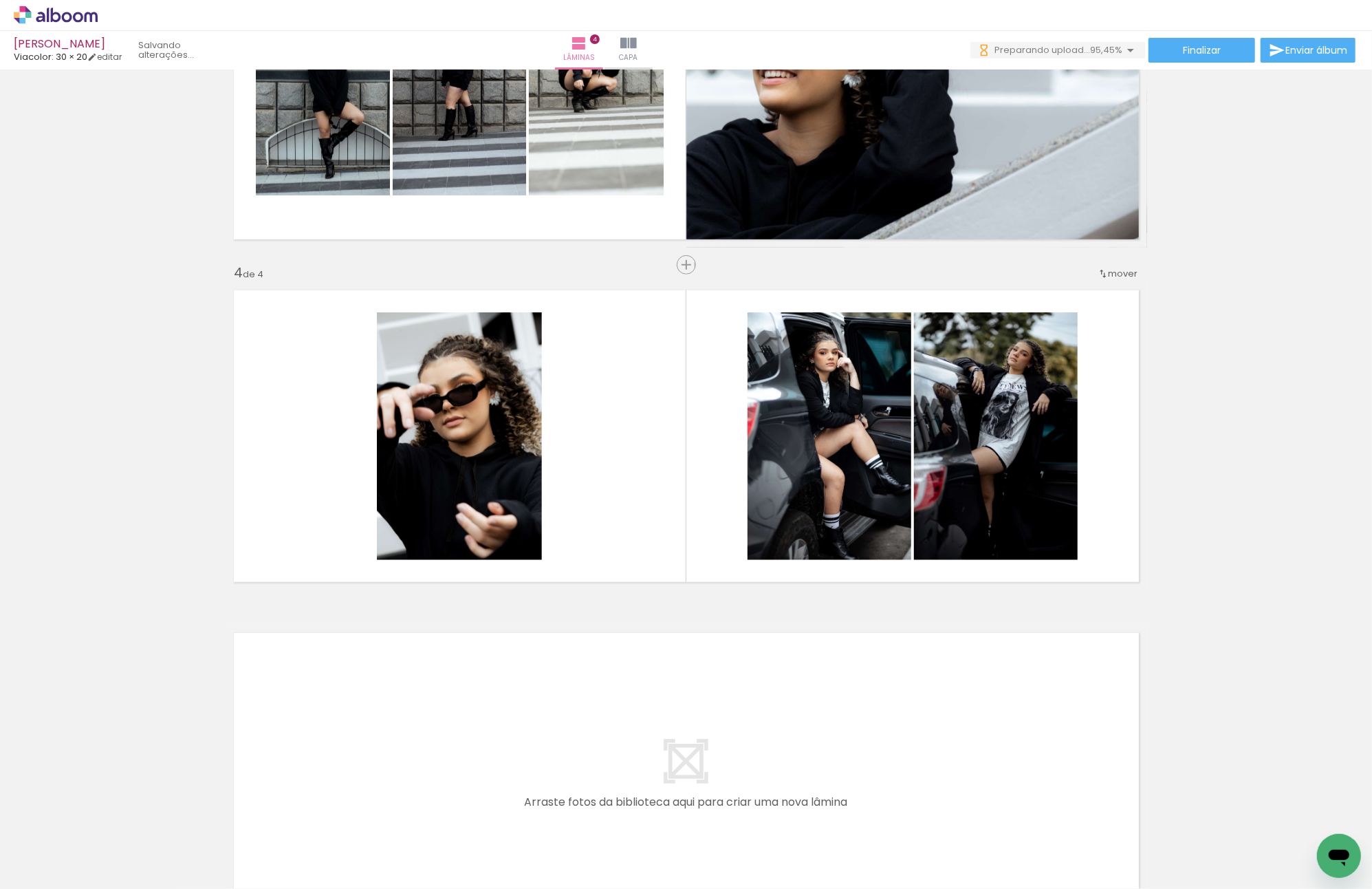
scroll to position [0, 439]
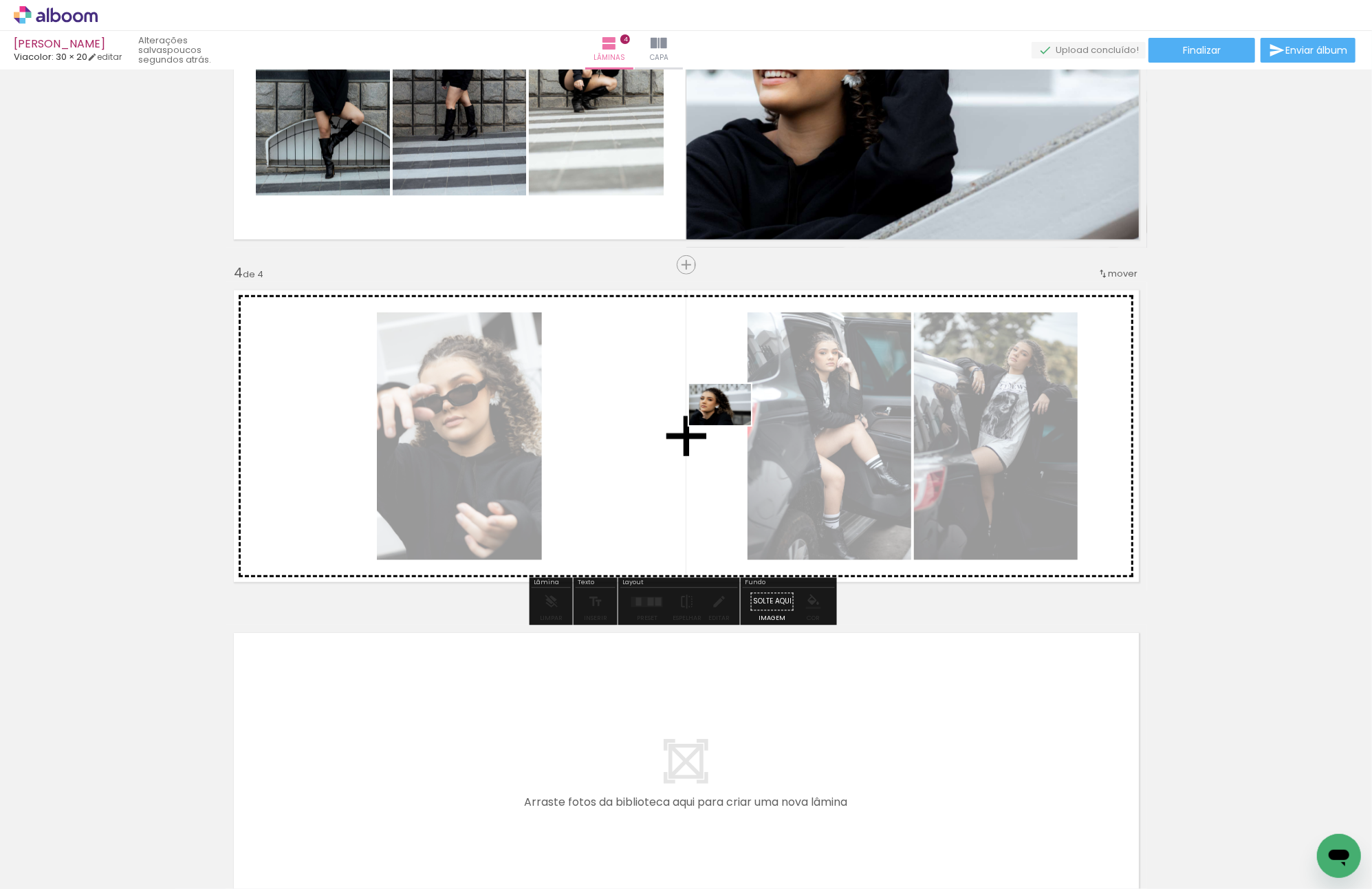
drag, startPoint x: 1318, startPoint y: 843, endPoint x: 730, endPoint y: 425, distance: 721.4
click at [730, 425] on quentale-workspace at bounding box center [686, 444] width 1372 height 889
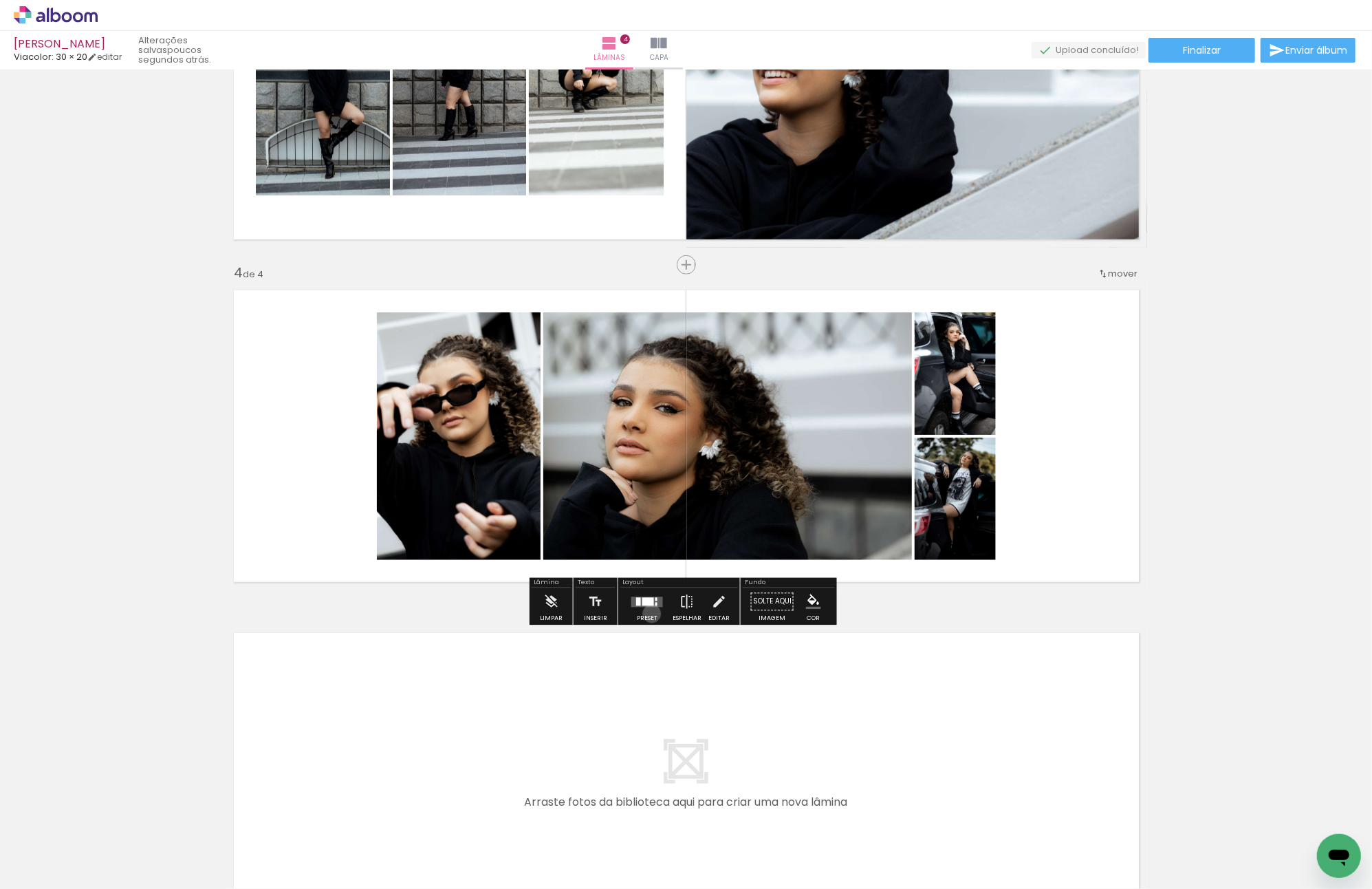
click at [648, 613] on div at bounding box center [647, 602] width 37 height 28
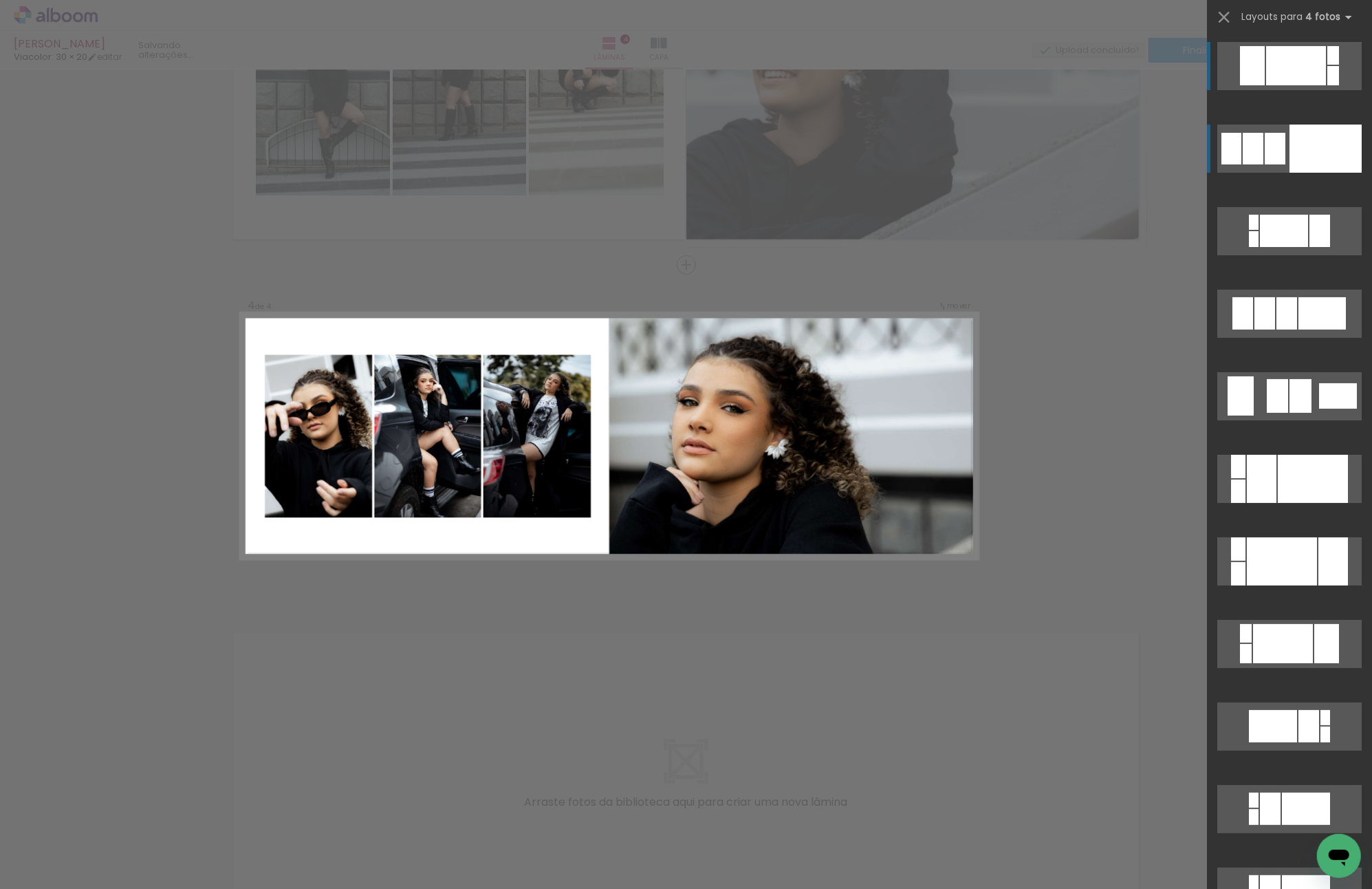
click at [1323, 158] on div at bounding box center [1325, 148] width 72 height 48
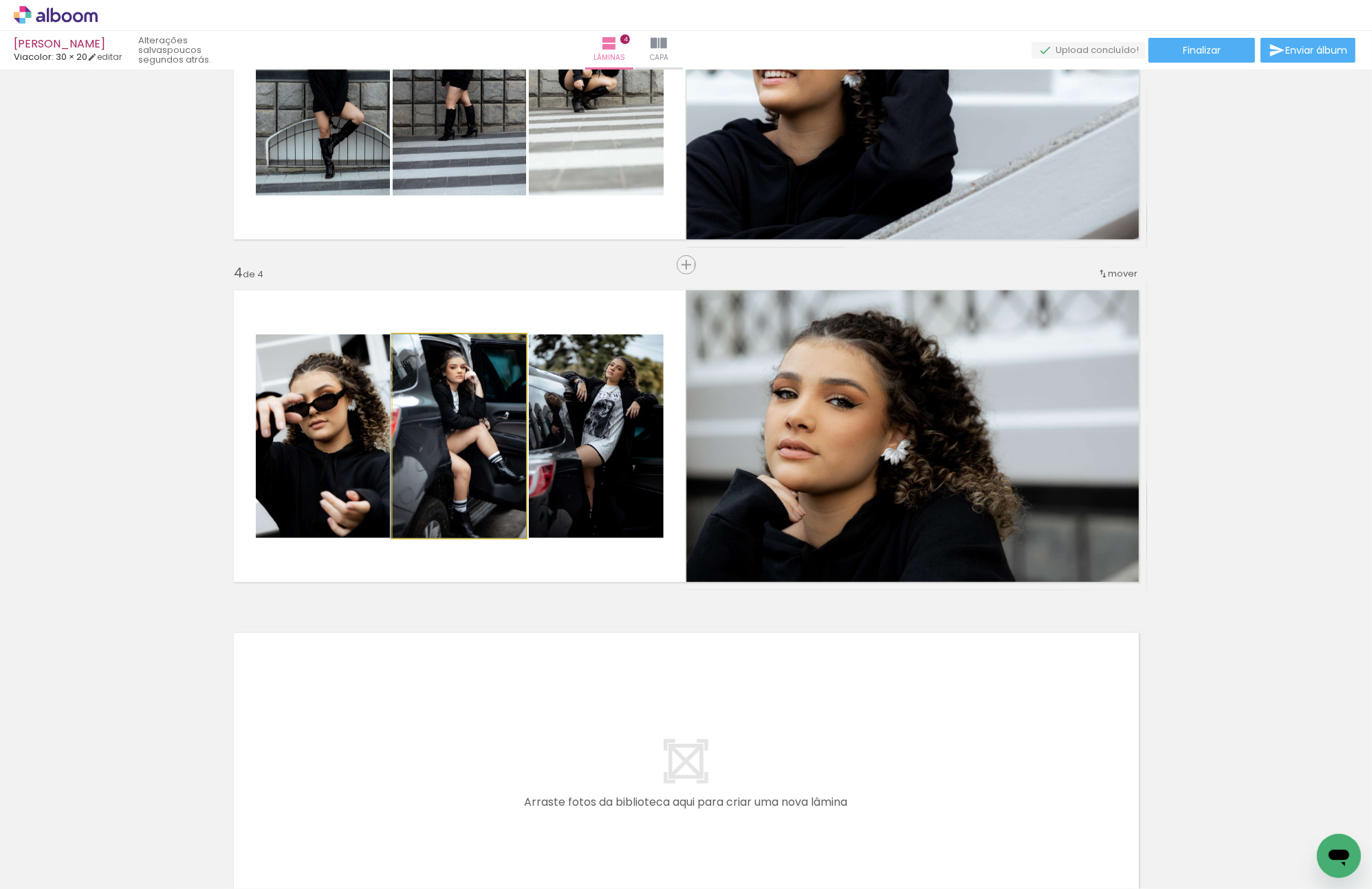
drag, startPoint x: 483, startPoint y: 492, endPoint x: 436, endPoint y: 492, distance: 47.0
drag, startPoint x: 350, startPoint y: 472, endPoint x: 299, endPoint y: 465, distance: 51.5
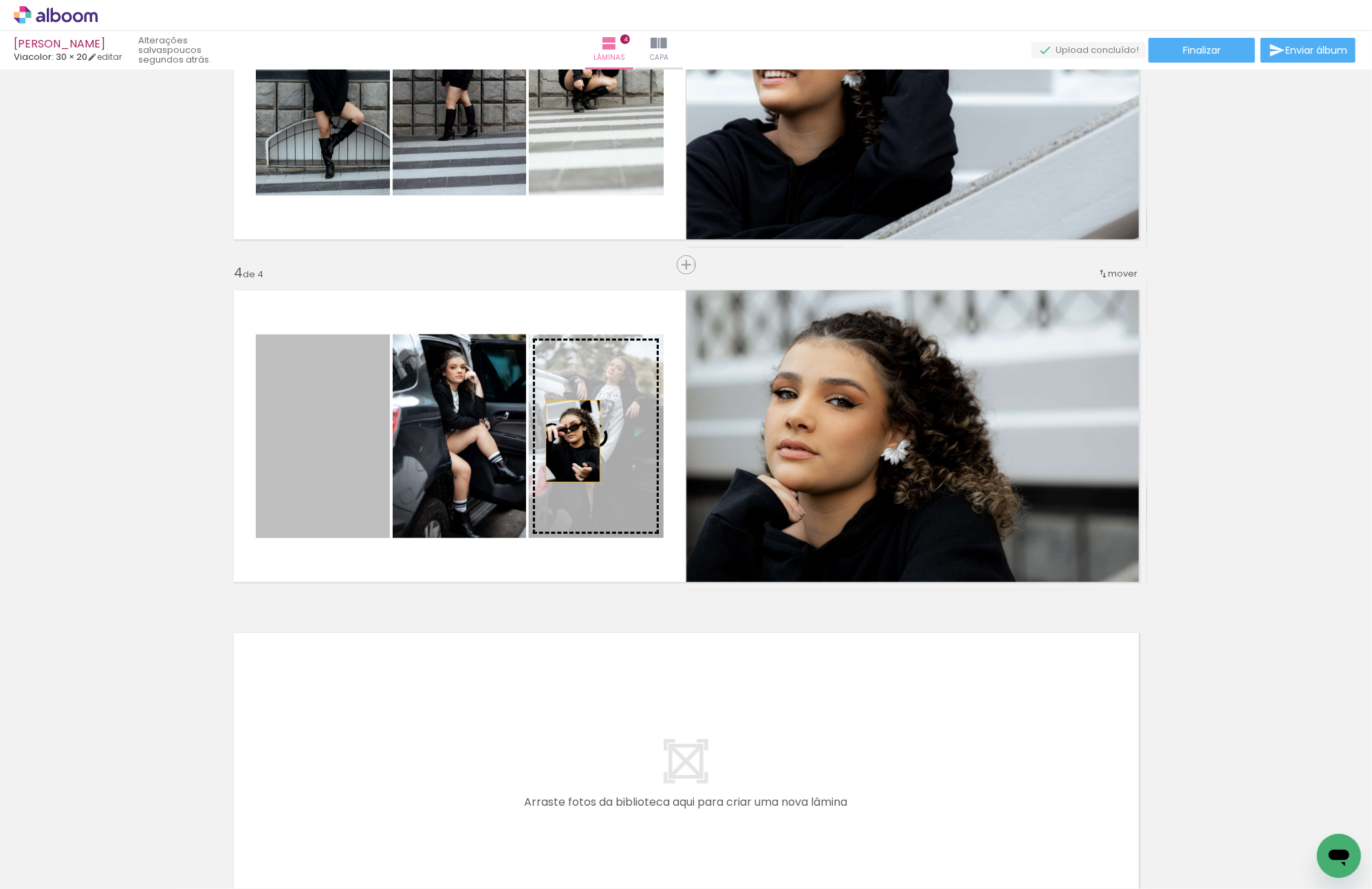
drag, startPoint x: 335, startPoint y: 467, endPoint x: 583, endPoint y: 439, distance: 249.6
click at [0, 0] on slot at bounding box center [0, 0] width 0 height 0
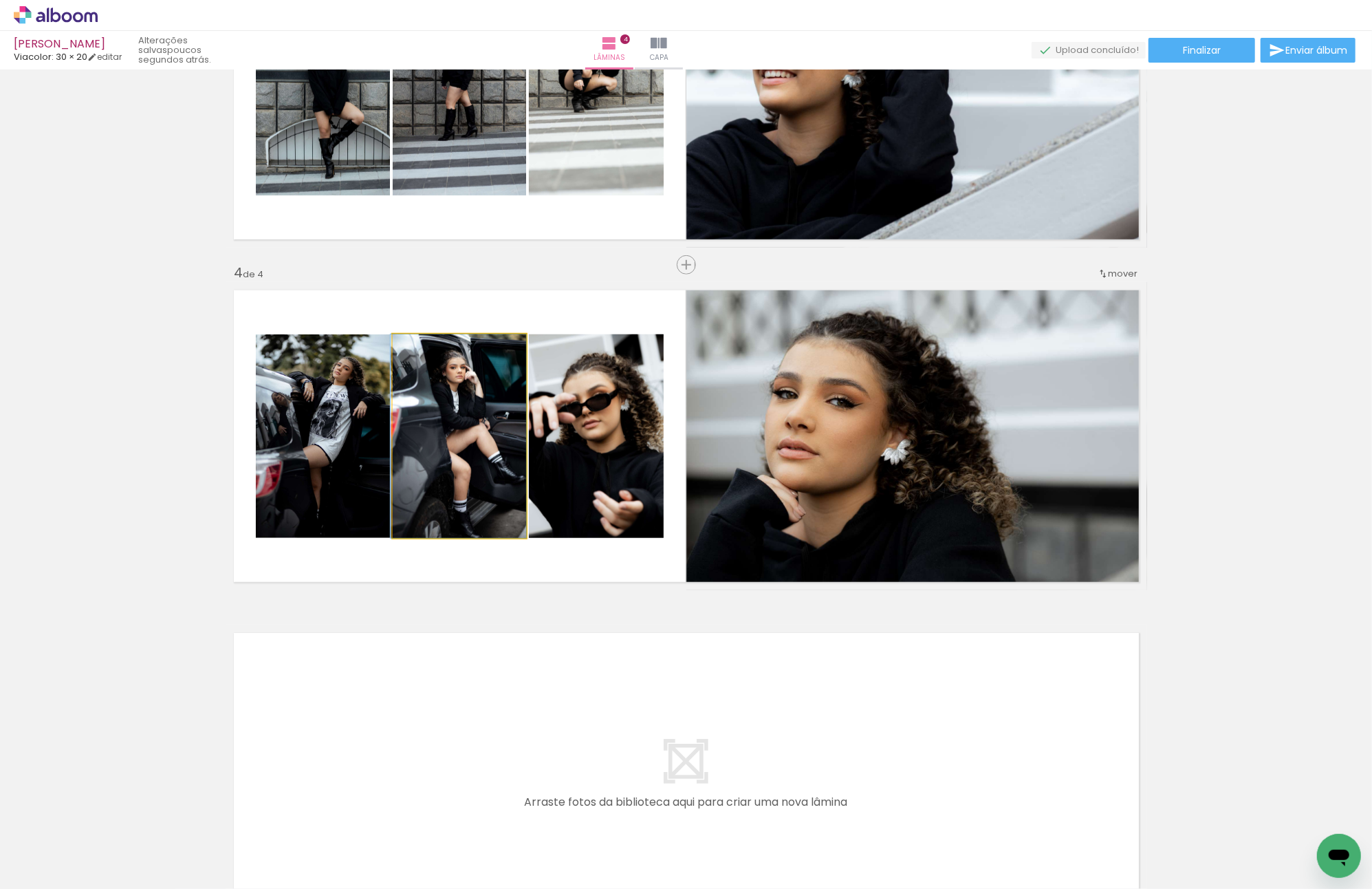
click at [469, 440] on quentale-photo at bounding box center [459, 437] width 133 height 204
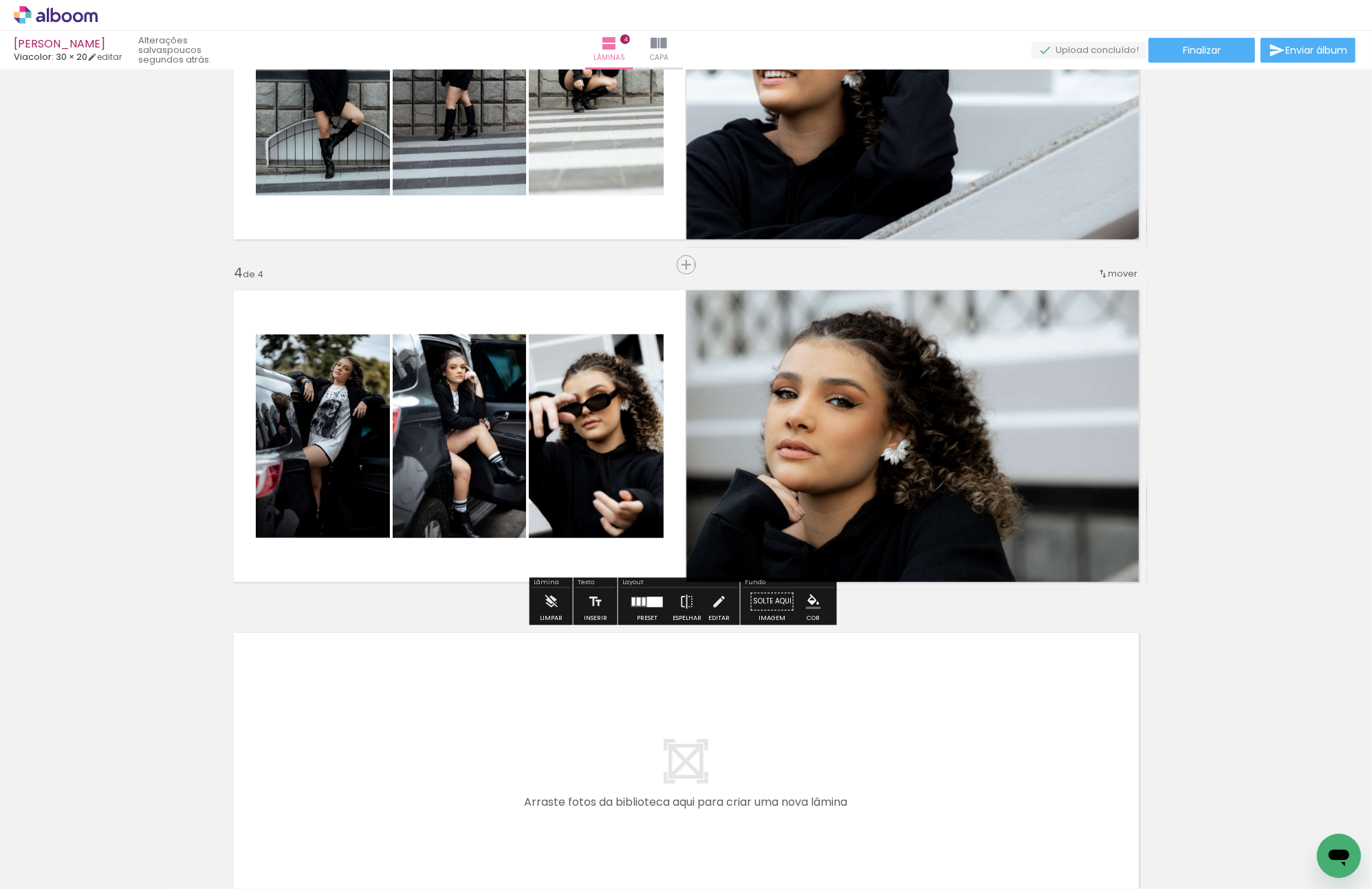
click at [1262, 449] on div "Inserir lâmina 1 de 4 Inserir lâmina 2 de 4 Inserir lâmina 3 de 4 Inserir lâmin…" at bounding box center [686, 76] width 1372 height 1714
drag, startPoint x: 689, startPoint y: 606, endPoint x: 697, endPoint y: 604, distance: 8.2
click at [689, 606] on iron-icon at bounding box center [686, 602] width 15 height 28
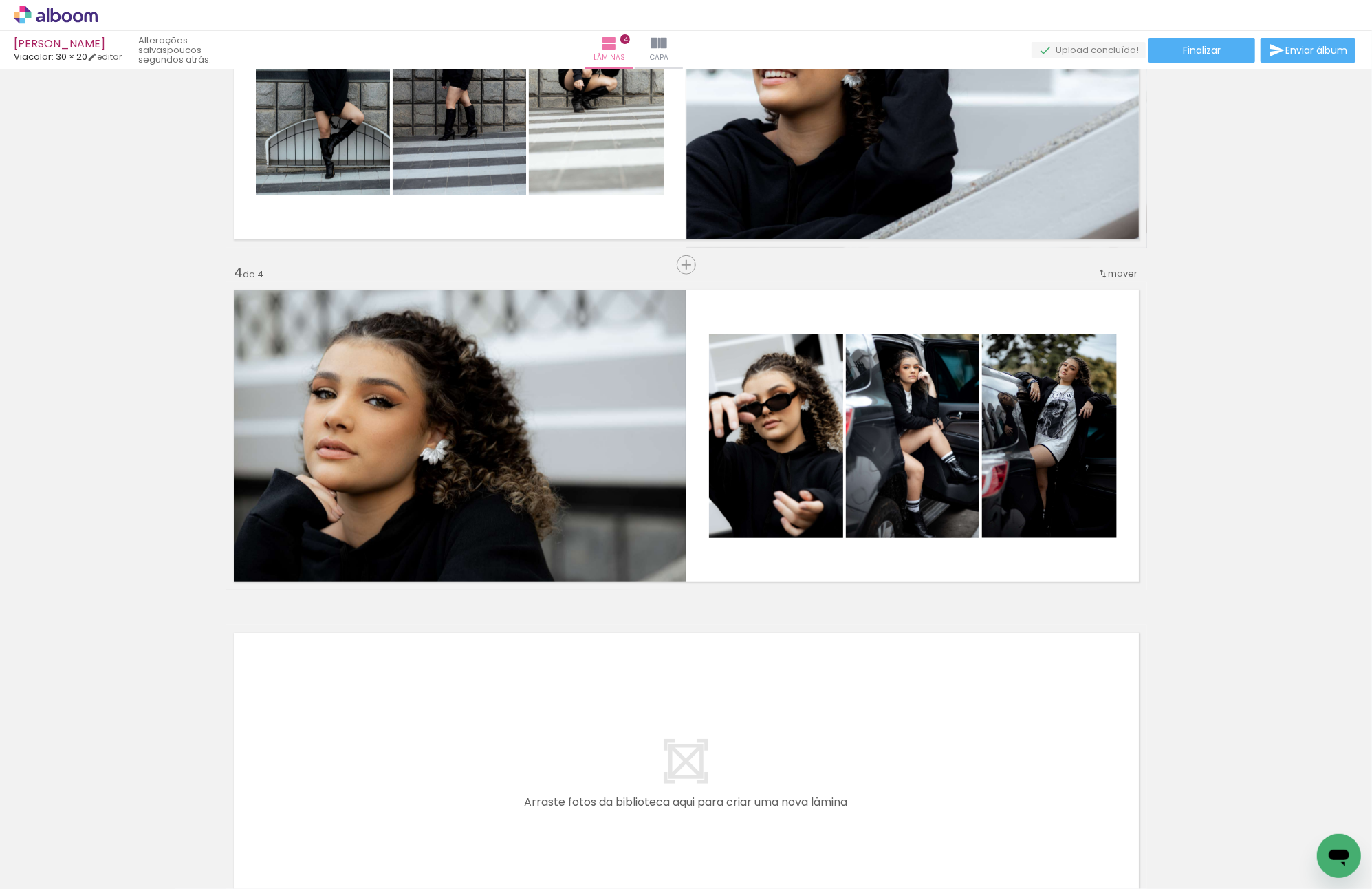
click at [1314, 274] on div "Inserir lâmina 1 de 4 Inserir lâmina 2 de 4 Inserir lâmina 3 de 4 Inserir lâmin…" at bounding box center [686, 76] width 1372 height 1714
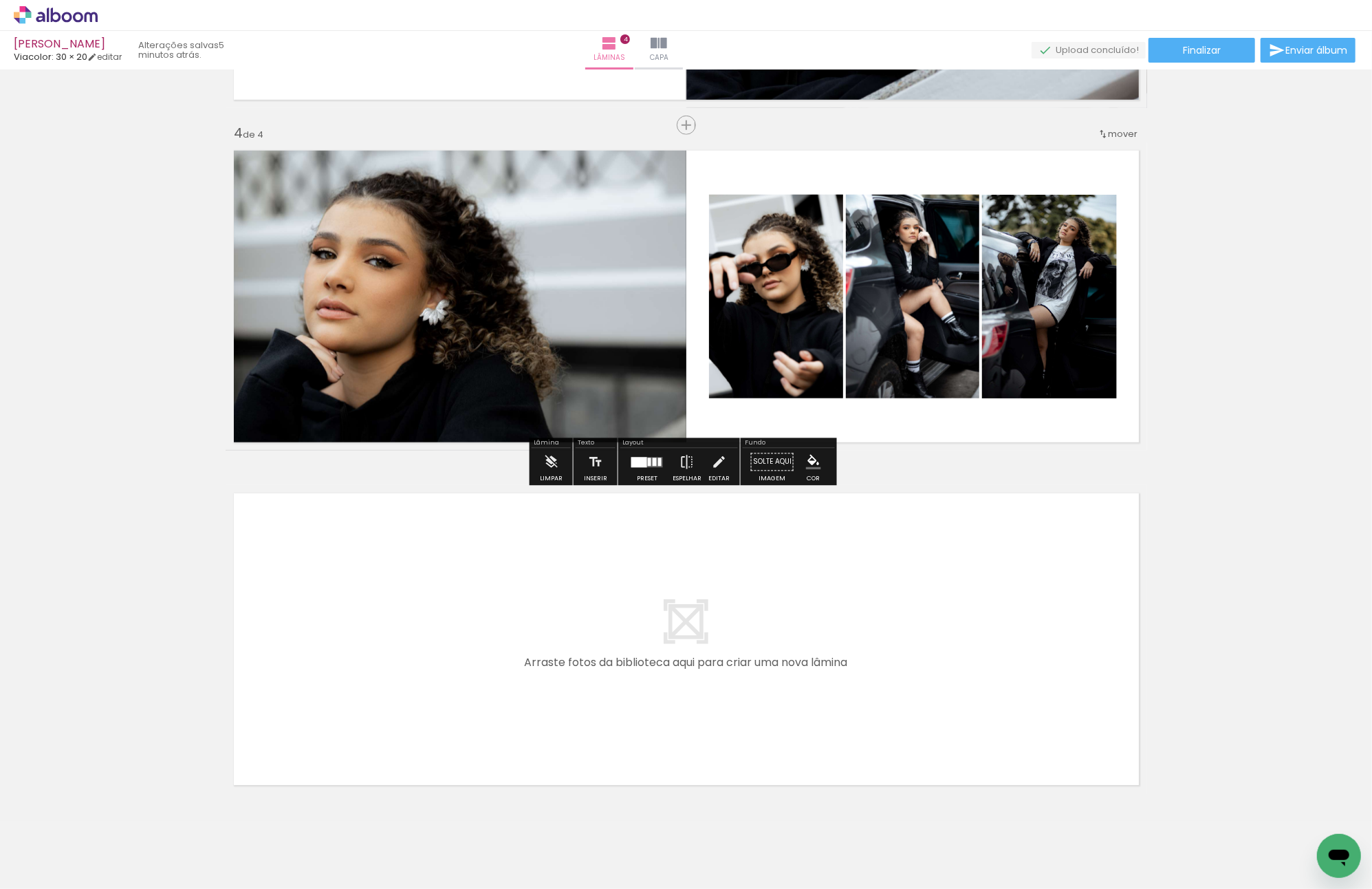
scroll to position [1034, 0]
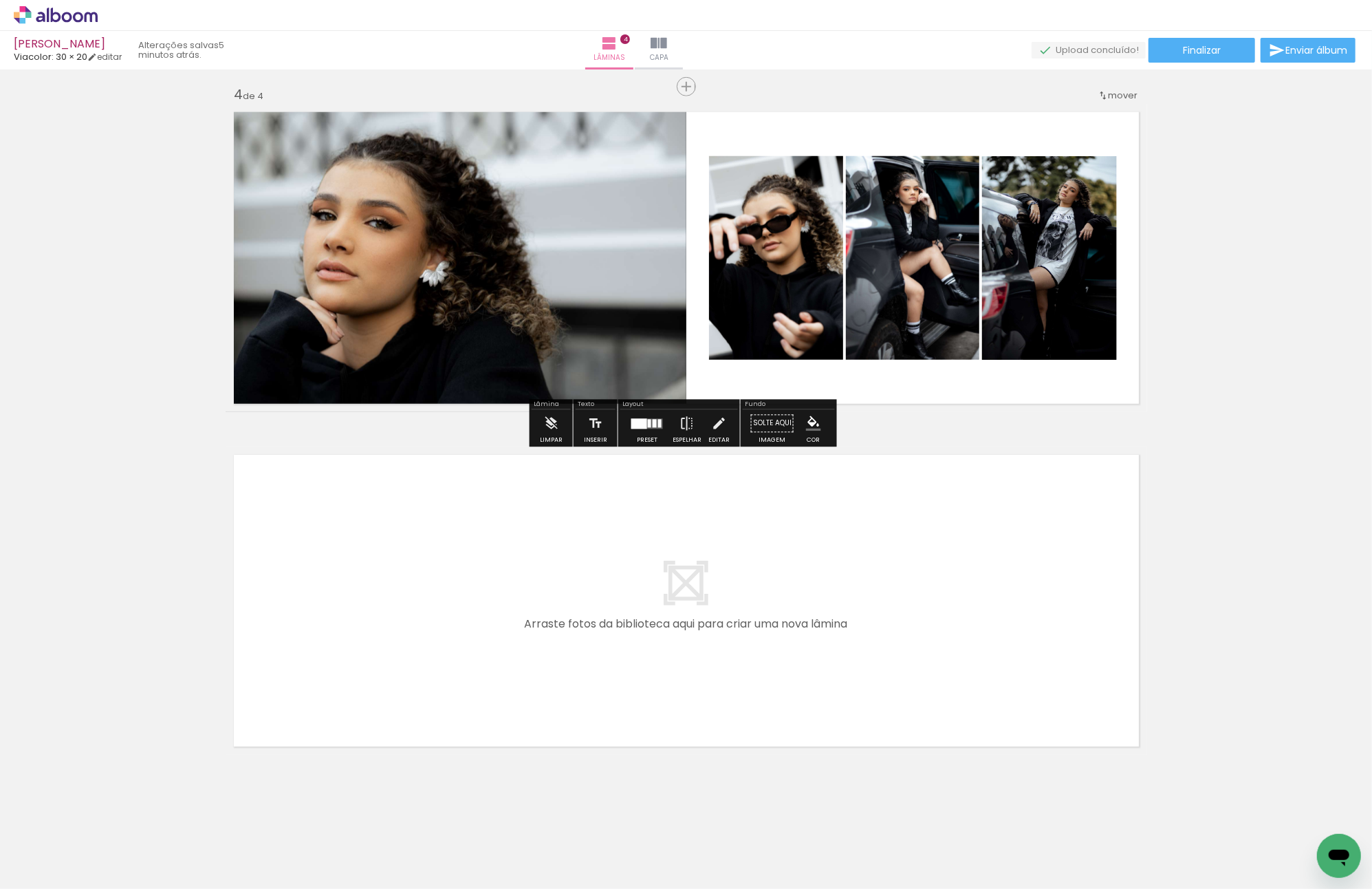
drag, startPoint x: 795, startPoint y: 840, endPoint x: 623, endPoint y: 631, distance: 270.7
click at [623, 631] on quentale-workspace at bounding box center [686, 444] width 1372 height 889
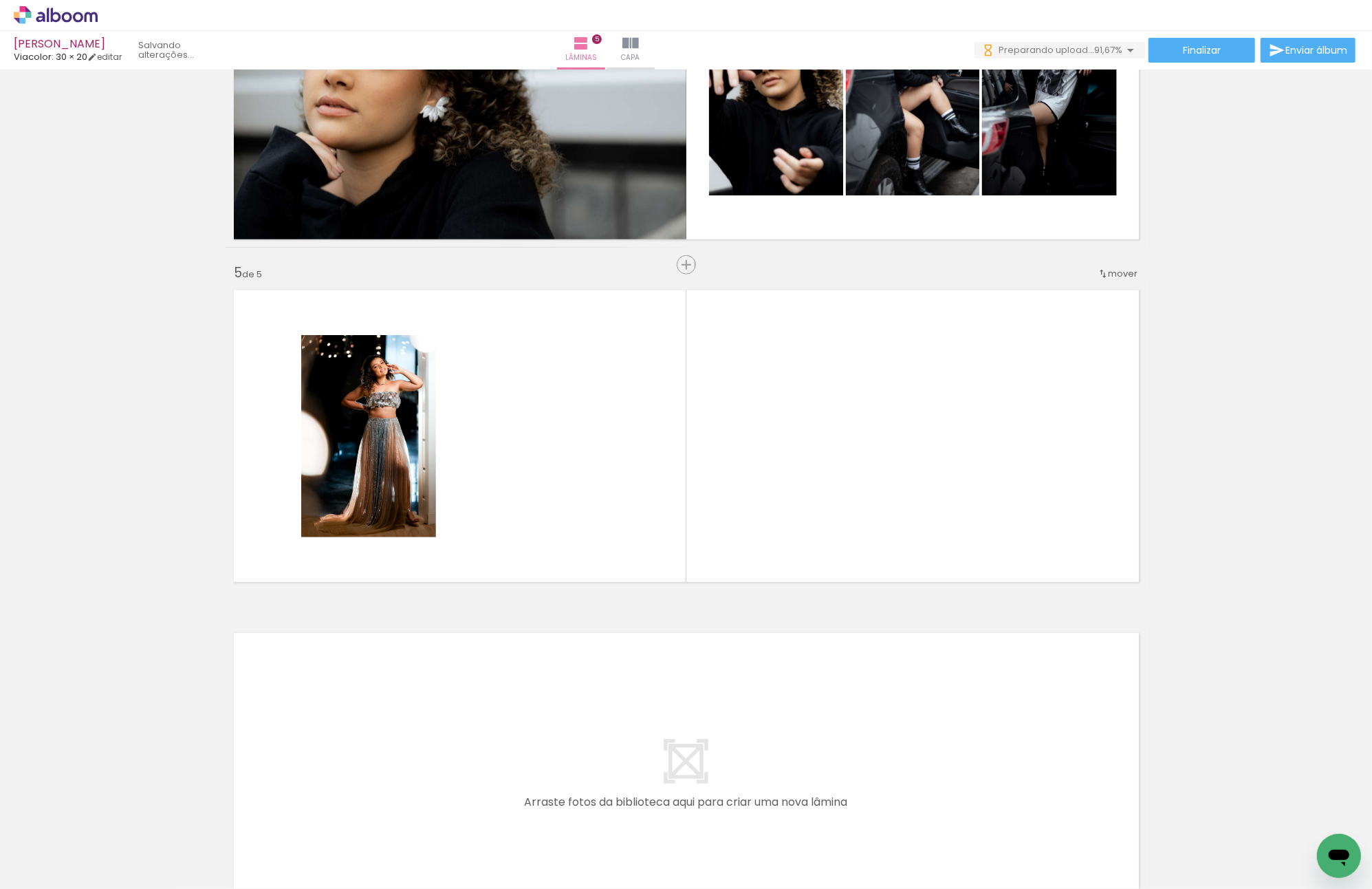
scroll to position [0, 592]
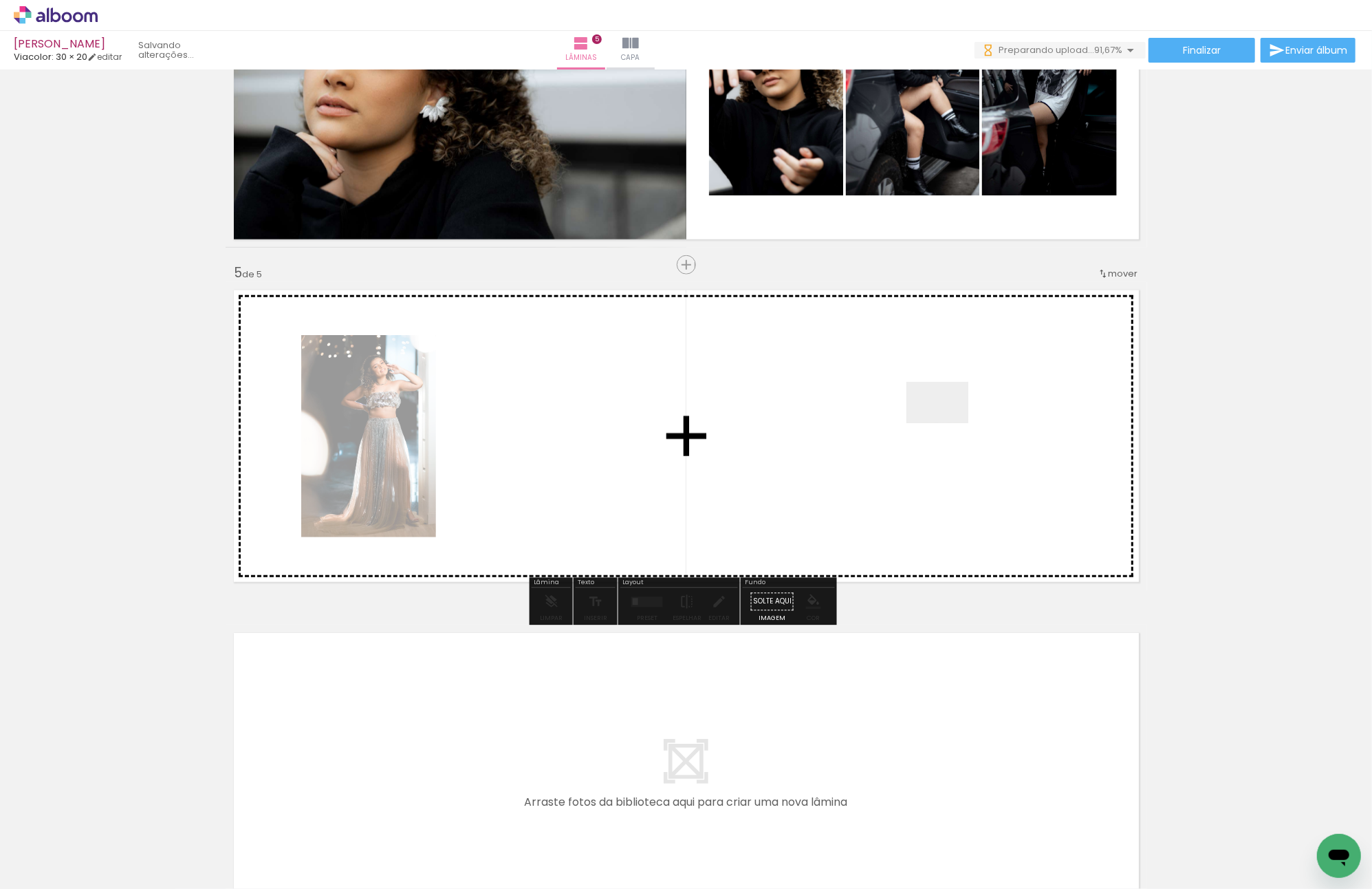
drag, startPoint x: 1240, startPoint y: 852, endPoint x: 948, endPoint y: 424, distance: 518.1
click at [948, 424] on quentale-workspace at bounding box center [686, 444] width 1372 height 889
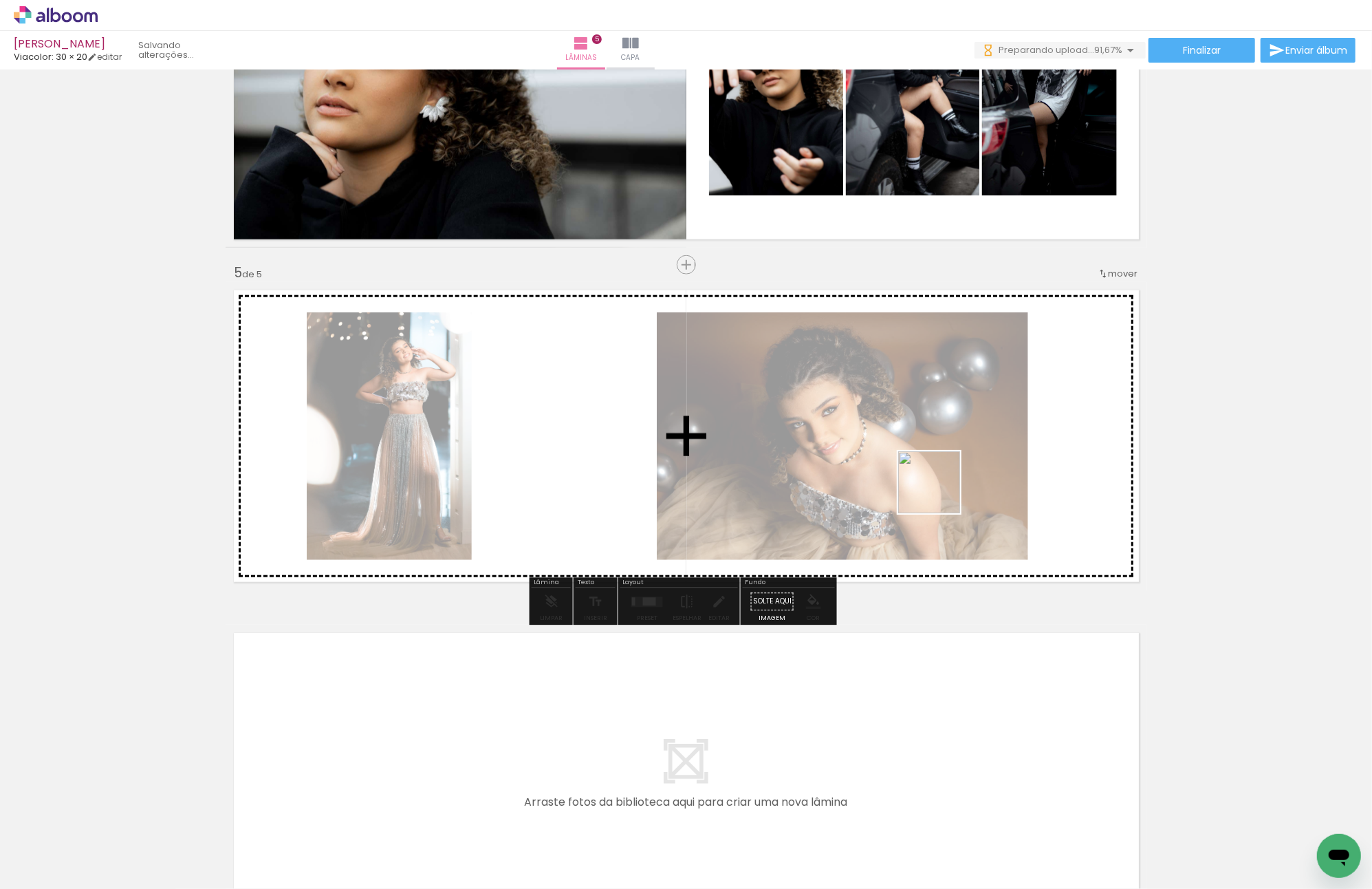
drag, startPoint x: 1029, startPoint y: 564, endPoint x: 717, endPoint y: 377, distance: 363.7
click at [711, 372] on quentale-workspace at bounding box center [686, 444] width 1372 height 889
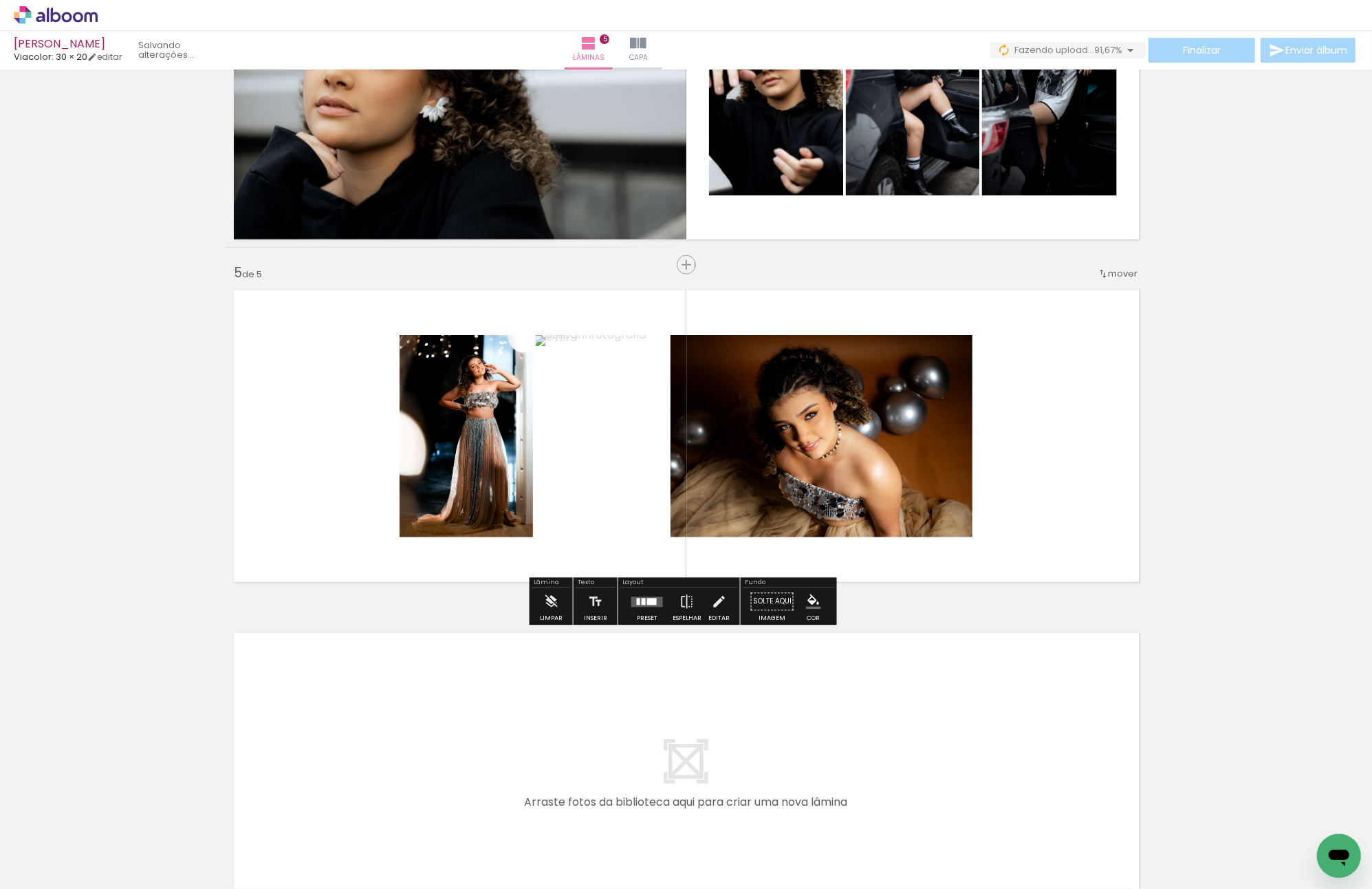
click at [644, 607] on div at bounding box center [647, 602] width 37 height 28
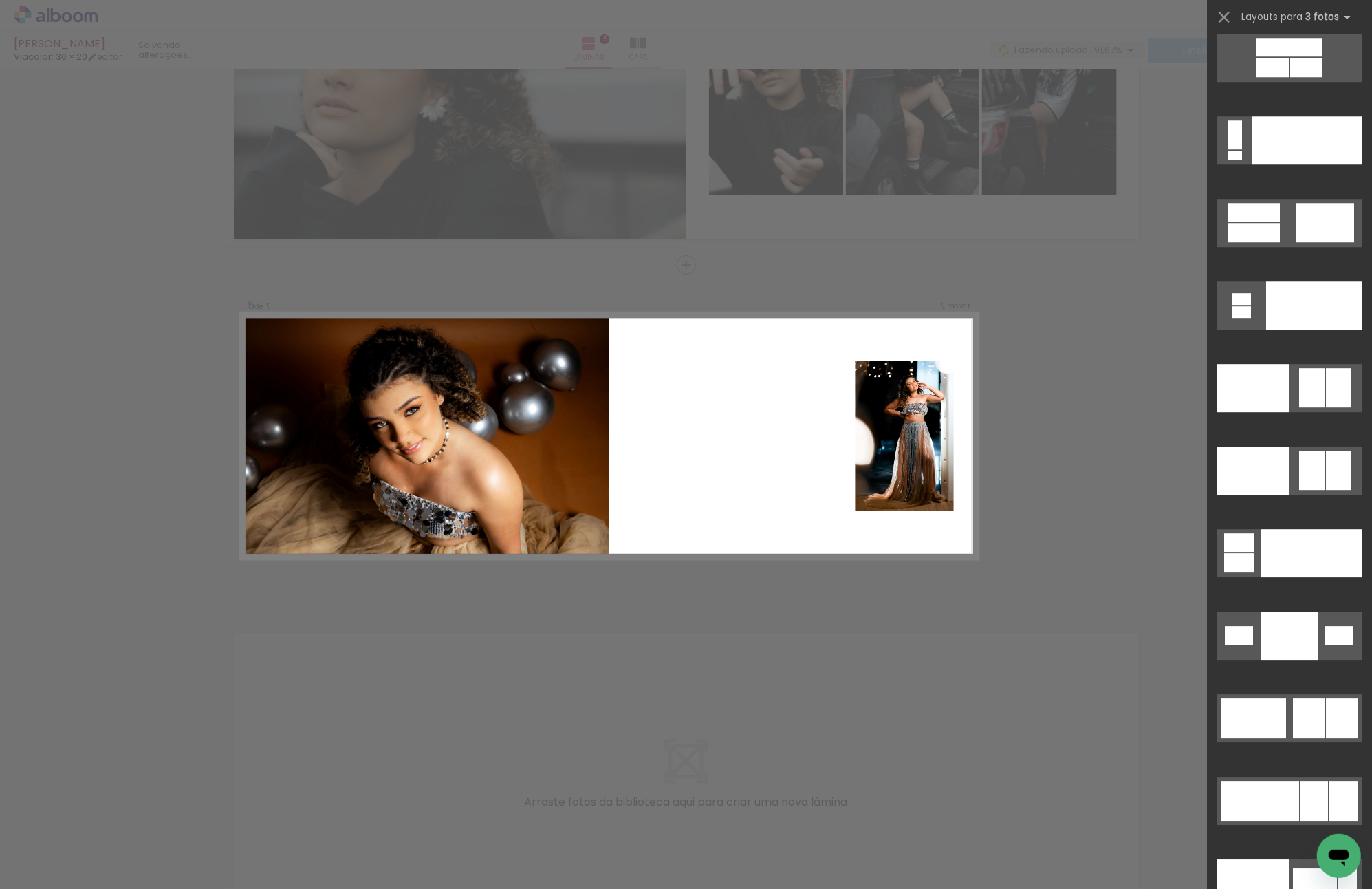
scroll to position [15422, 0]
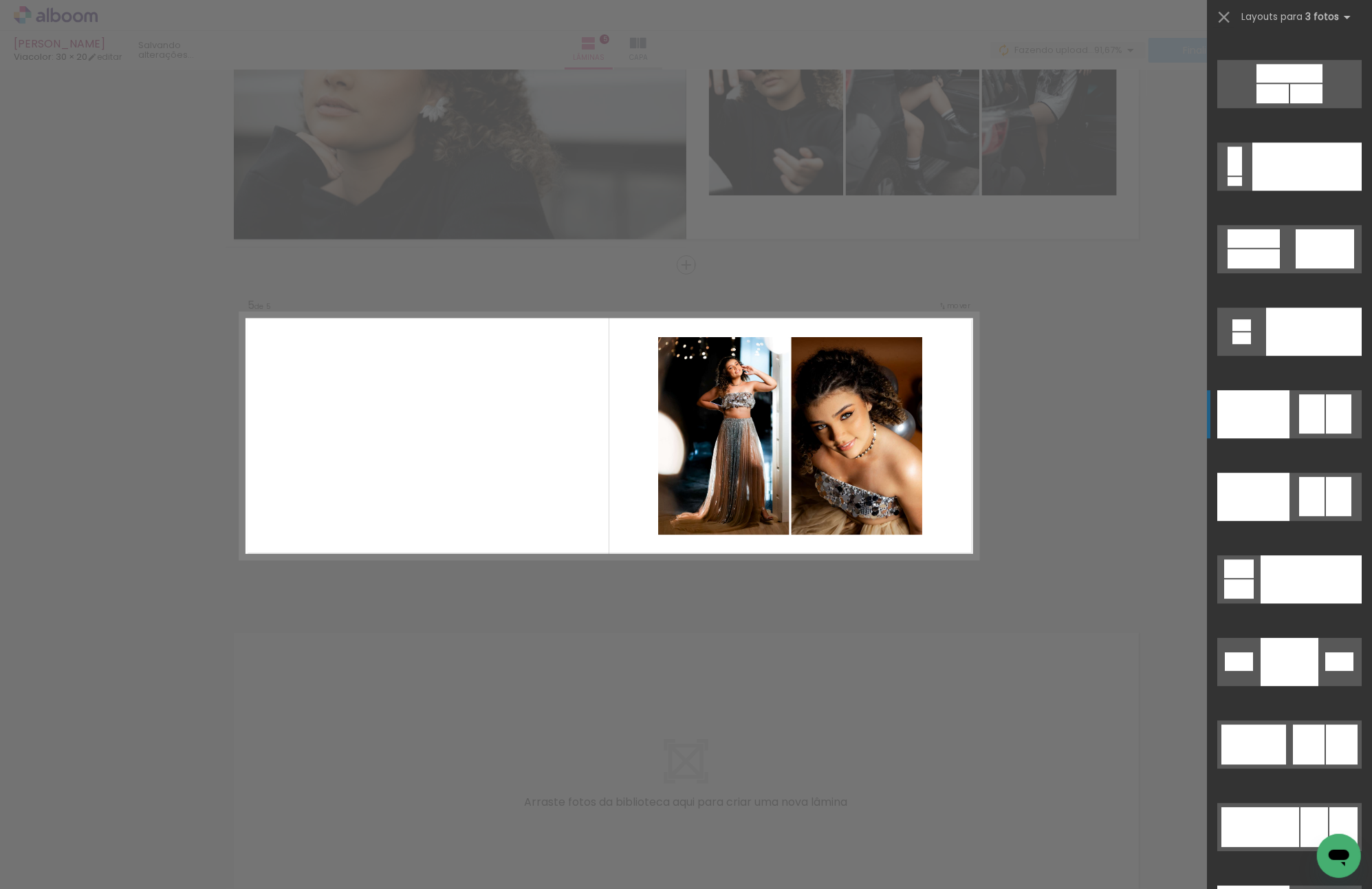
click at [1251, 344] on div at bounding box center [1241, 337] width 18 height 11
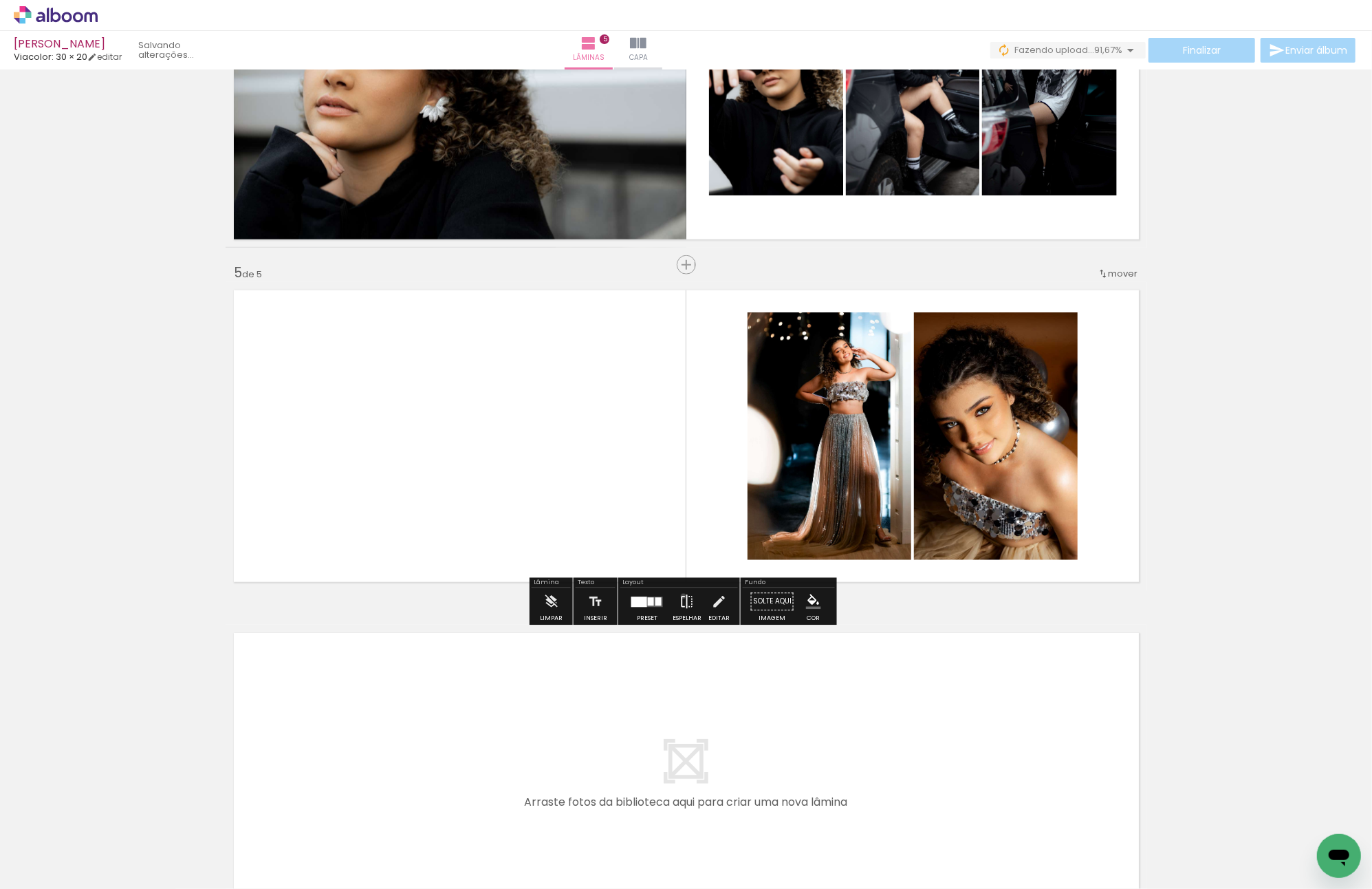
click at [680, 596] on iron-icon at bounding box center [686, 602] width 15 height 28
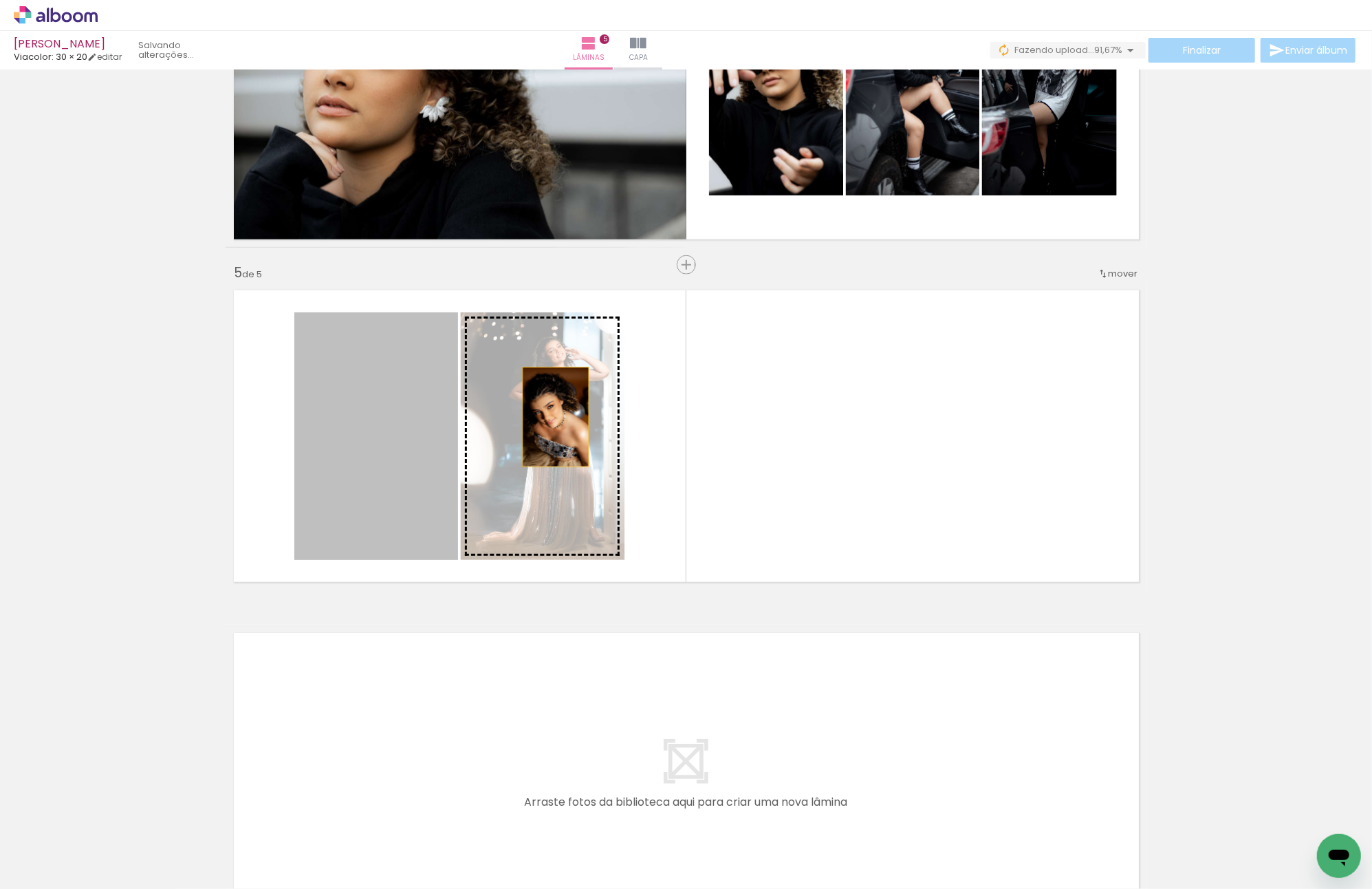
drag, startPoint x: 397, startPoint y: 396, endPoint x: 939, endPoint y: 443, distance: 544.0
click at [0, 0] on slot at bounding box center [0, 0] width 0 height 0
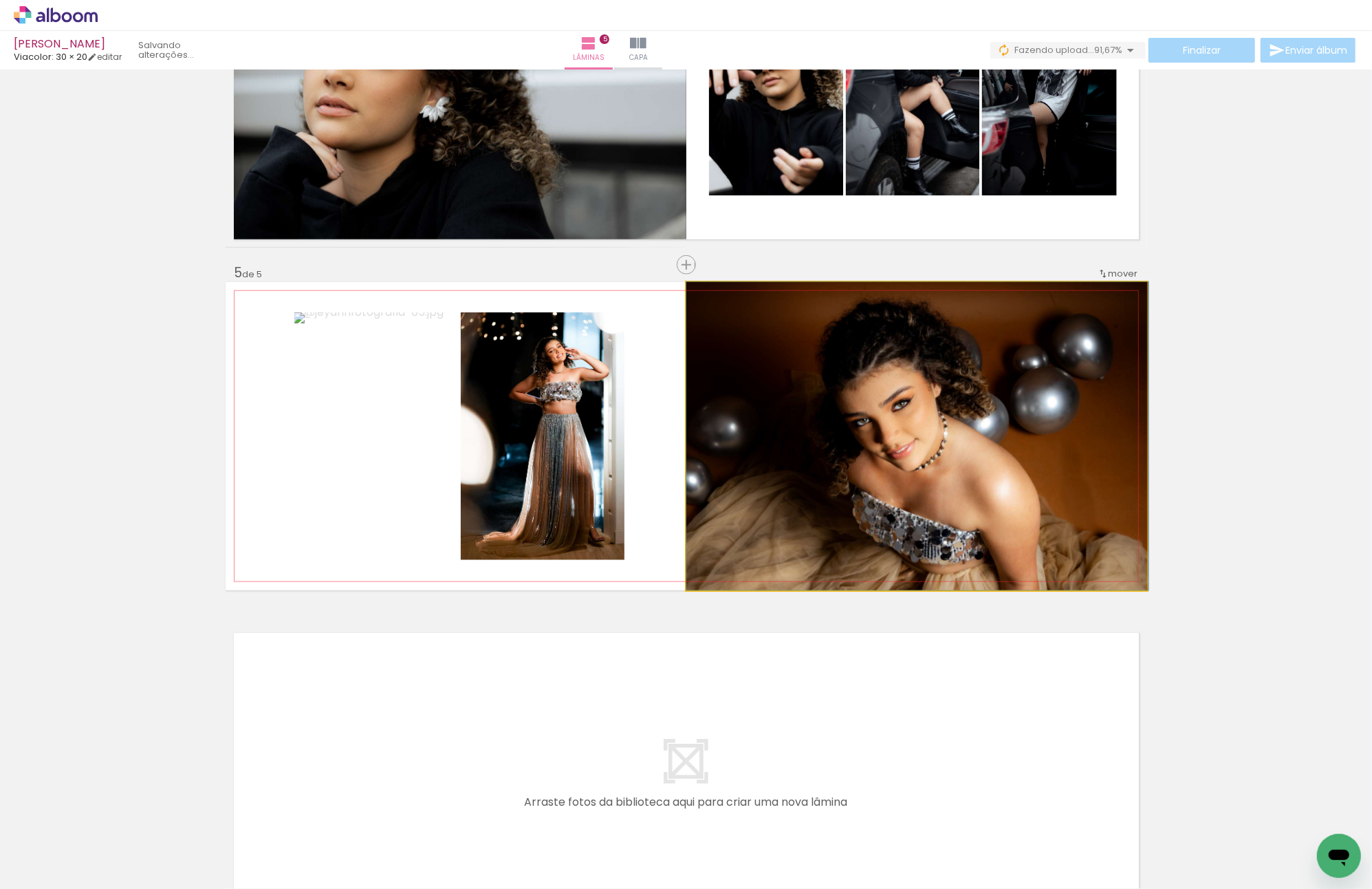
drag, startPoint x: 948, startPoint y: 389, endPoint x: 1040, endPoint y: 393, distance: 92.1
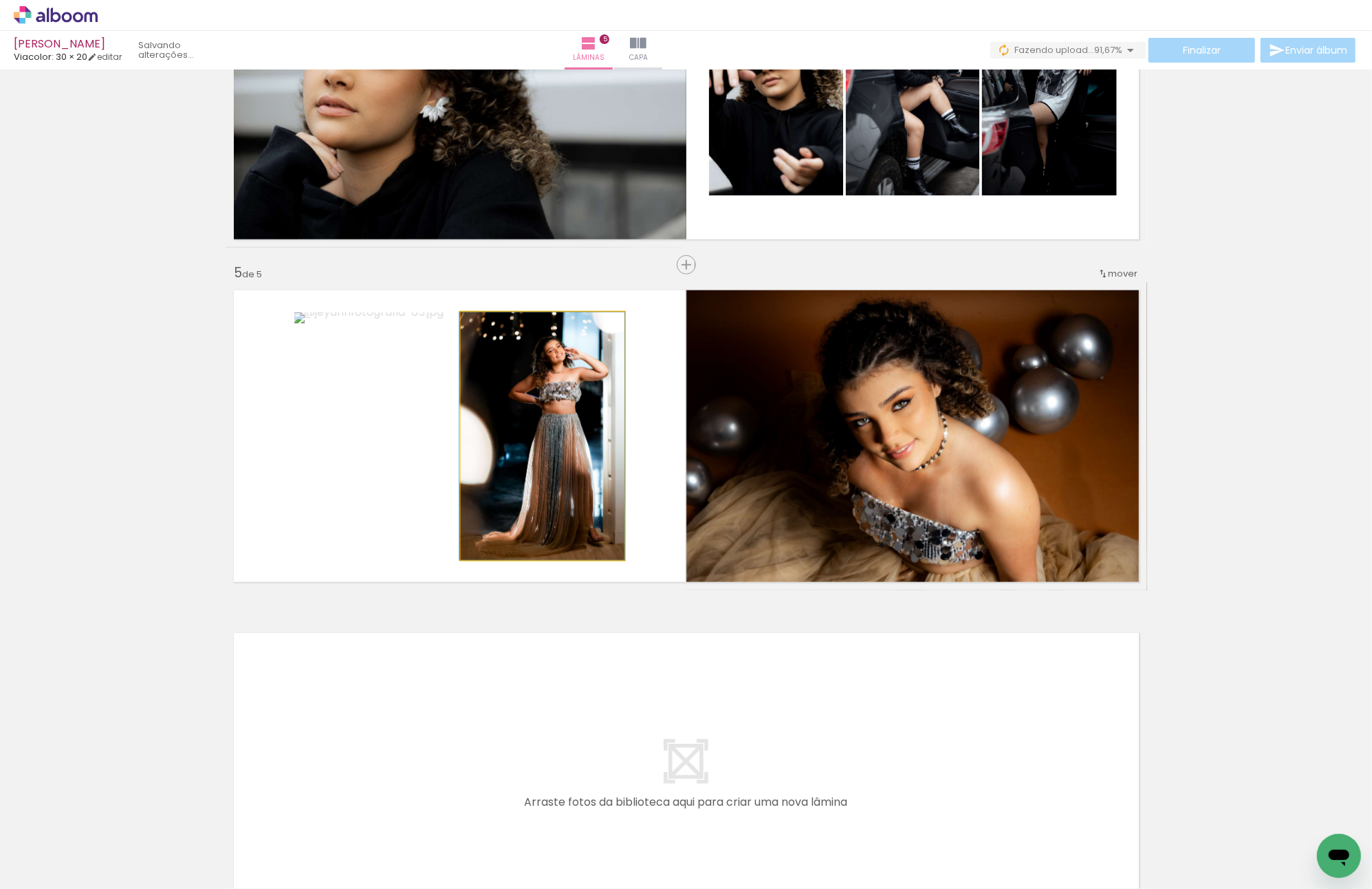
drag, startPoint x: 517, startPoint y: 410, endPoint x: 380, endPoint y: 404, distance: 137.1
click at [0, 0] on slot at bounding box center [0, 0] width 0 height 0
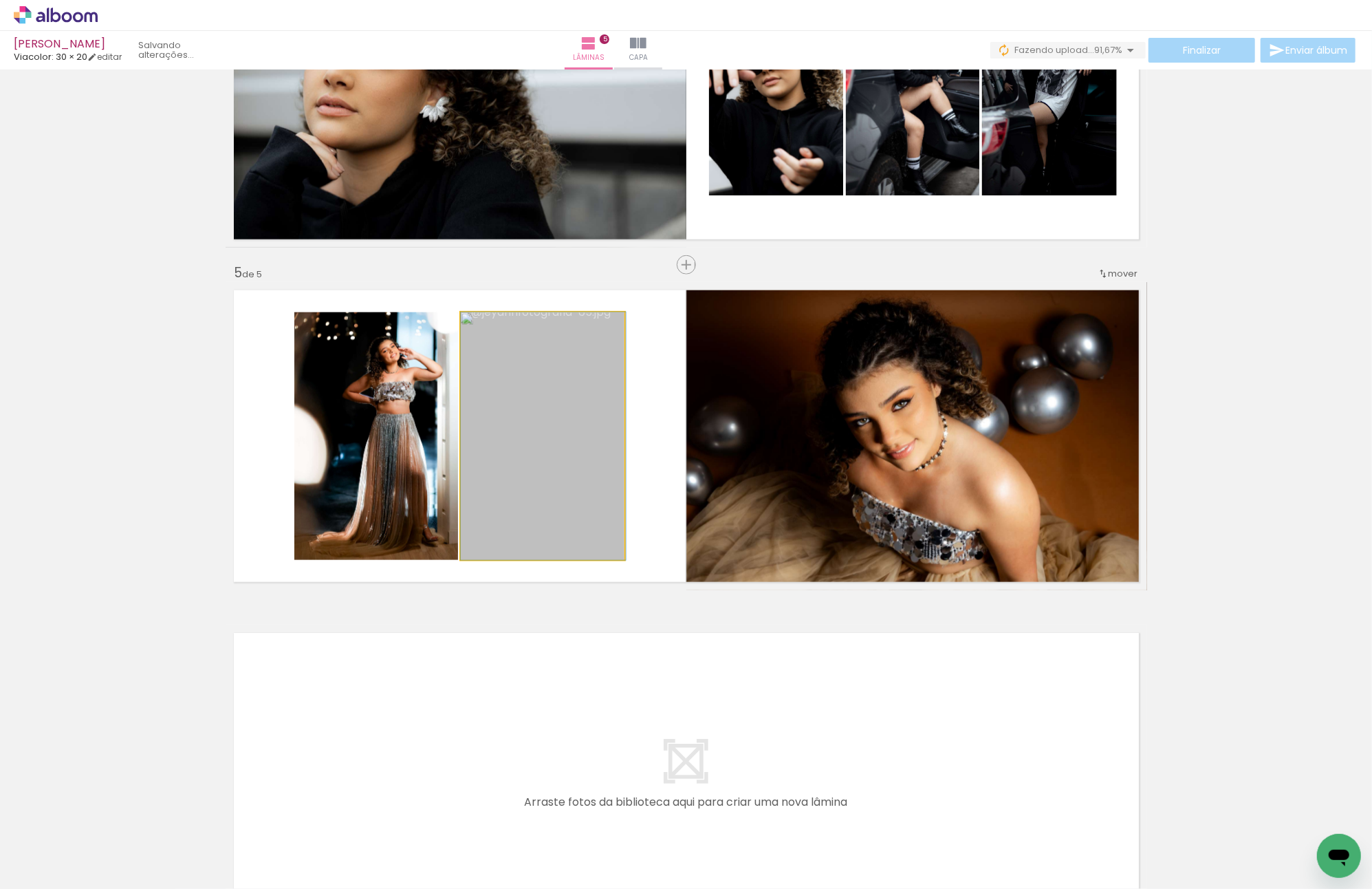
drag, startPoint x: 510, startPoint y: 399, endPoint x: 596, endPoint y: 395, distance: 86.1
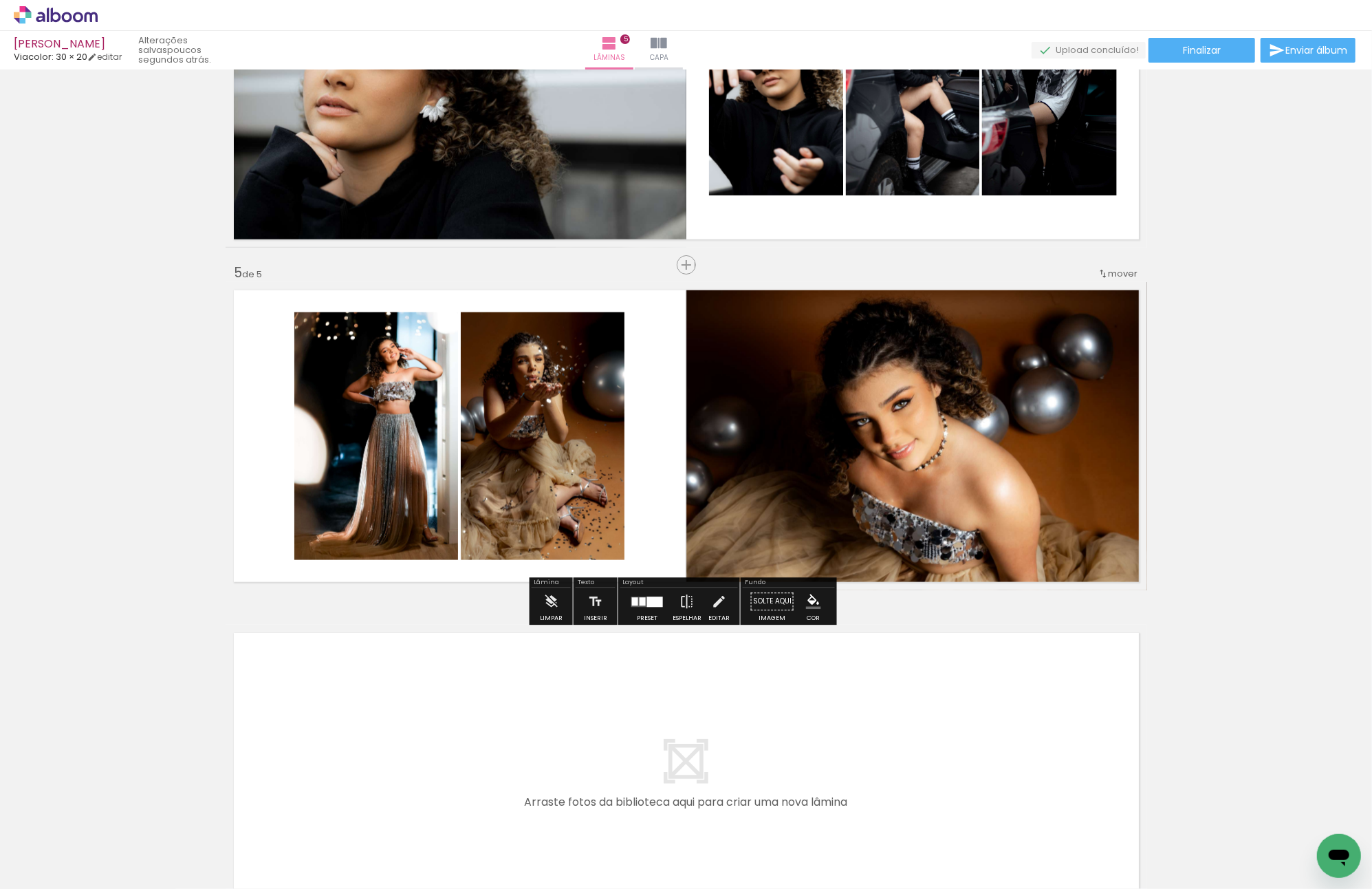
scroll to position [1376, 0]
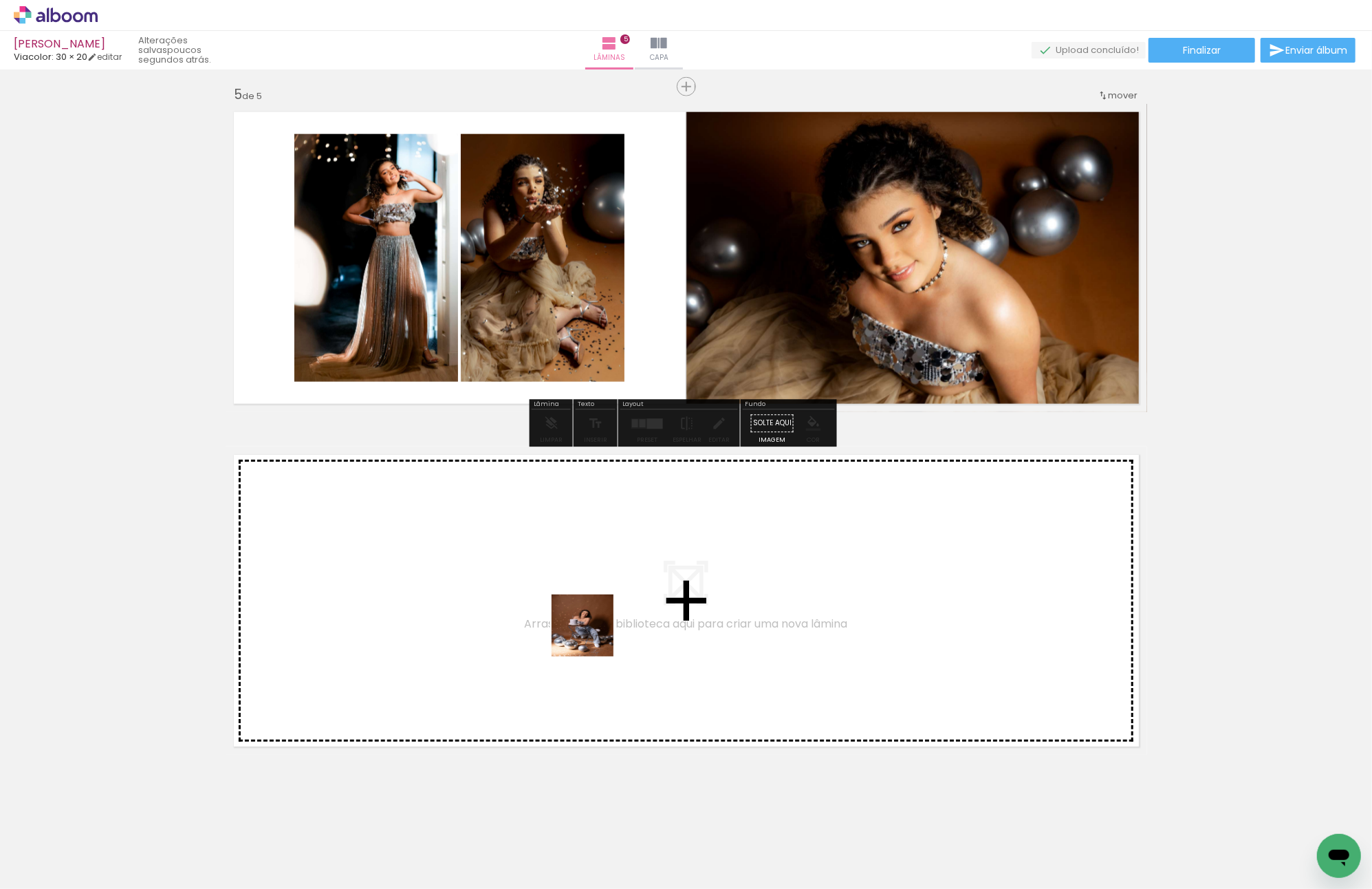
drag, startPoint x: 706, startPoint y: 838, endPoint x: 821, endPoint y: 848, distance: 115.4
click at [578, 626] on quentale-workspace at bounding box center [686, 444] width 1372 height 889
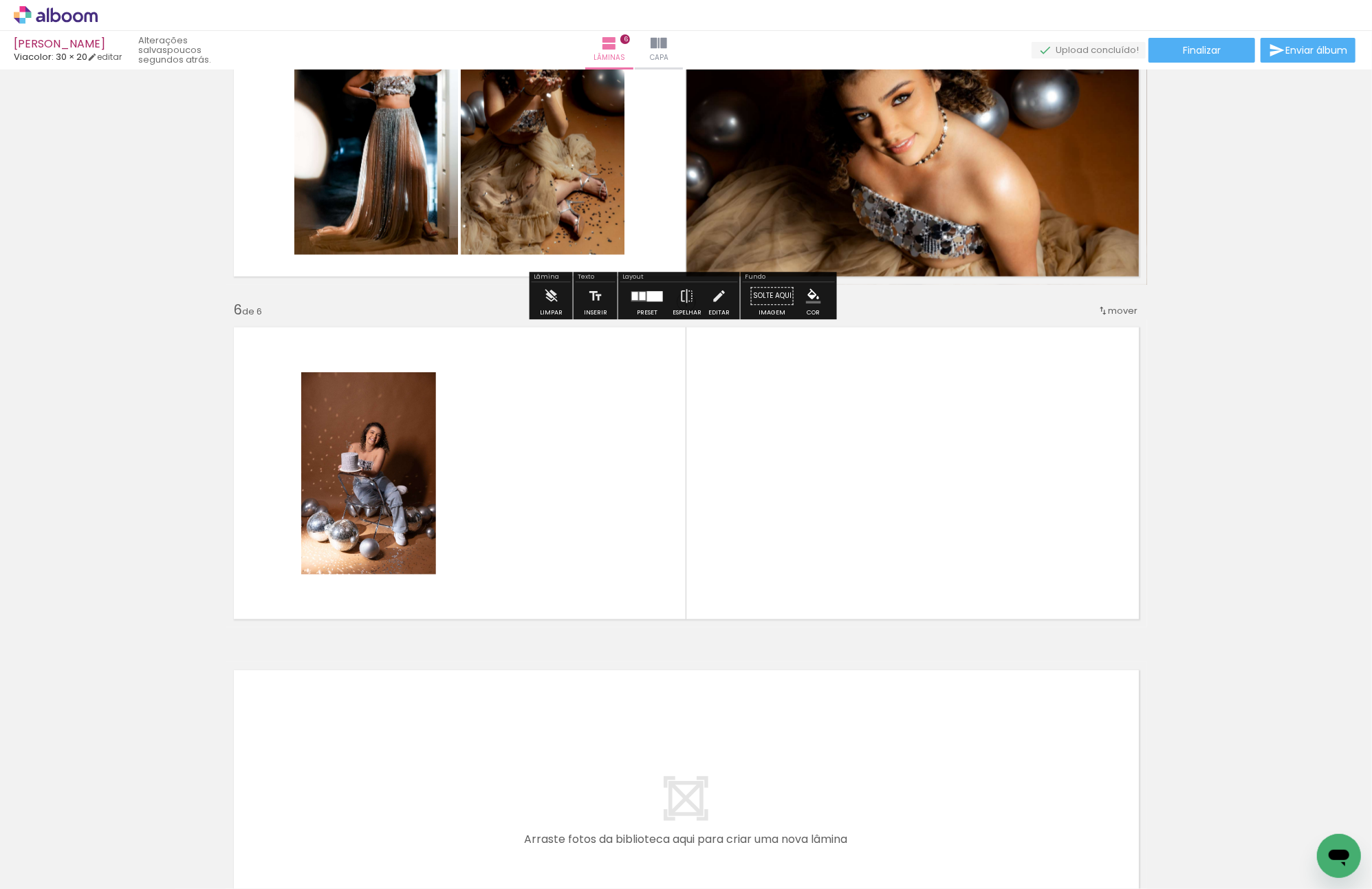
scroll to position [1541, 0]
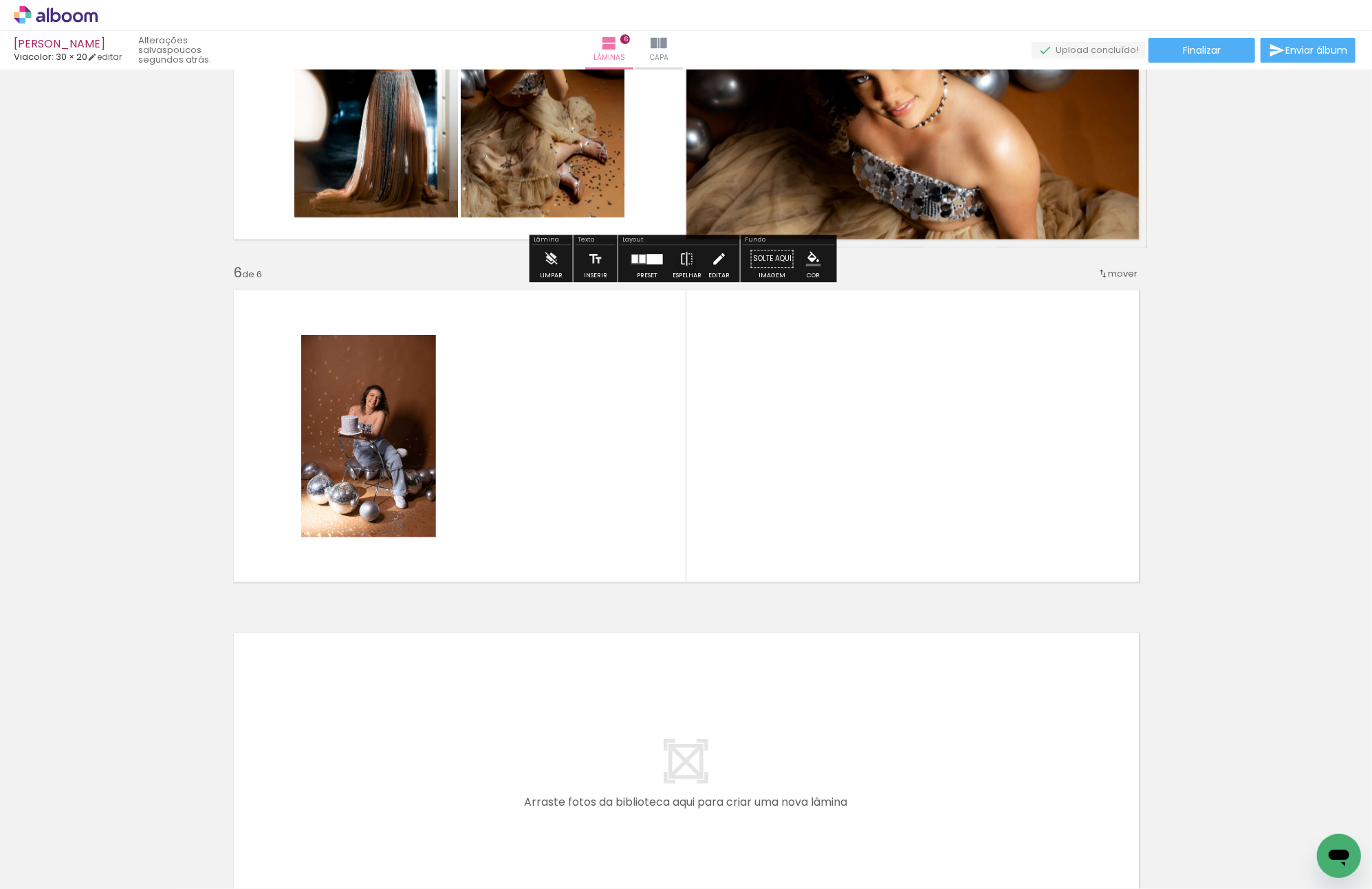
drag, startPoint x: 722, startPoint y: 639, endPoint x: 704, endPoint y: 612, distance: 32.4
click at [639, 548] on quentale-workspace at bounding box center [686, 444] width 1372 height 889
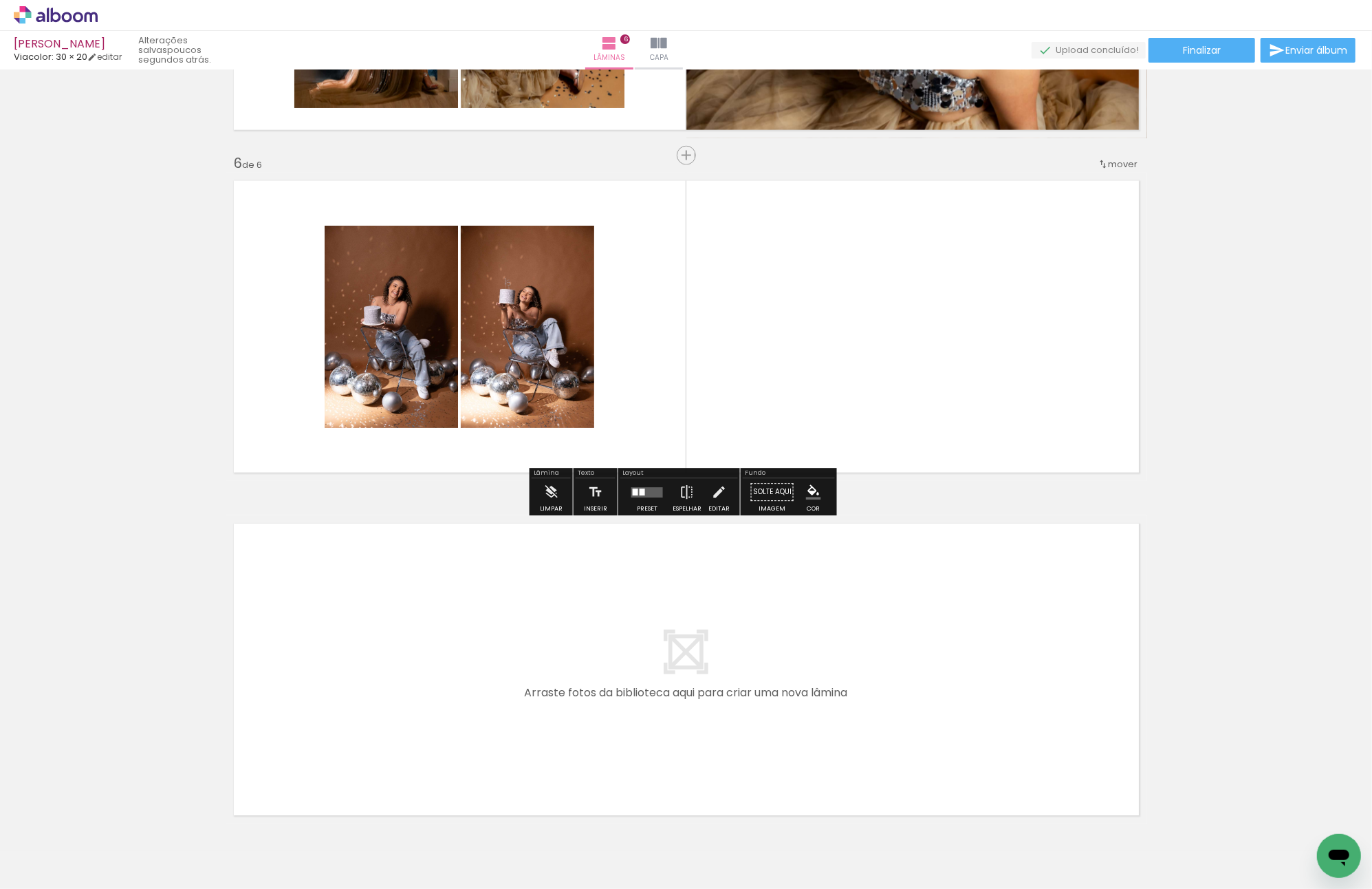
scroll to position [1719, 0]
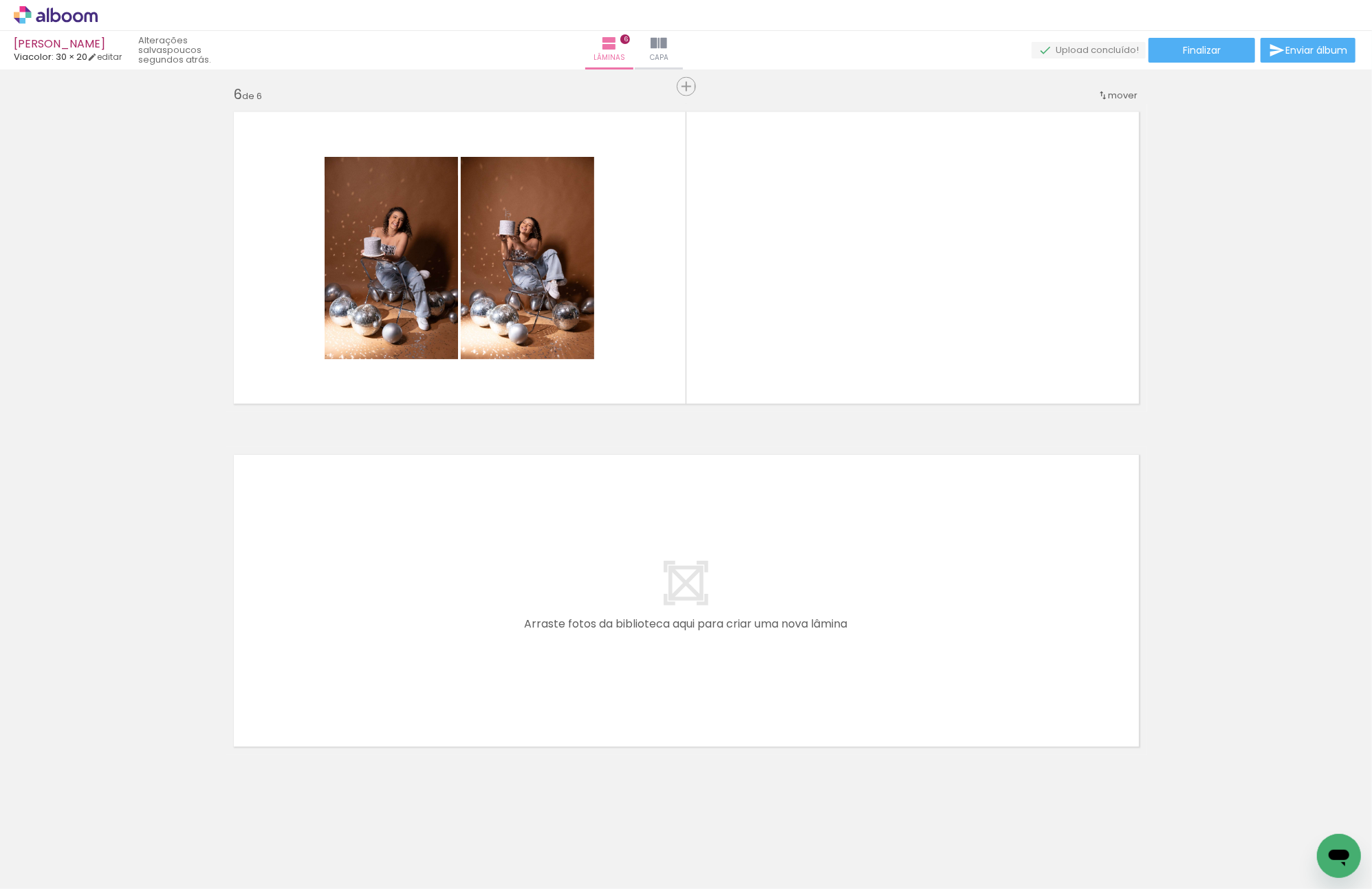
drag, startPoint x: 870, startPoint y: 825, endPoint x: 906, endPoint y: 804, distance: 41.7
click at [721, 638] on quentale-workspace at bounding box center [686, 444] width 1372 height 889
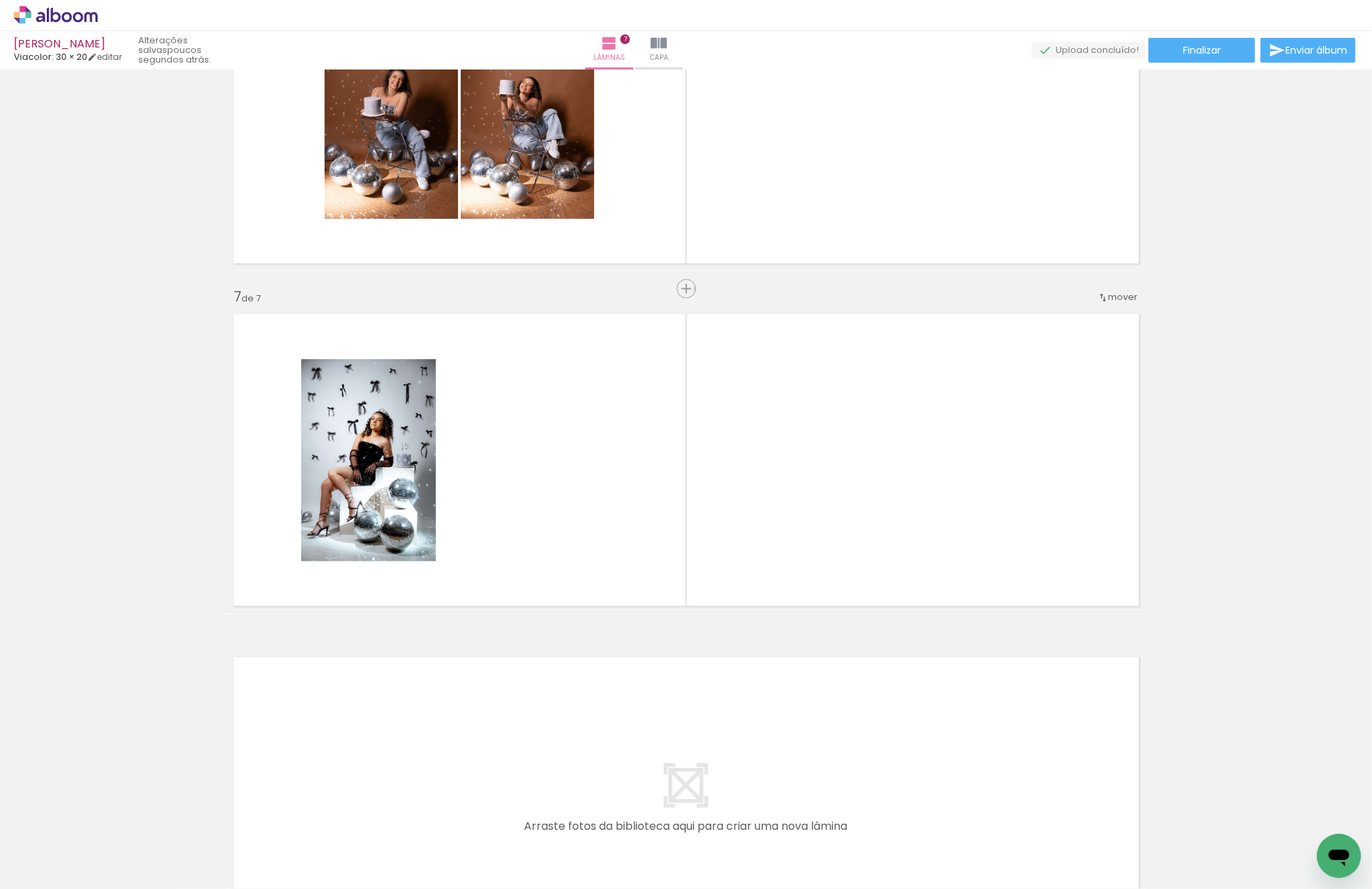
scroll to position [1883, 0]
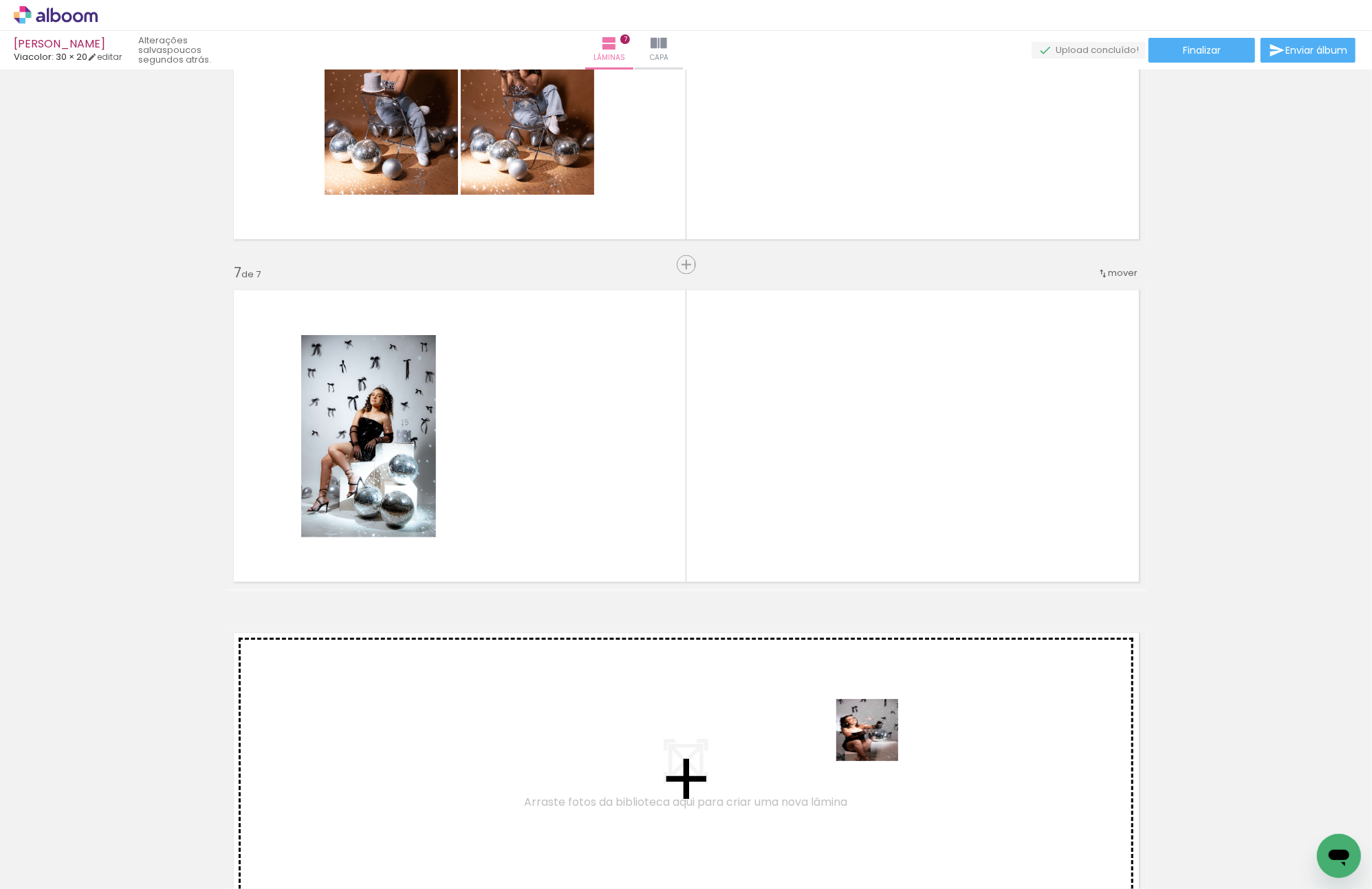
drag, startPoint x: 877, startPoint y: 740, endPoint x: 805, endPoint y: 641, distance: 122.4
click at [600, 429] on quentale-workspace at bounding box center [686, 444] width 1372 height 889
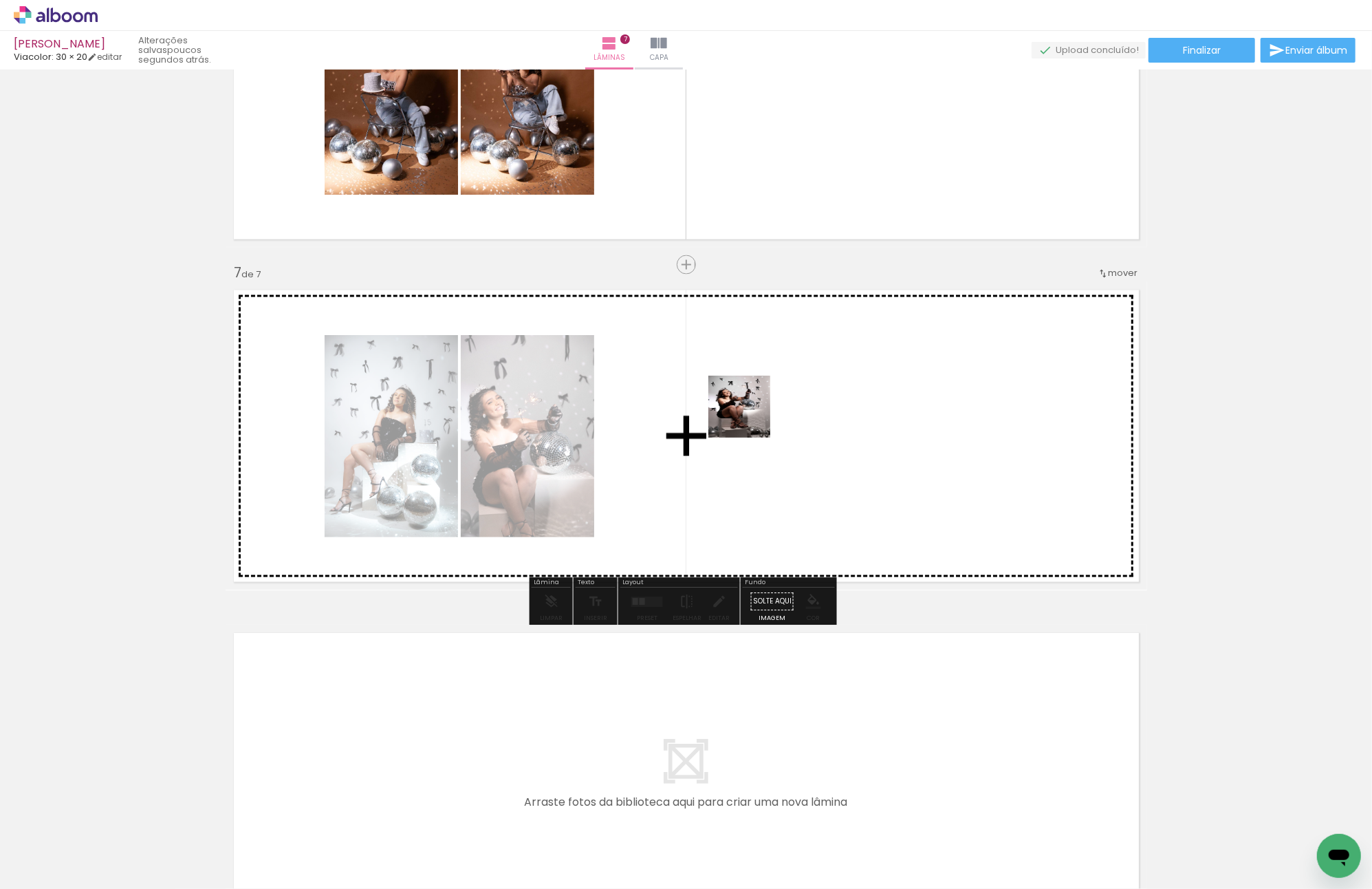
drag, startPoint x: 1014, startPoint y: 825, endPoint x: 740, endPoint y: 399, distance: 506.5
click at [743, 409] on quentale-workspace at bounding box center [686, 444] width 1372 height 889
